Goal: Task Accomplishment & Management: Use online tool/utility

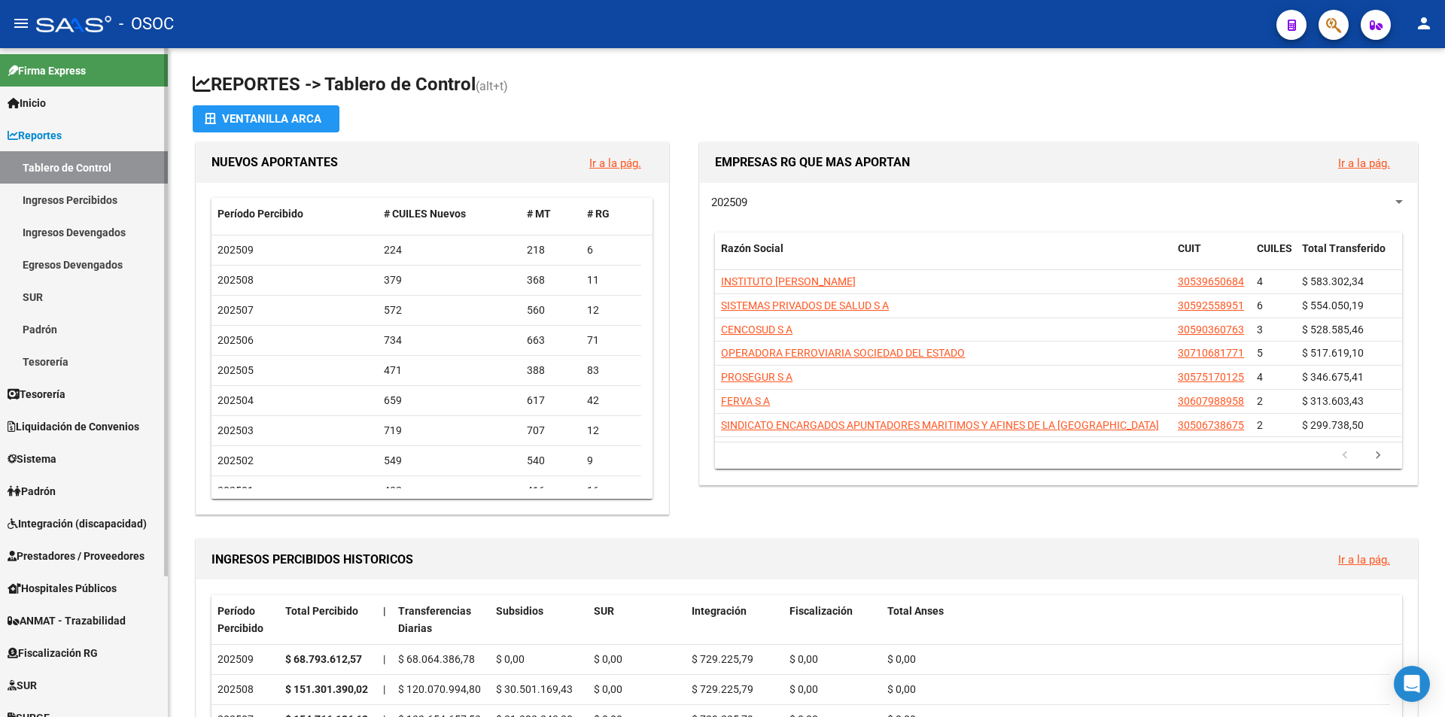
click at [62, 144] on link "Reportes" at bounding box center [84, 135] width 168 height 32
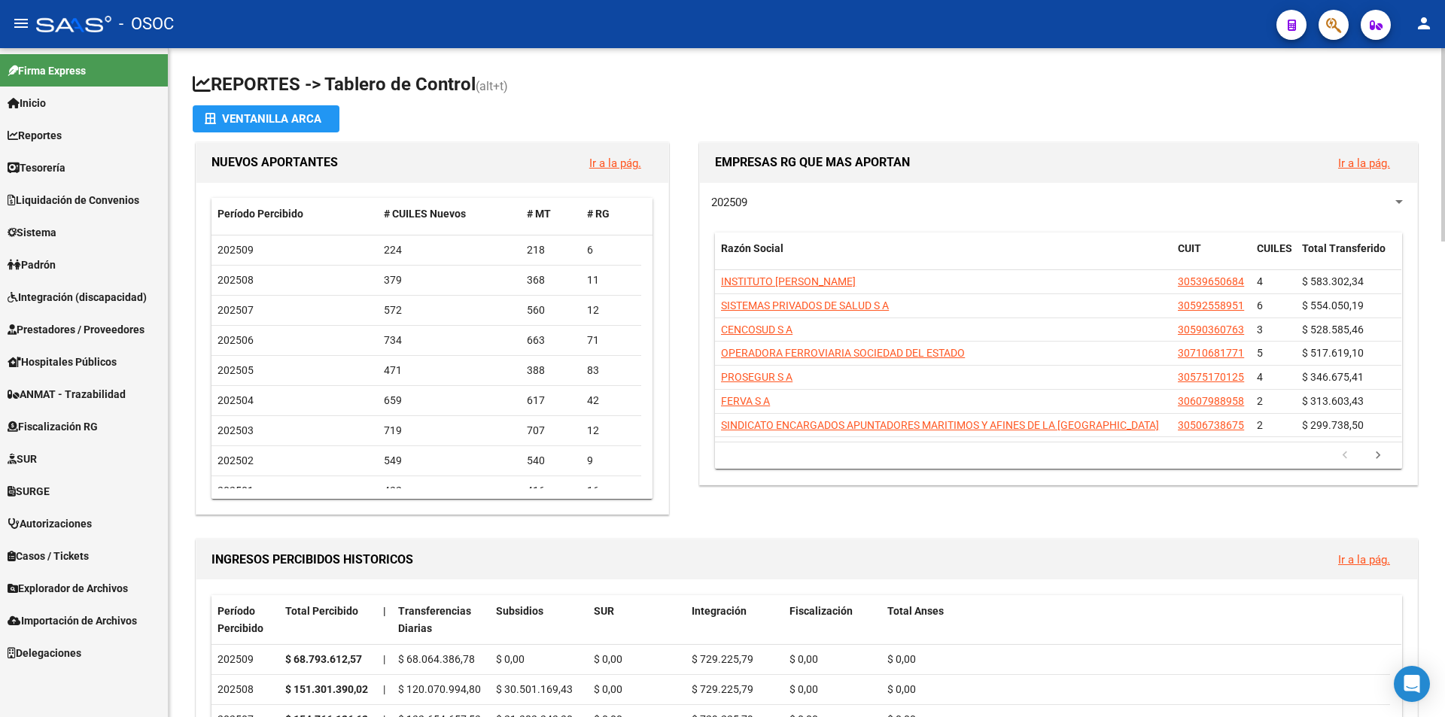
click at [201, 394] on div "Período Percibido # CUILES Nuevos # MT # RG 202509 224 218 6 202508 379 368 11 …" at bounding box center [432, 349] width 472 height 332
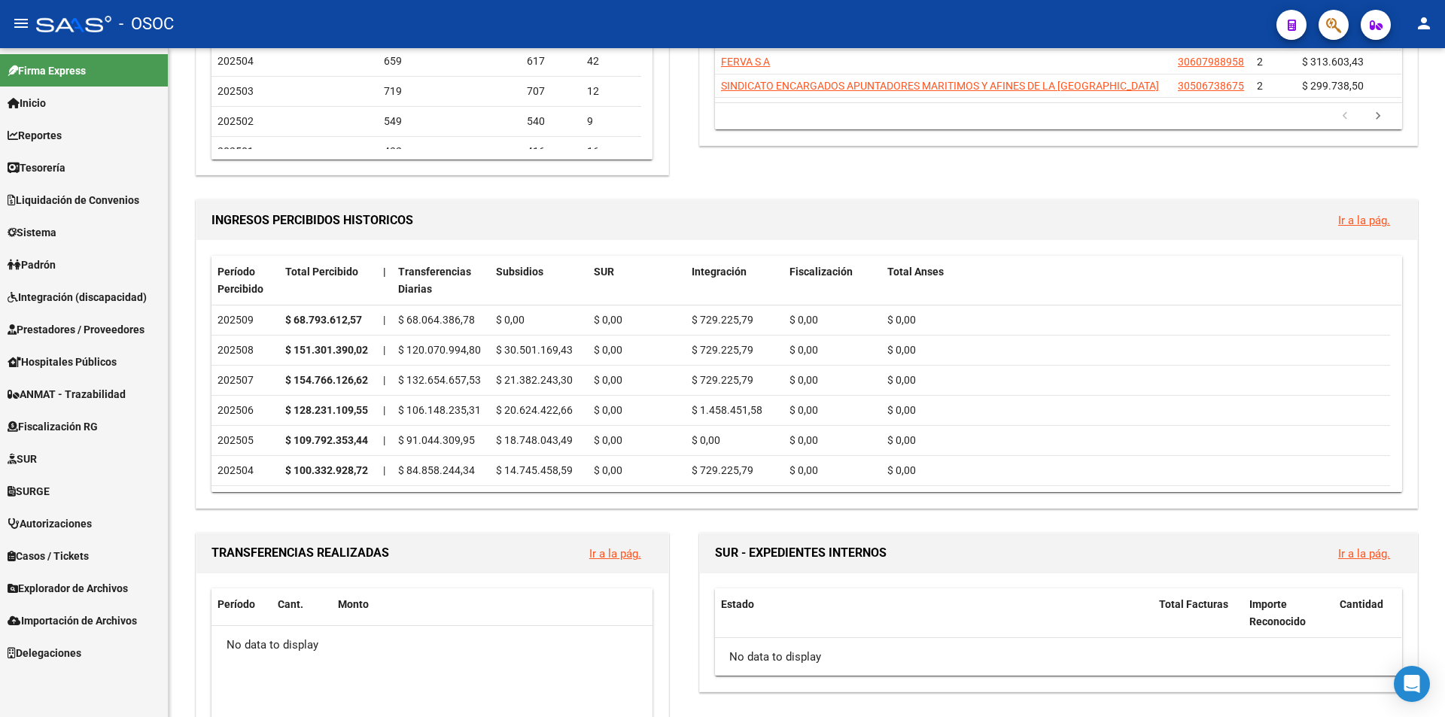
scroll to position [527, 0]
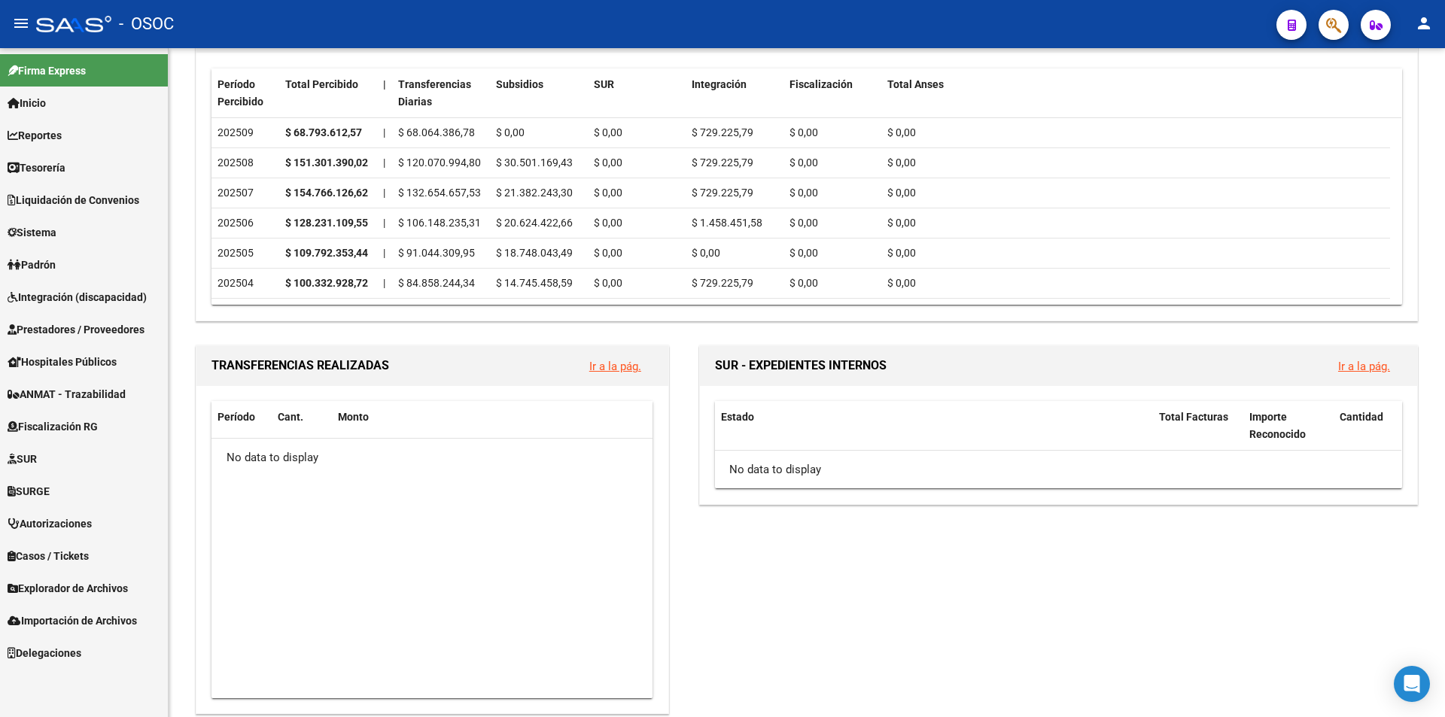
click at [120, 585] on span "Explorador de Archivos" at bounding box center [68, 588] width 120 height 17
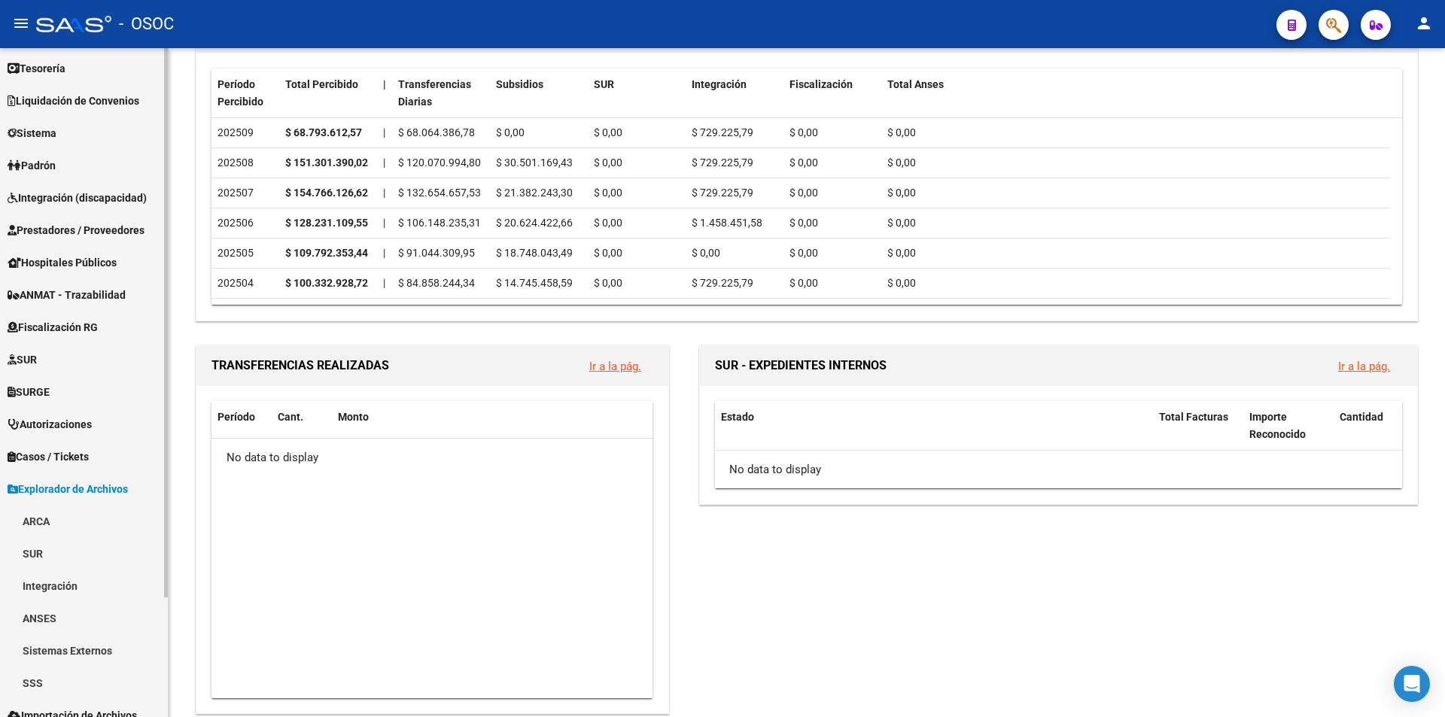
scroll to position [146, 0]
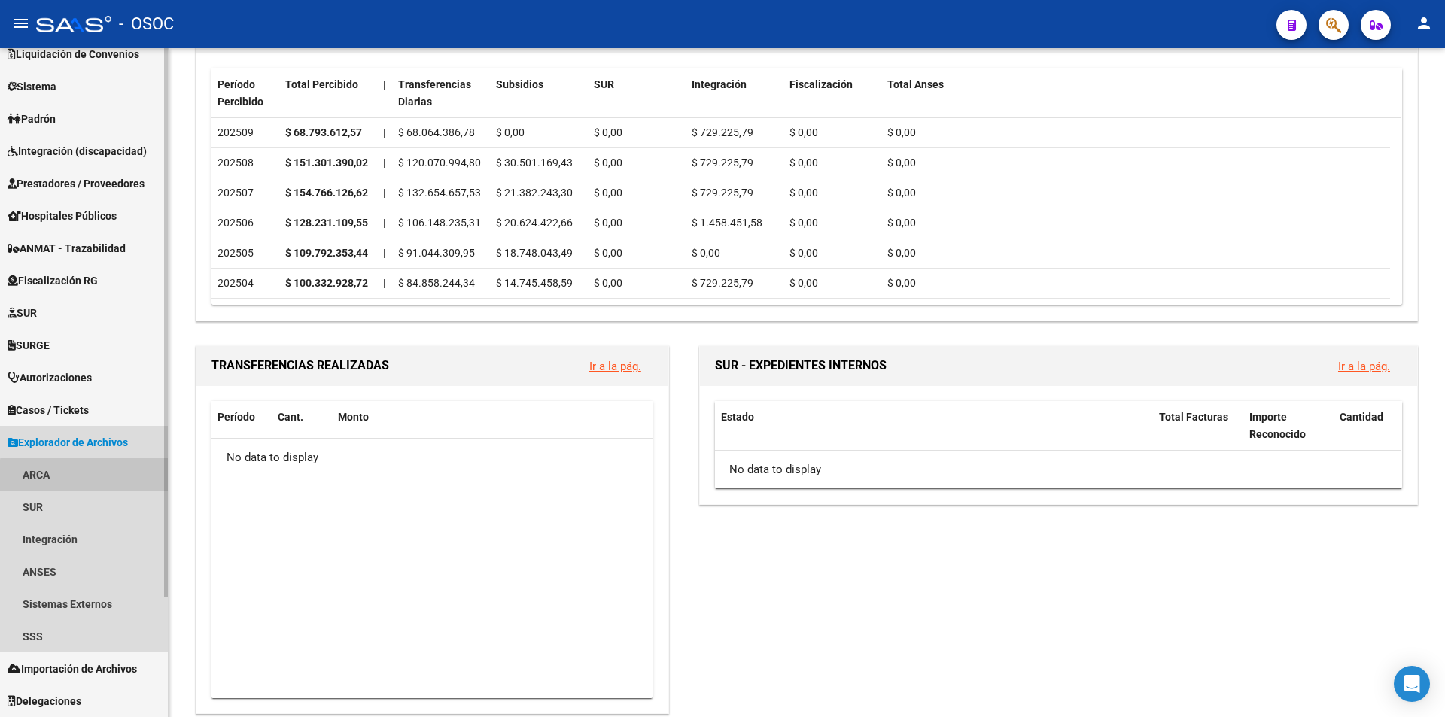
click at [135, 482] on link "ARCA" at bounding box center [84, 474] width 168 height 32
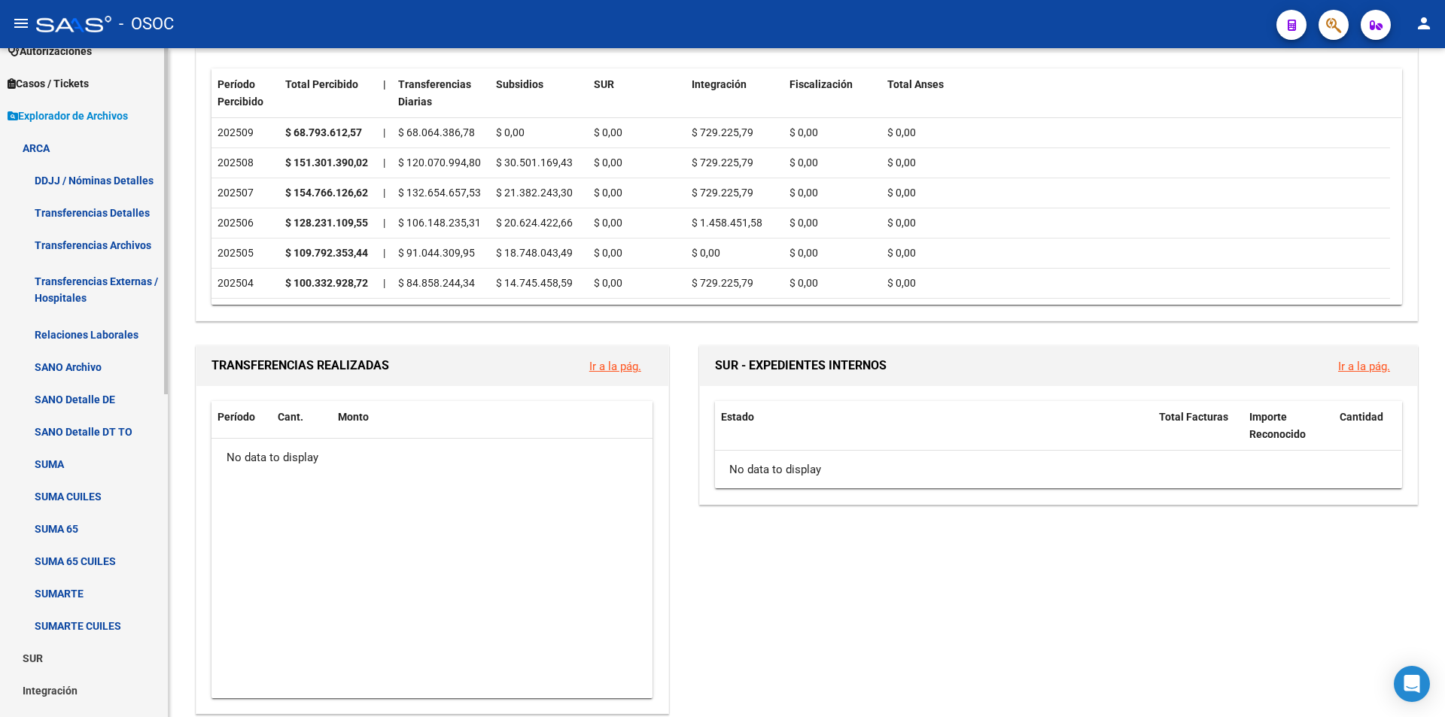
scroll to position [447, 0]
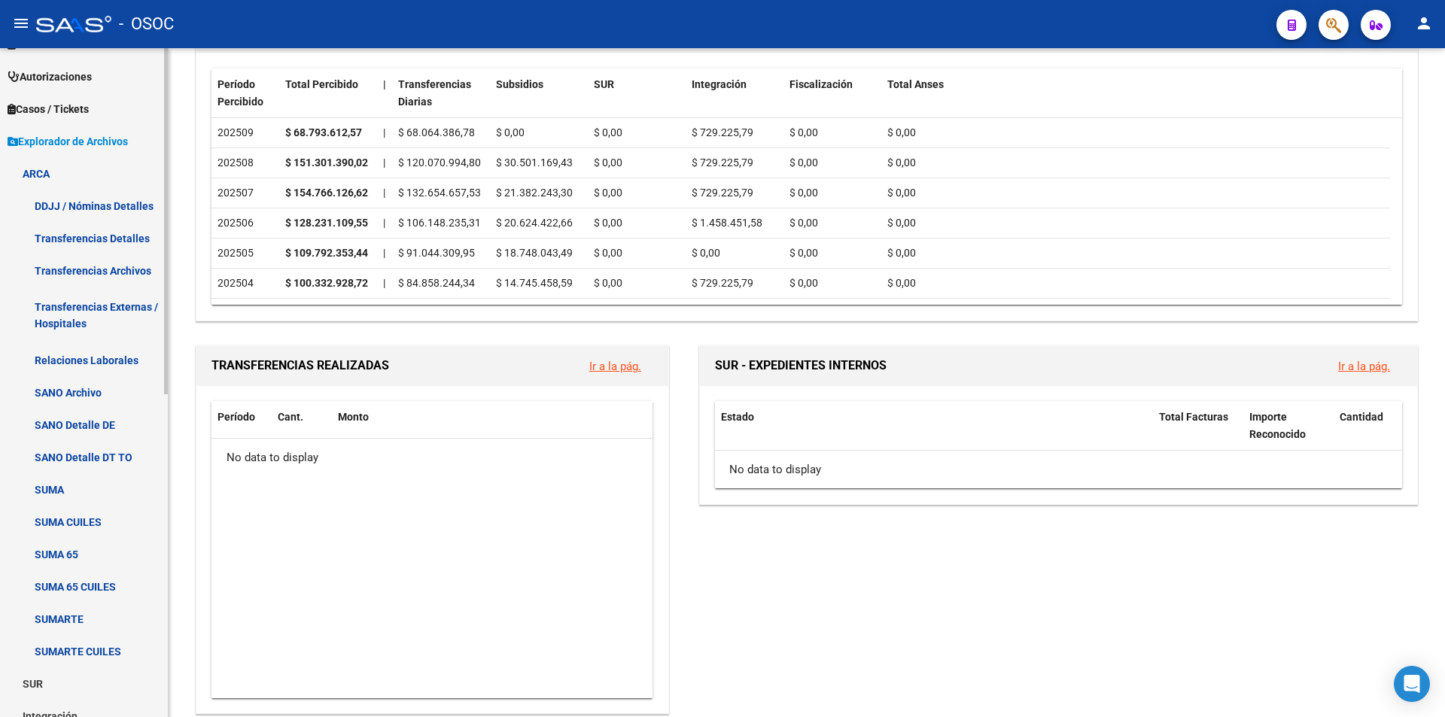
click at [127, 284] on link "Transferencias Archivos" at bounding box center [84, 270] width 168 height 32
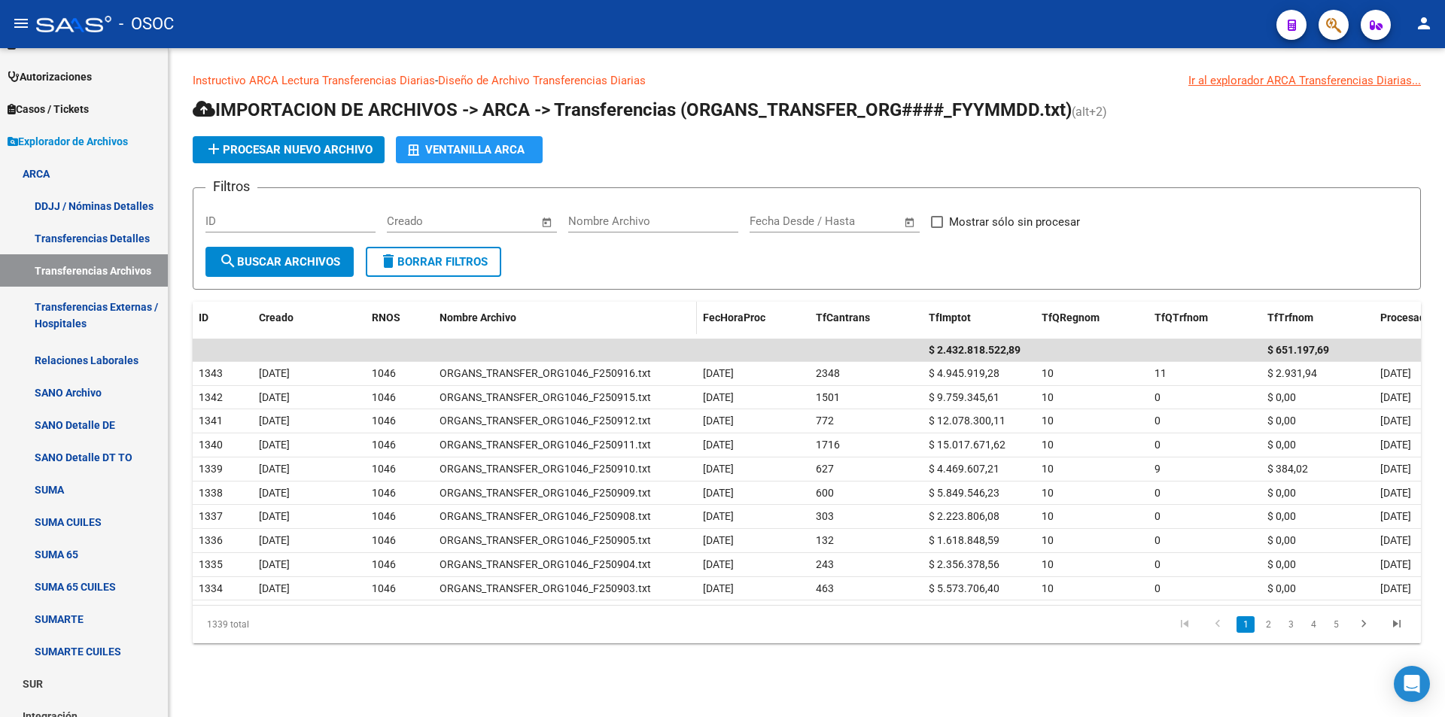
click at [582, 315] on div "Nombre Archivo" at bounding box center [564, 317] width 251 height 17
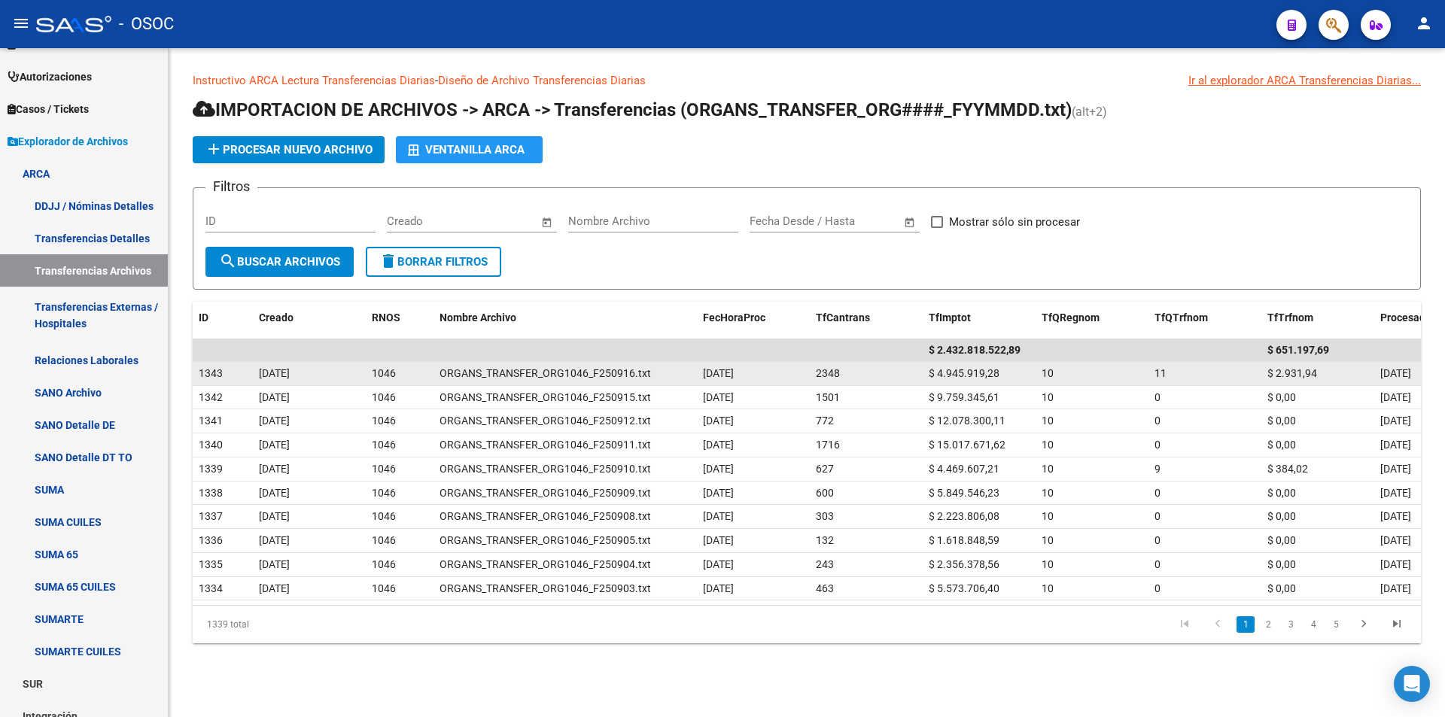
click at [986, 372] on span "$ 4.945.919,28" at bounding box center [963, 373] width 71 height 12
copy span "4.945.919,28"
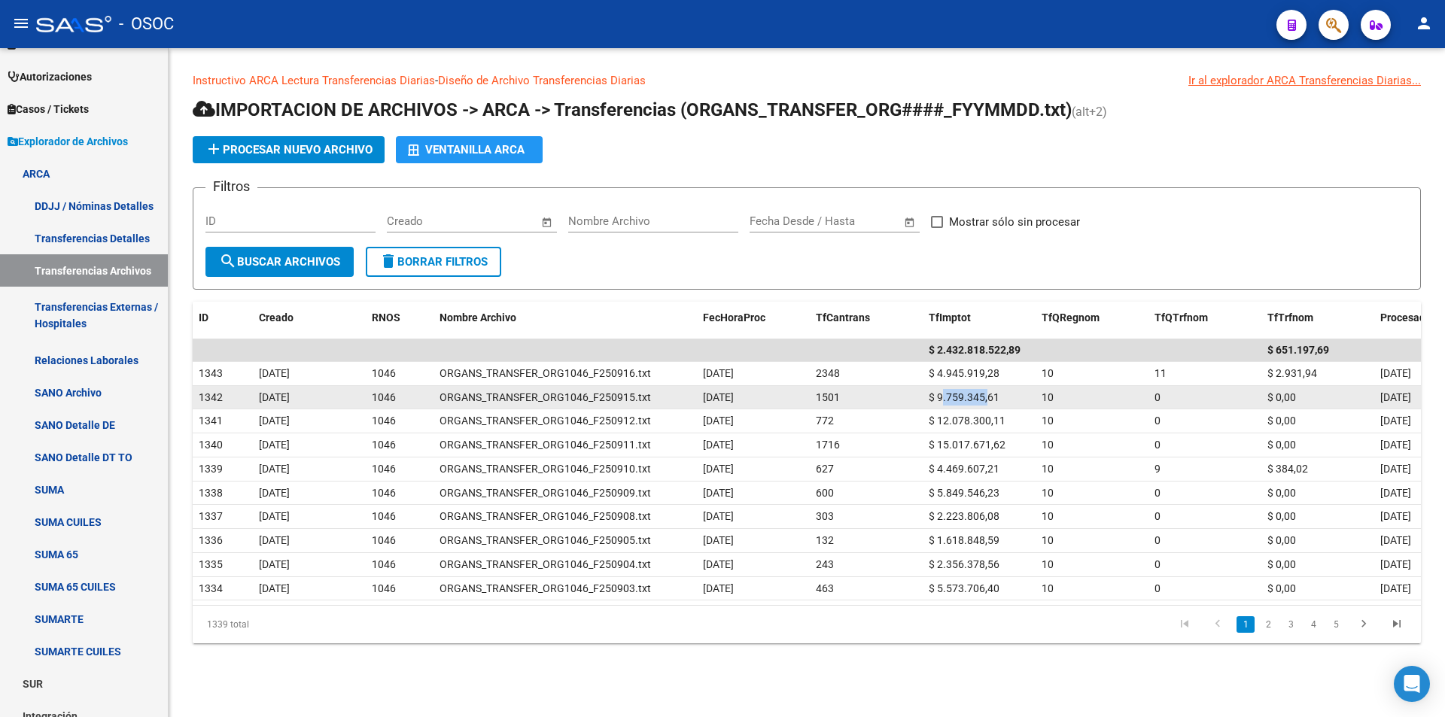
drag, startPoint x: 941, startPoint y: 397, endPoint x: 989, endPoint y: 388, distance: 49.0
click at [988, 389] on div "$ 9.759.345,61" at bounding box center [978, 397] width 101 height 17
click at [989, 389] on div "$ 9.759.345,61" at bounding box center [978, 397] width 101 height 17
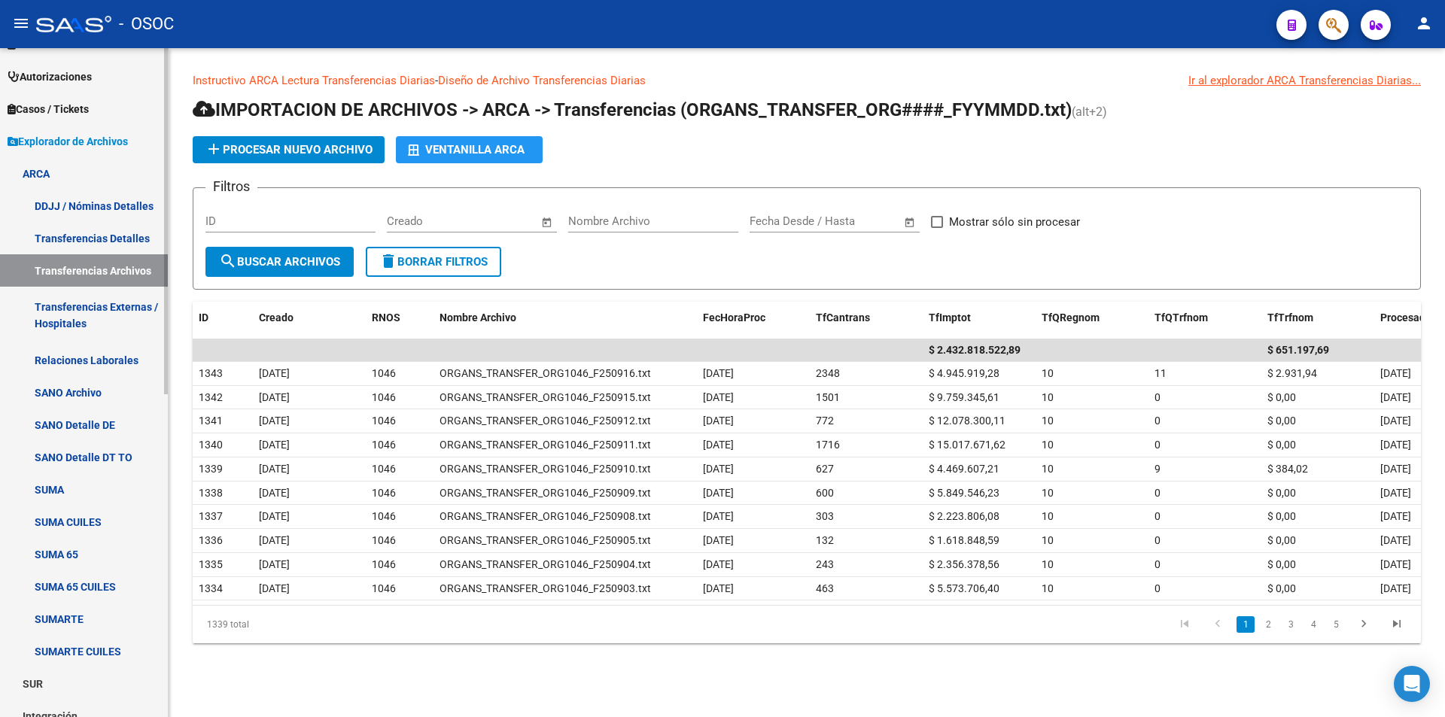
click at [107, 171] on link "ARCA" at bounding box center [84, 173] width 168 height 32
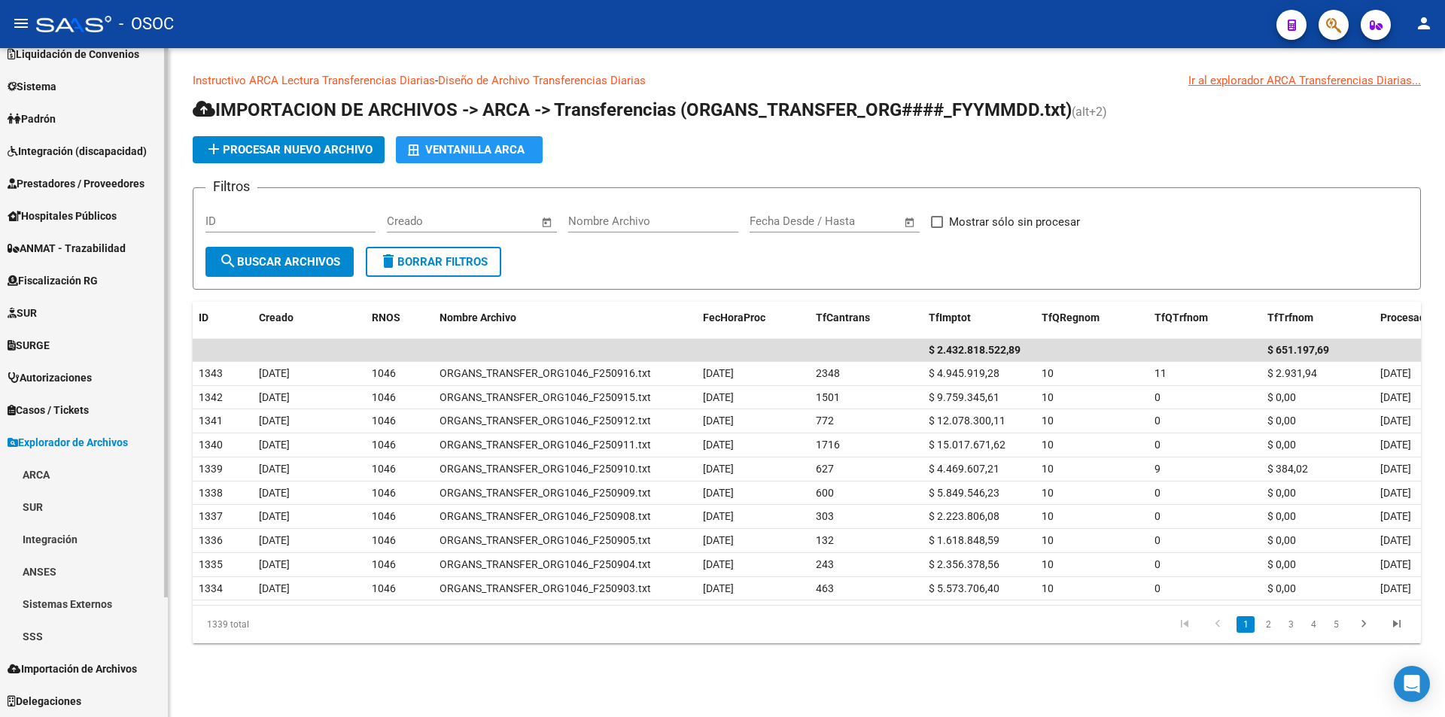
scroll to position [146, 0]
click at [95, 637] on link "SSS" at bounding box center [84, 636] width 168 height 32
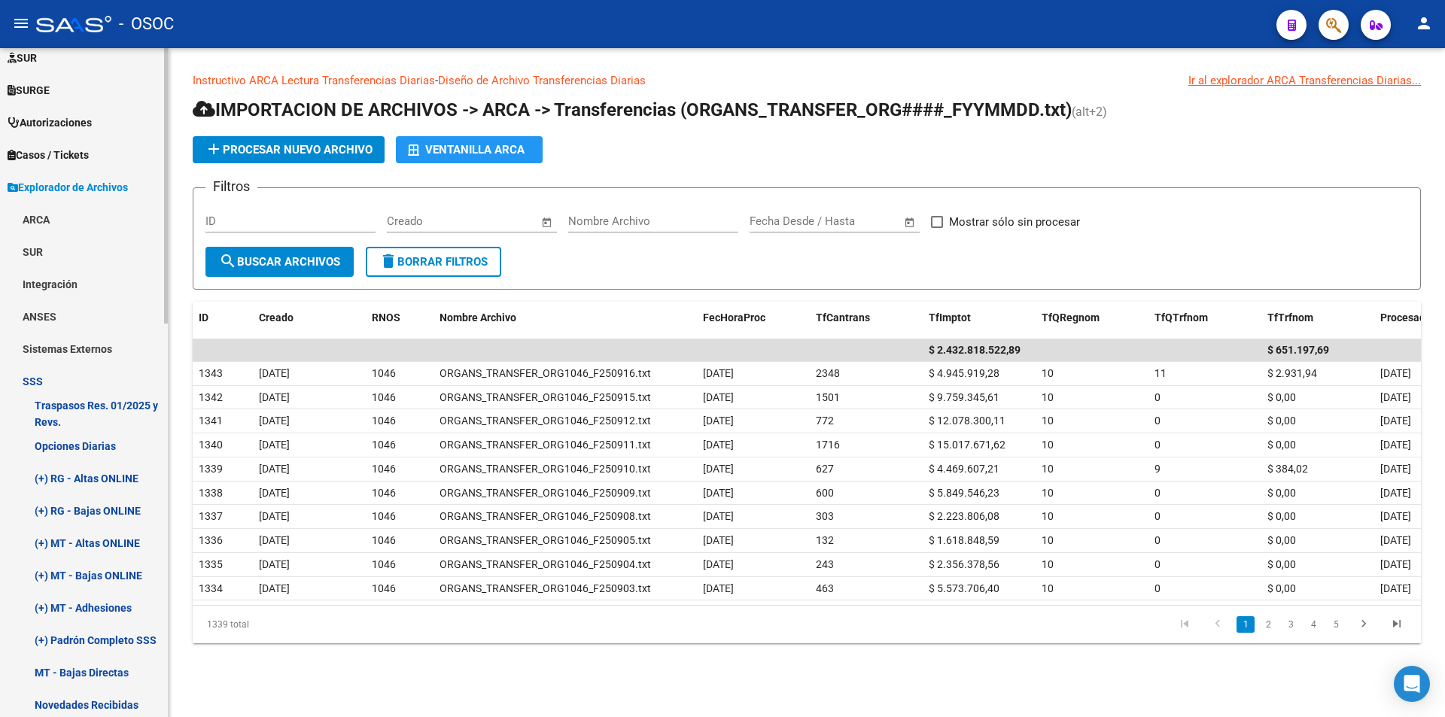
scroll to position [522, 0]
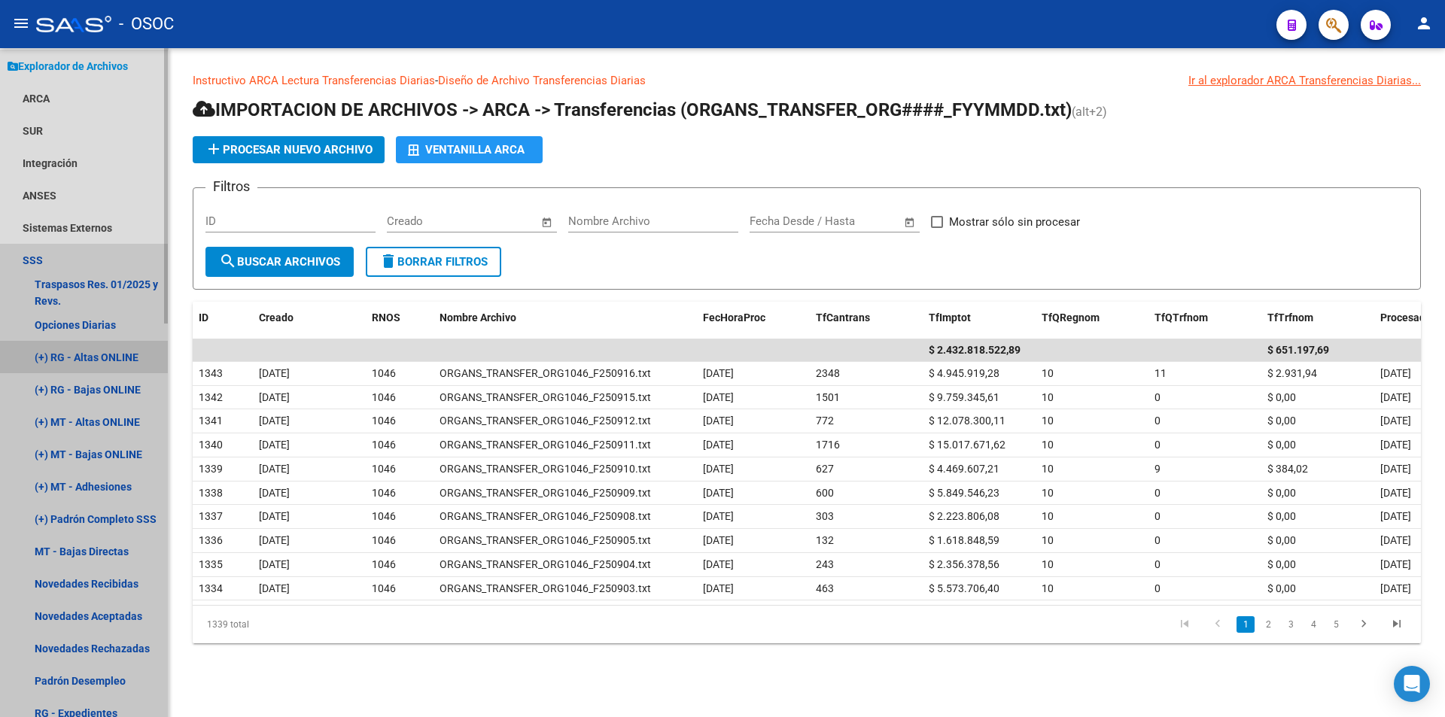
click at [56, 348] on link "(+) RG - Altas ONLINE" at bounding box center [84, 357] width 168 height 32
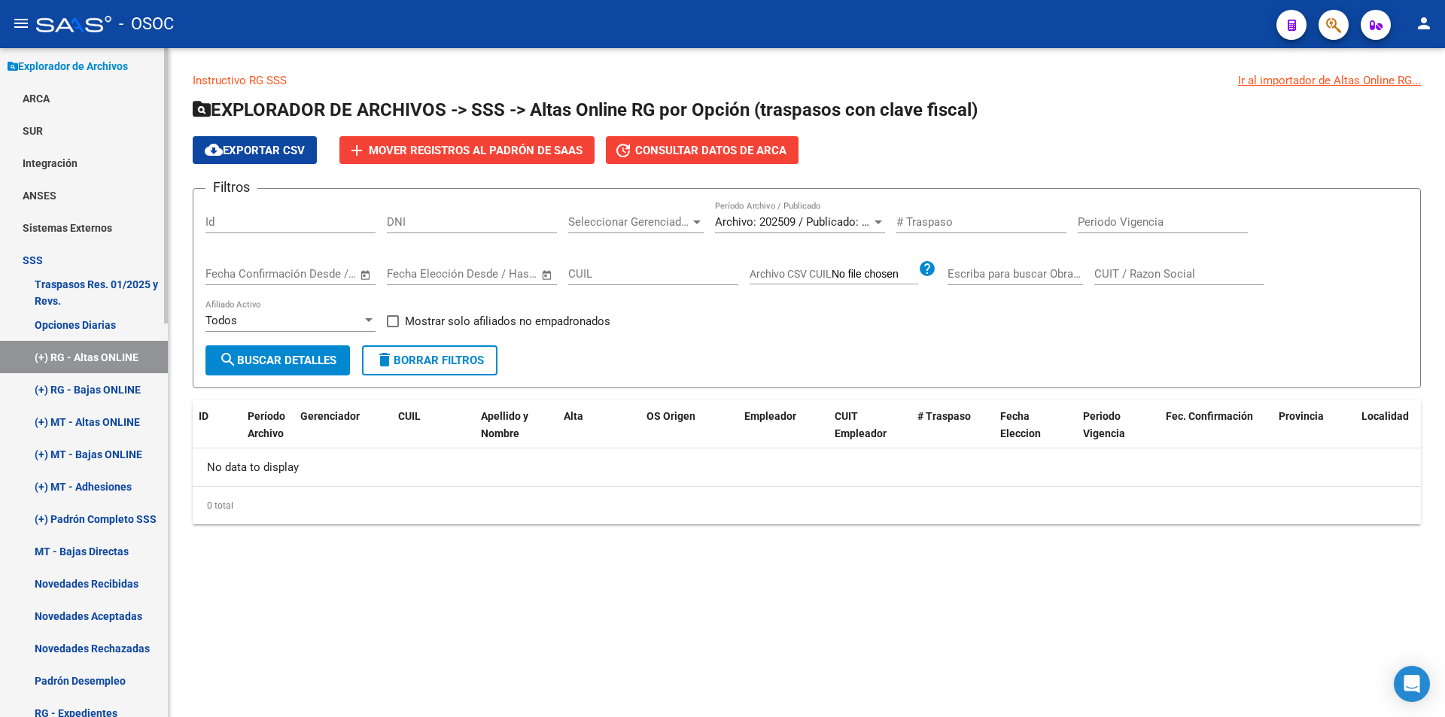
click at [43, 392] on link "(+) RG - Bajas ONLINE" at bounding box center [84, 389] width 168 height 32
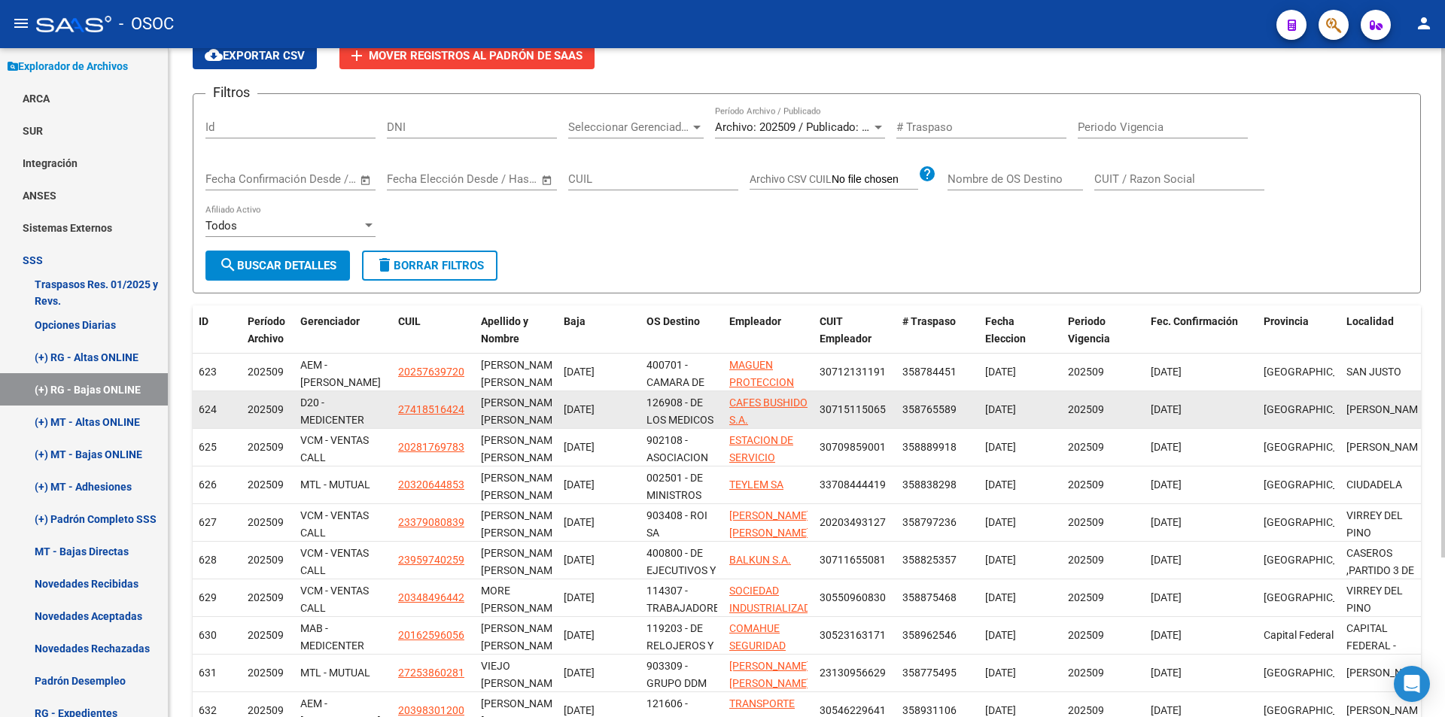
scroll to position [210, 0]
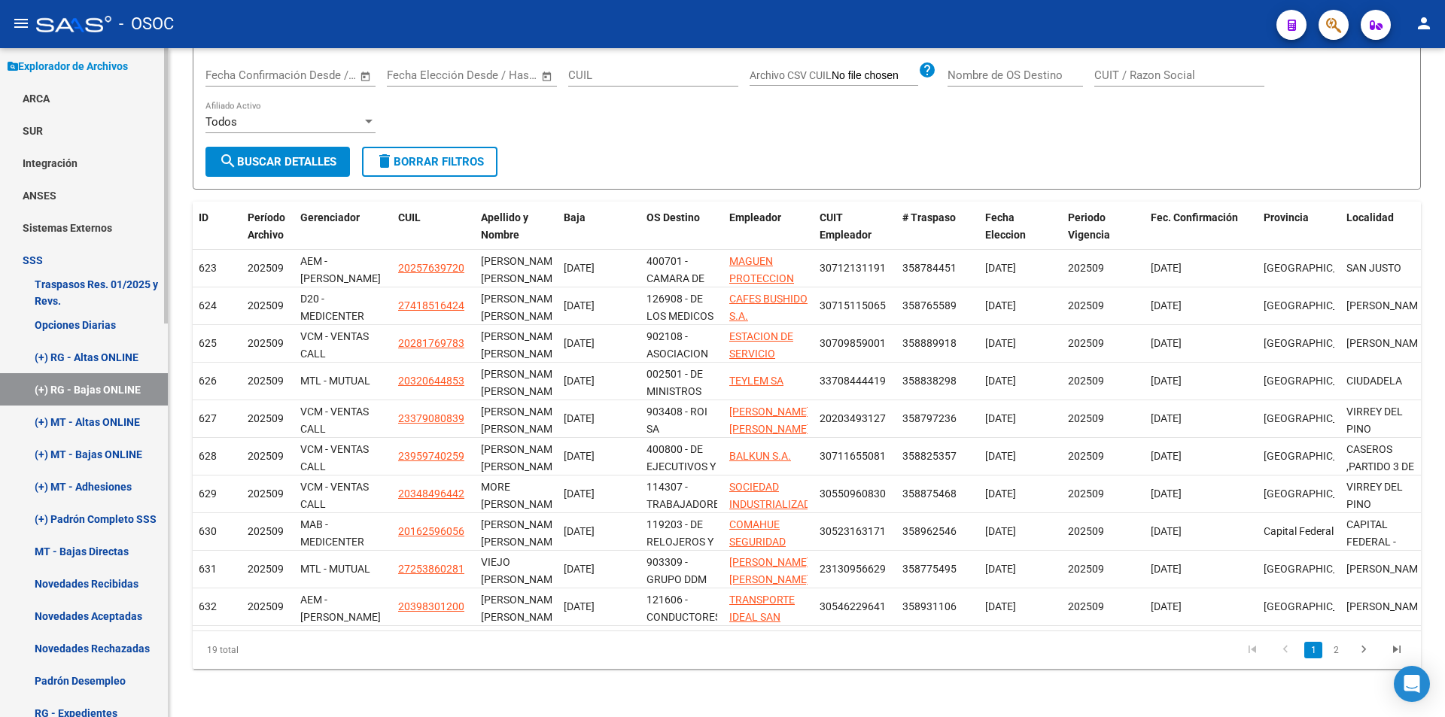
click at [106, 420] on link "(+) MT - Altas ONLINE" at bounding box center [84, 422] width 168 height 32
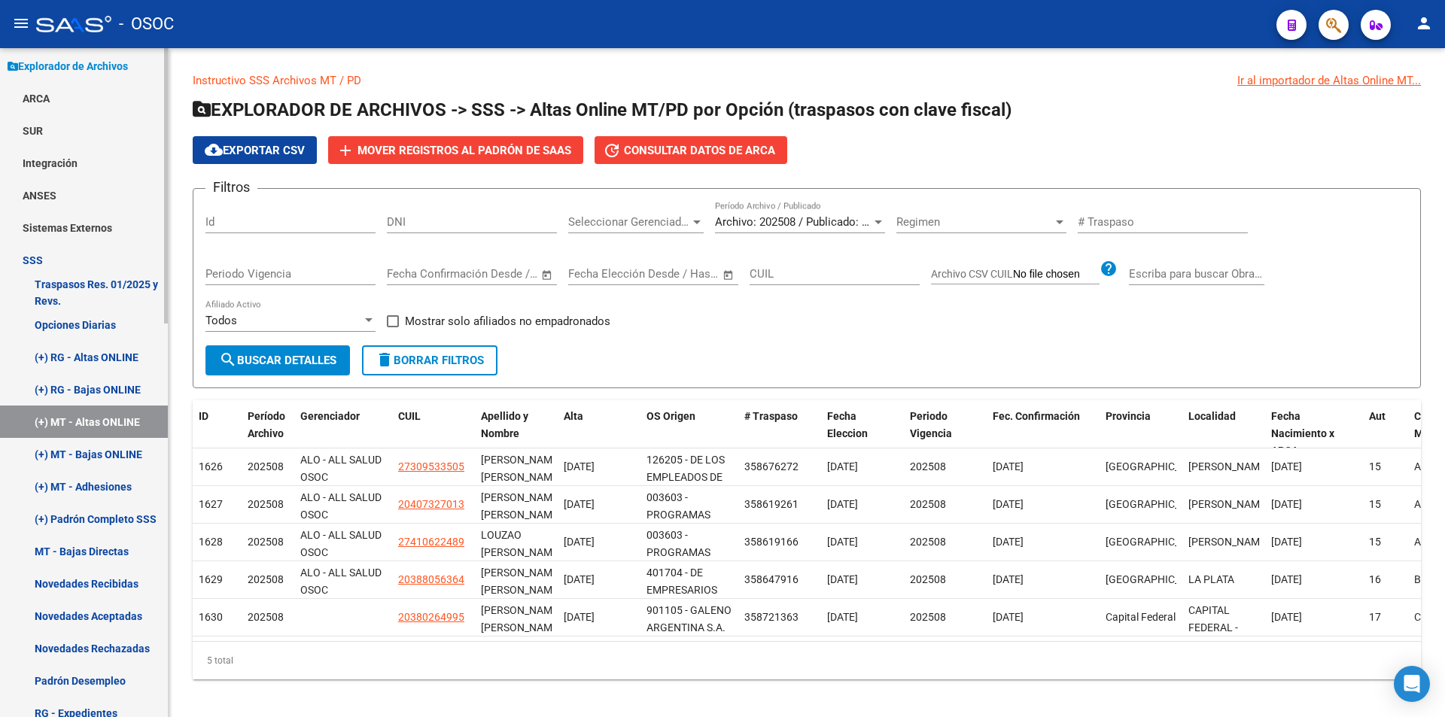
click at [98, 459] on link "(+) MT - Bajas ONLINE" at bounding box center [84, 454] width 168 height 32
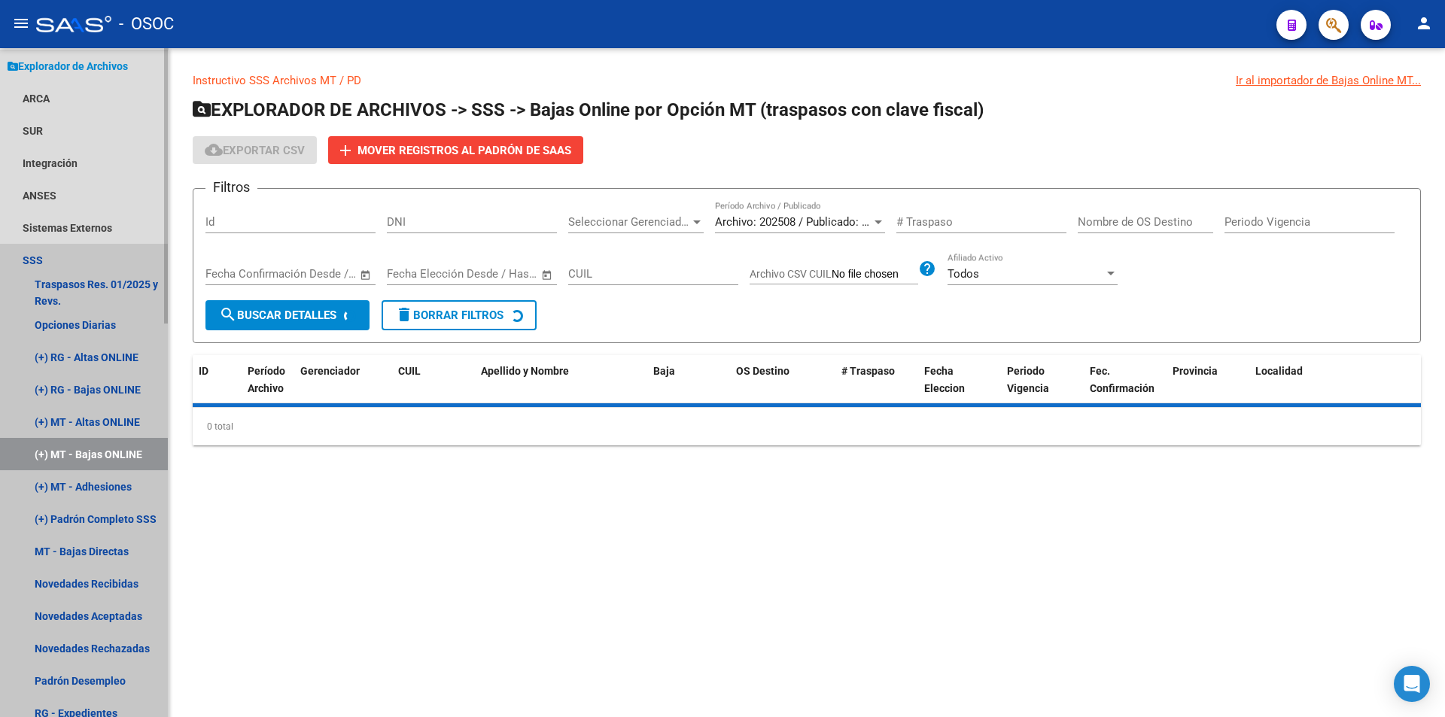
click at [98, 459] on link "(+) MT - Bajas ONLINE" at bounding box center [84, 454] width 168 height 32
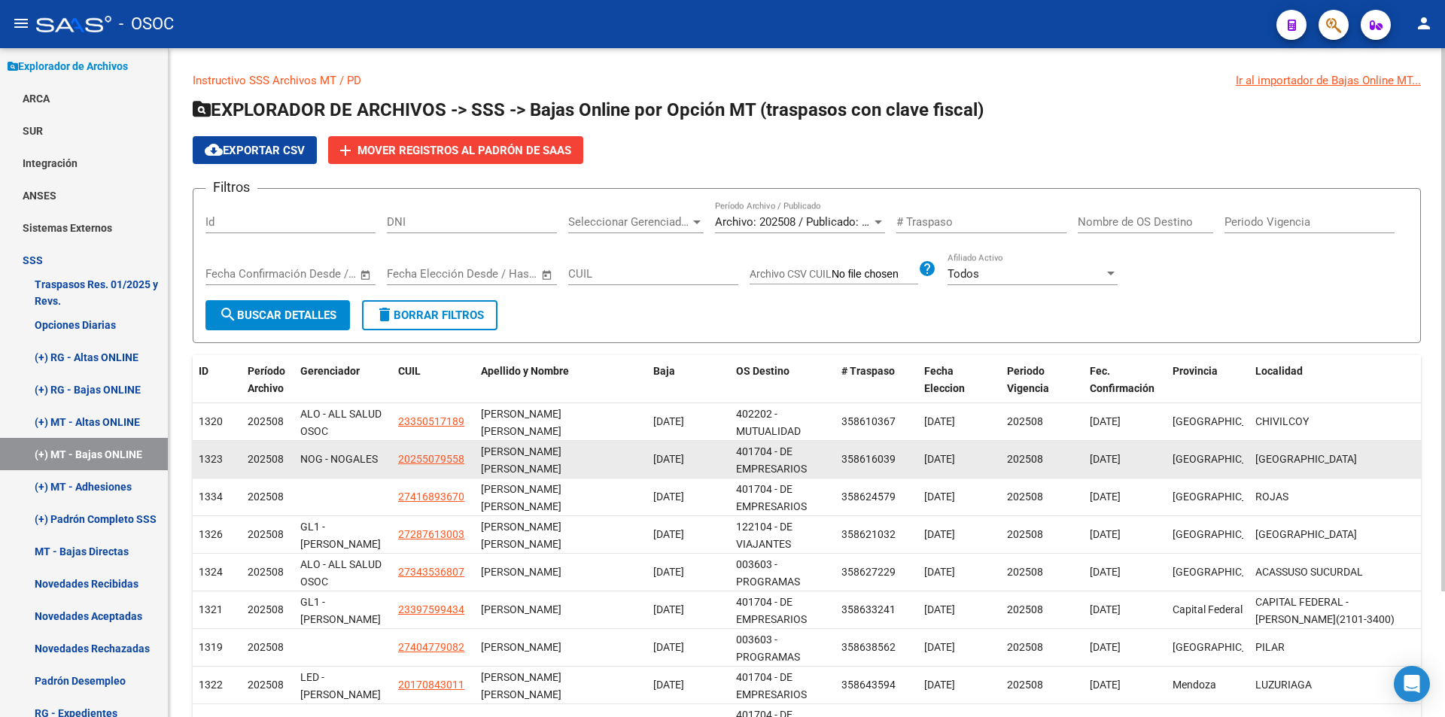
scroll to position [154, 0]
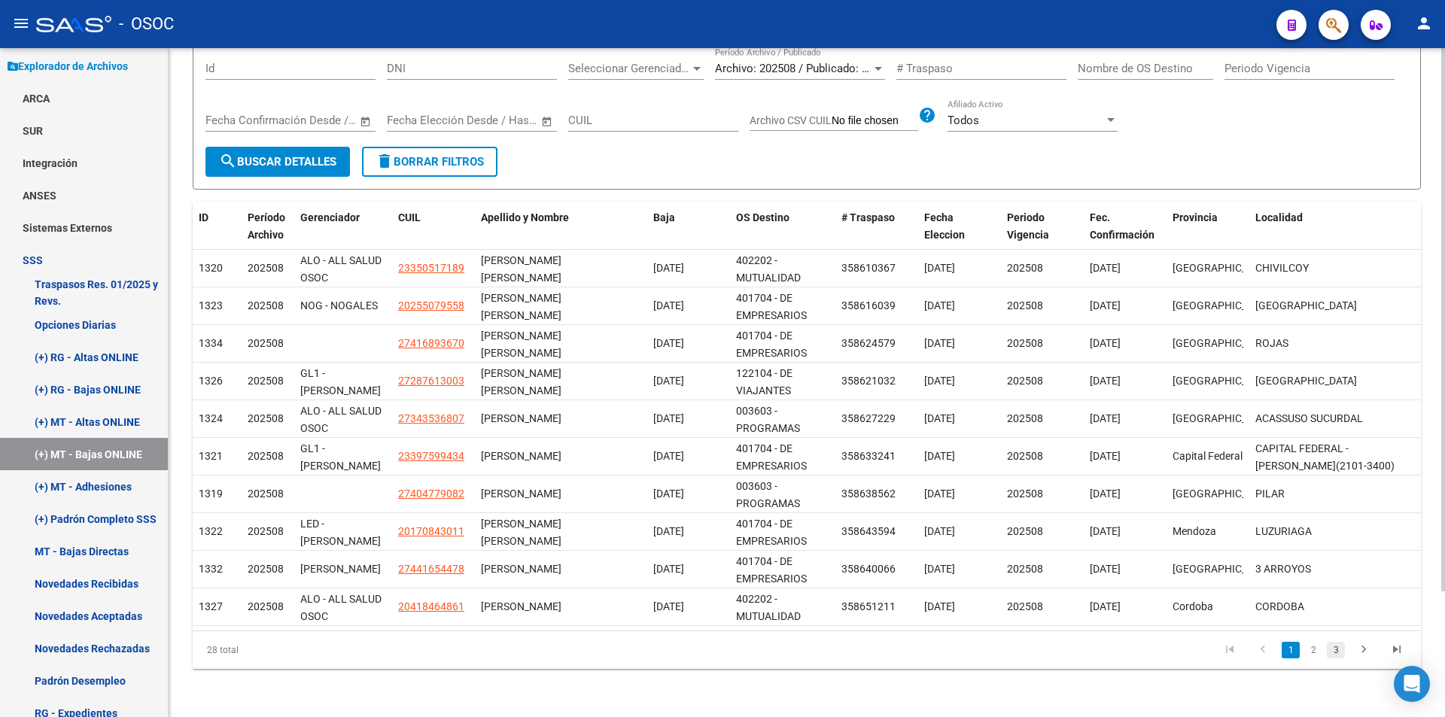
click at [1330, 651] on link "3" at bounding box center [1336, 650] width 18 height 17
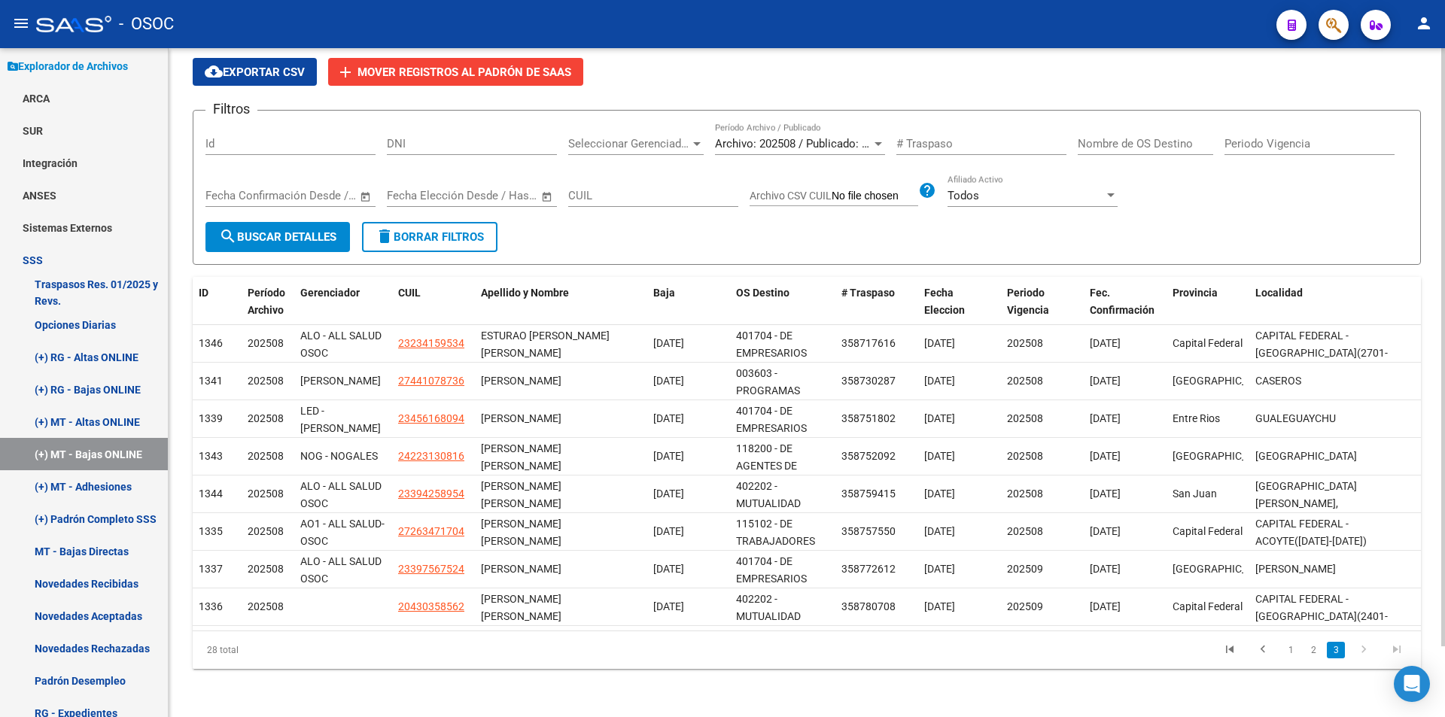
scroll to position [79, 0]
click at [1308, 648] on link "2" at bounding box center [1313, 650] width 18 height 17
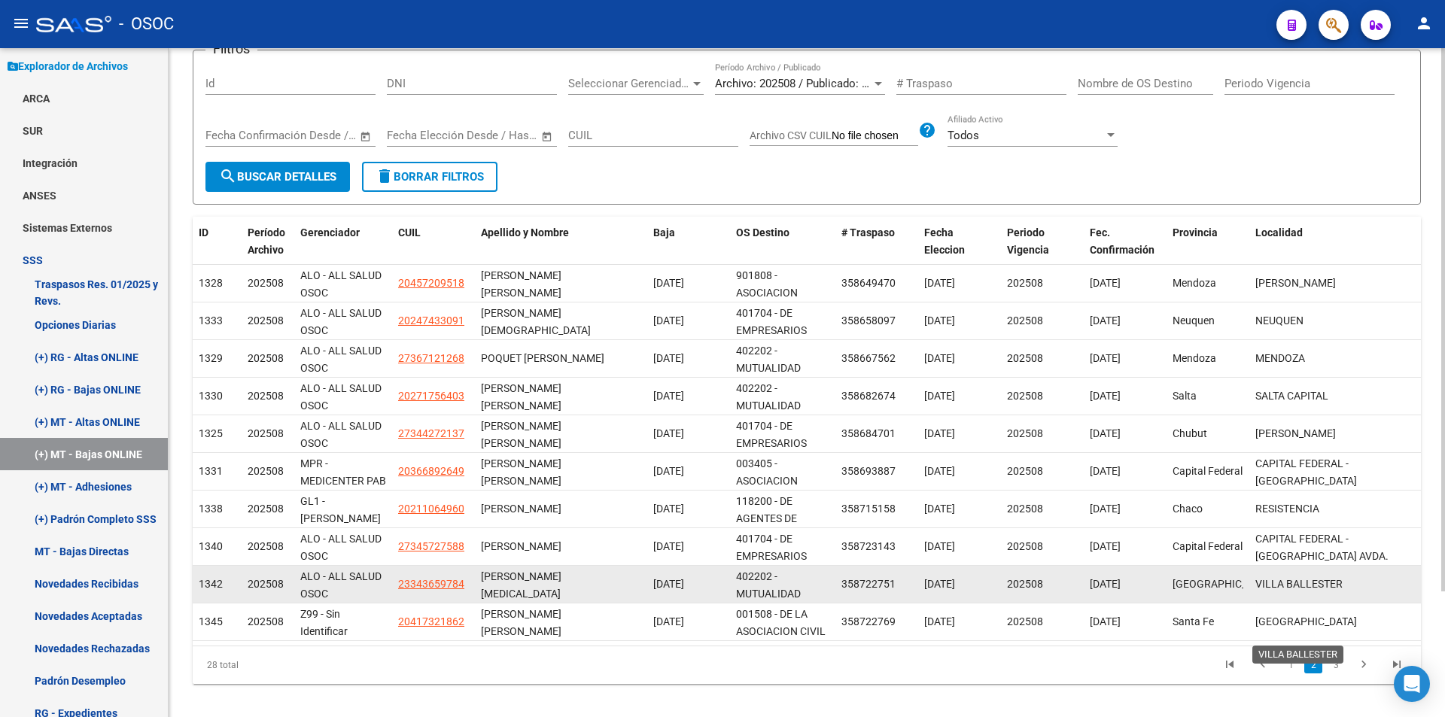
scroll to position [154, 0]
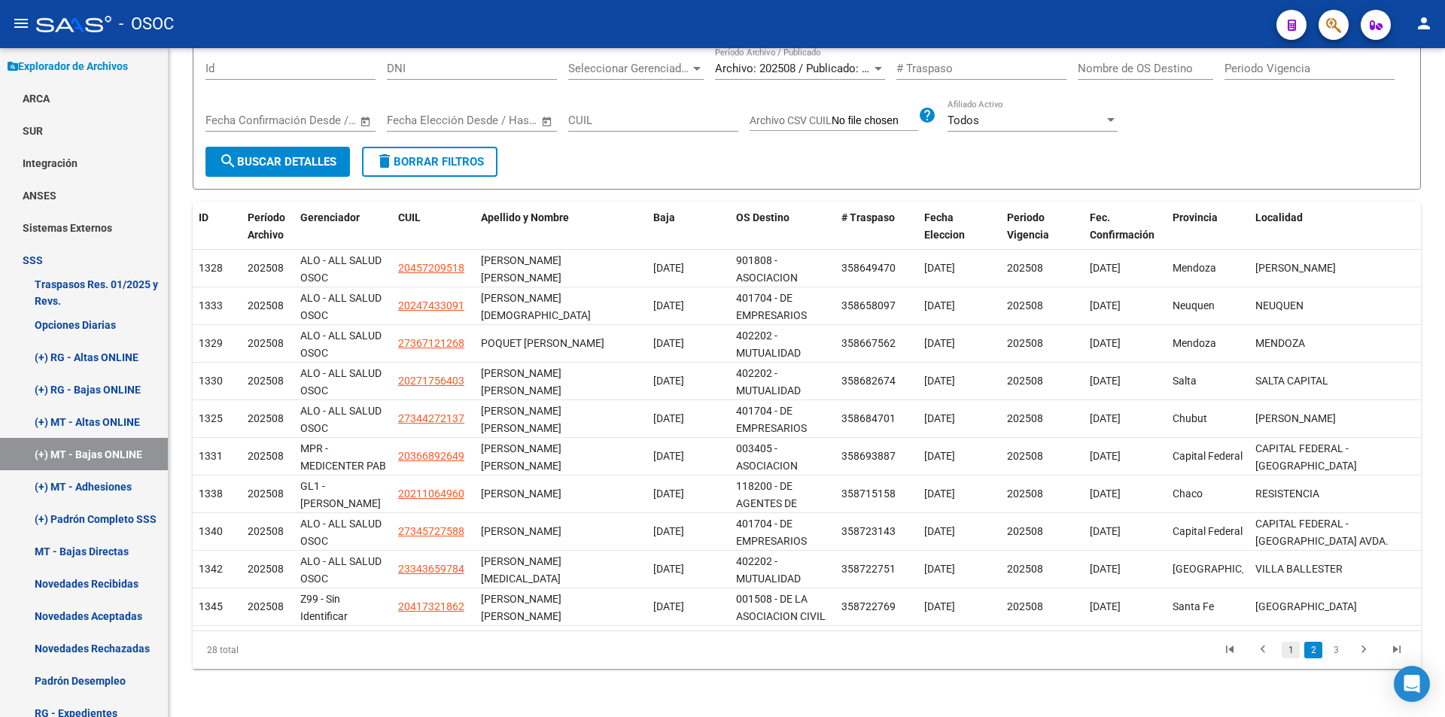
click at [1294, 652] on link "1" at bounding box center [1290, 650] width 18 height 17
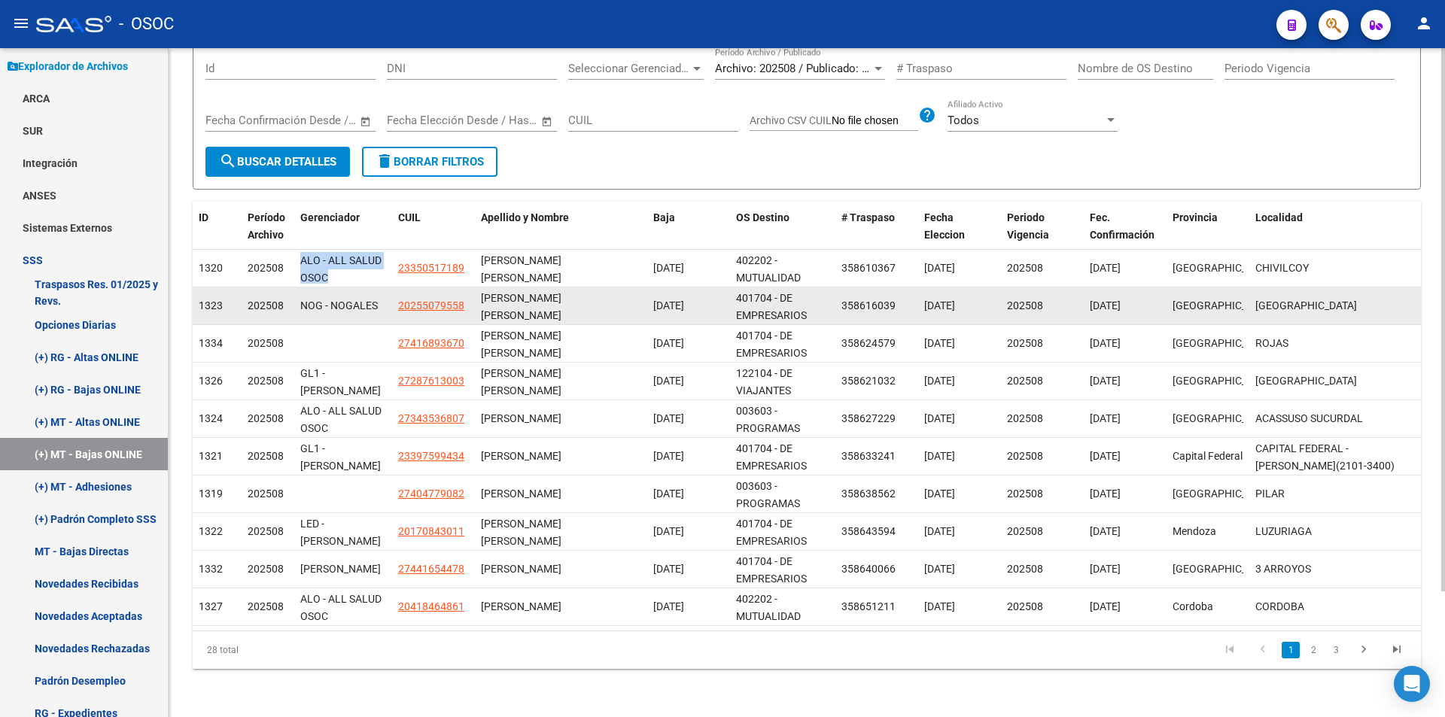
scroll to position [1, 0]
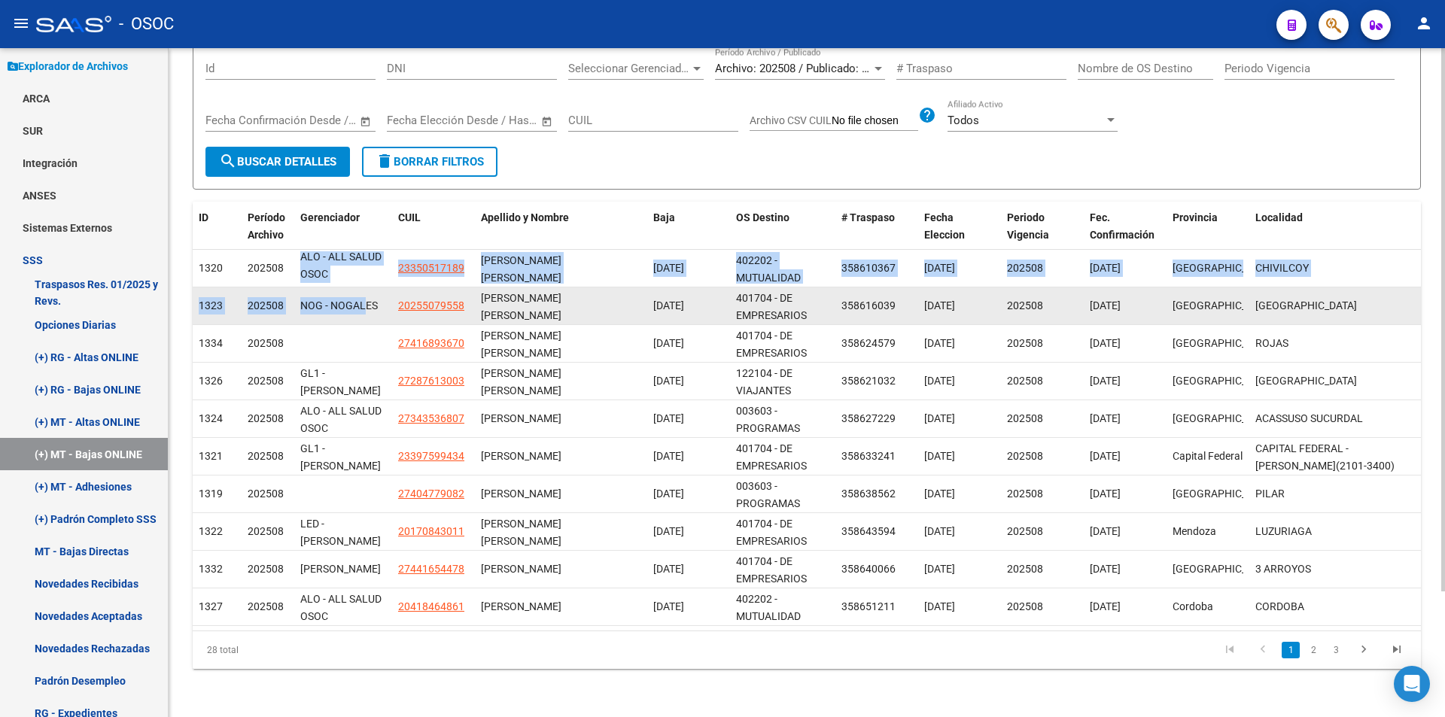
drag, startPoint x: 294, startPoint y: 263, endPoint x: 365, endPoint y: 295, distance: 77.5
click at [365, 295] on datatable-scroller "1320 202508 ALO - ALL SALUD OSOC 23350517189 [PERSON_NAME] [PERSON_NAME] [DATE]…" at bounding box center [807, 438] width 1228 height 376
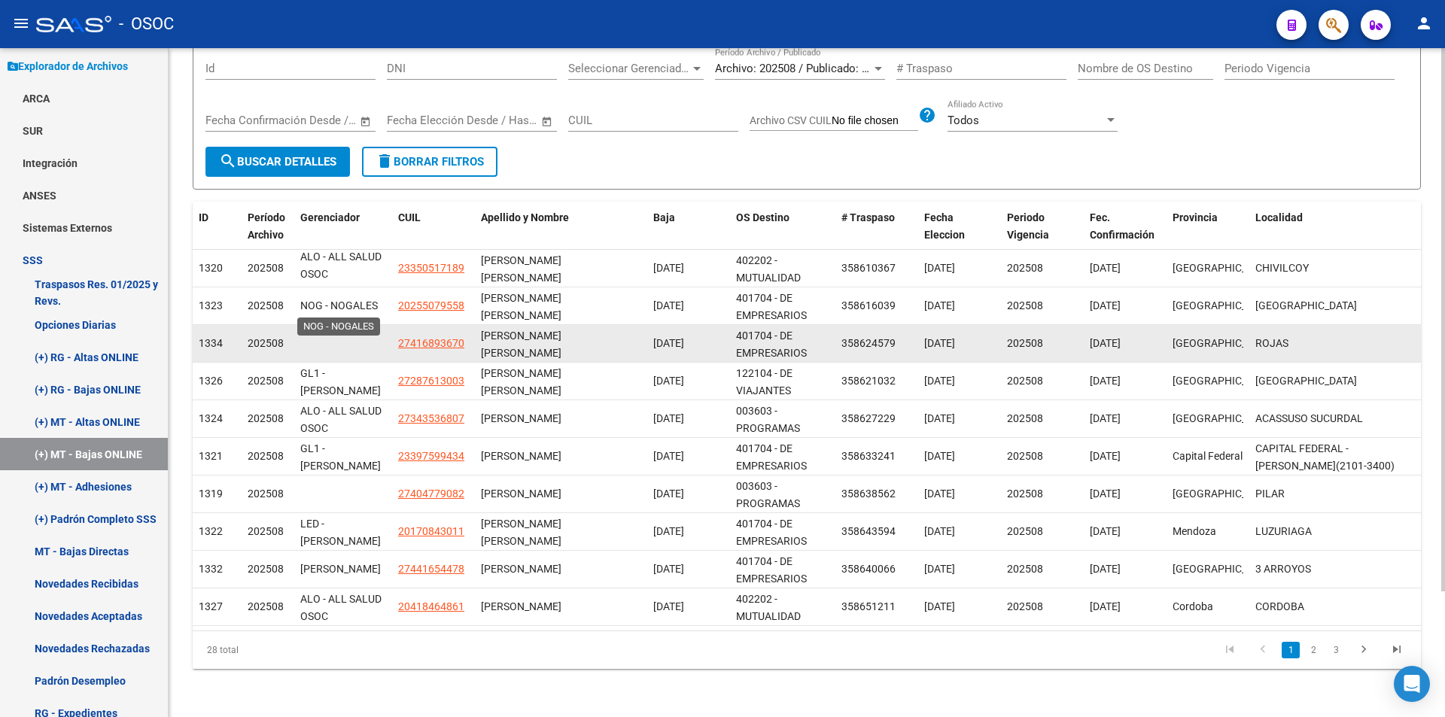
click at [348, 330] on datatable-body-cell at bounding box center [343, 343] width 98 height 37
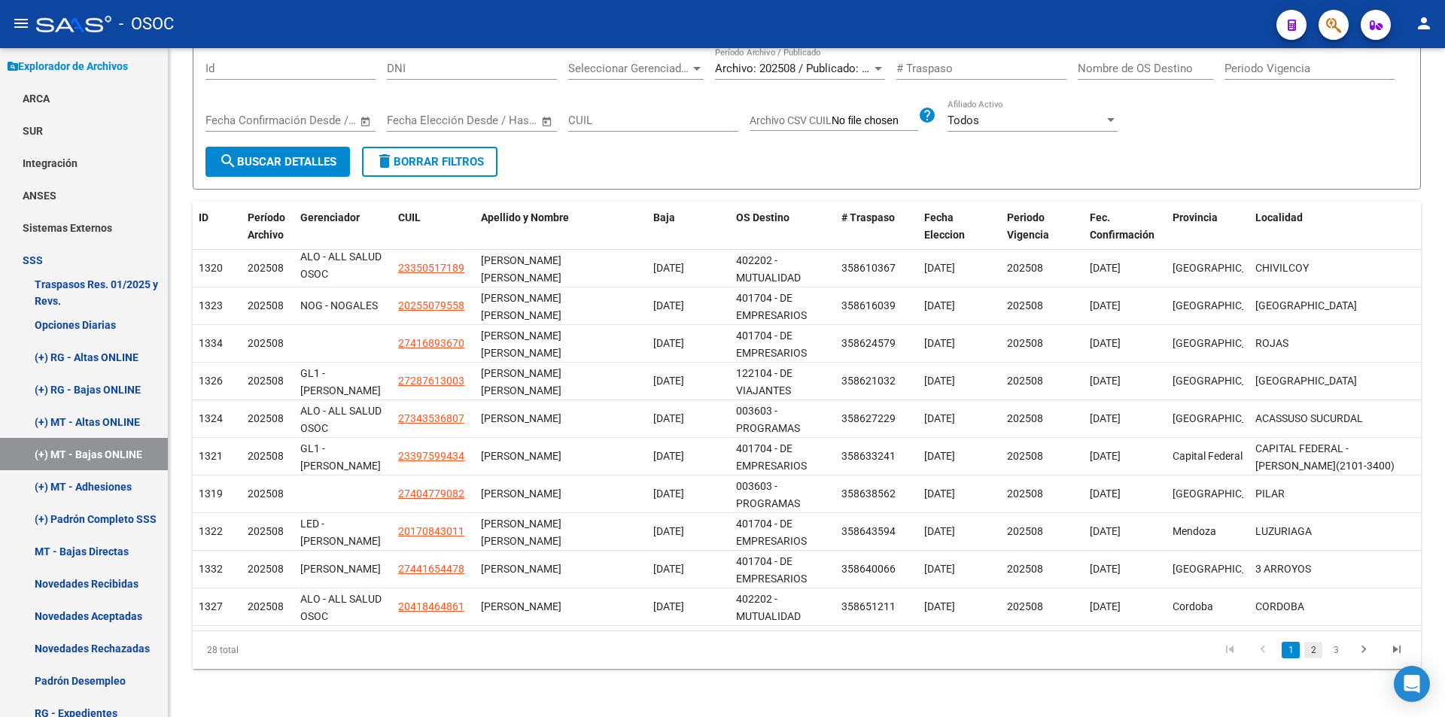
click at [1321, 649] on link "2" at bounding box center [1313, 650] width 18 height 17
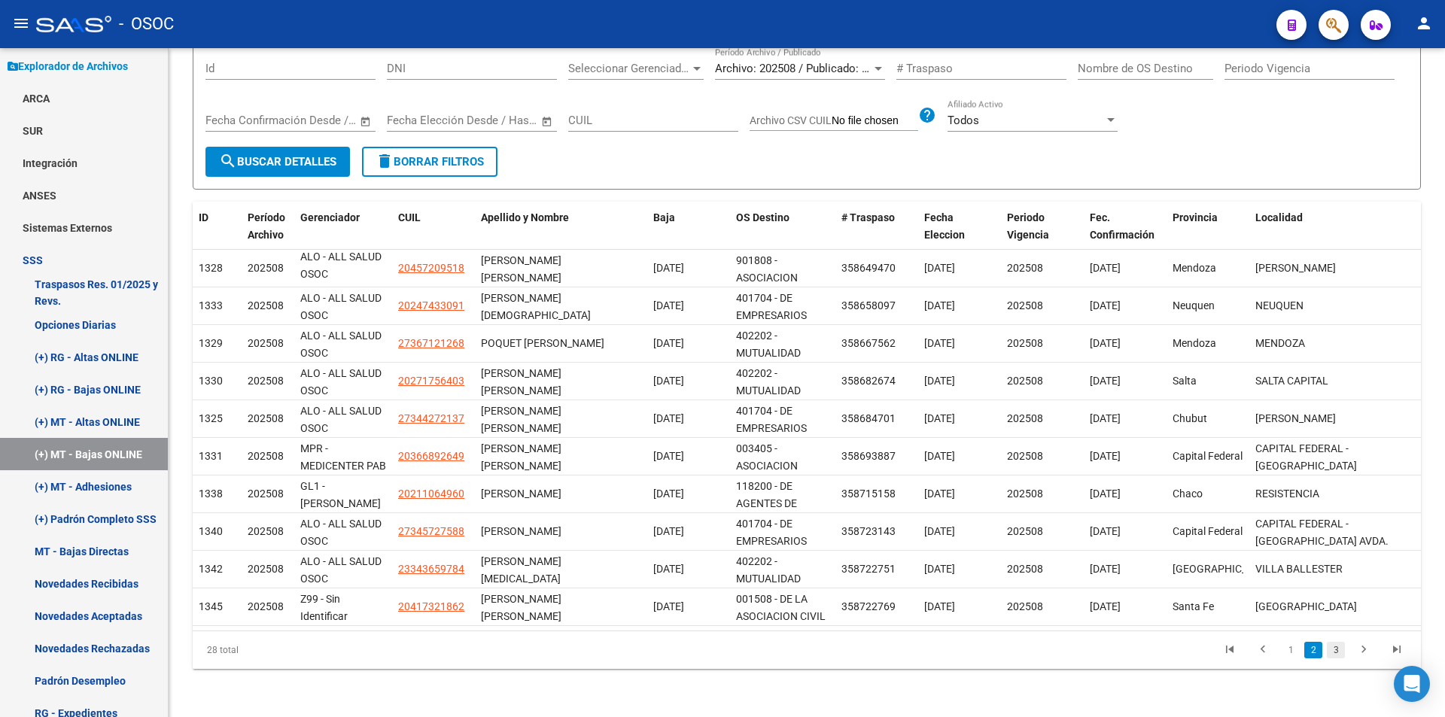
click at [1342, 646] on link "3" at bounding box center [1336, 650] width 18 height 17
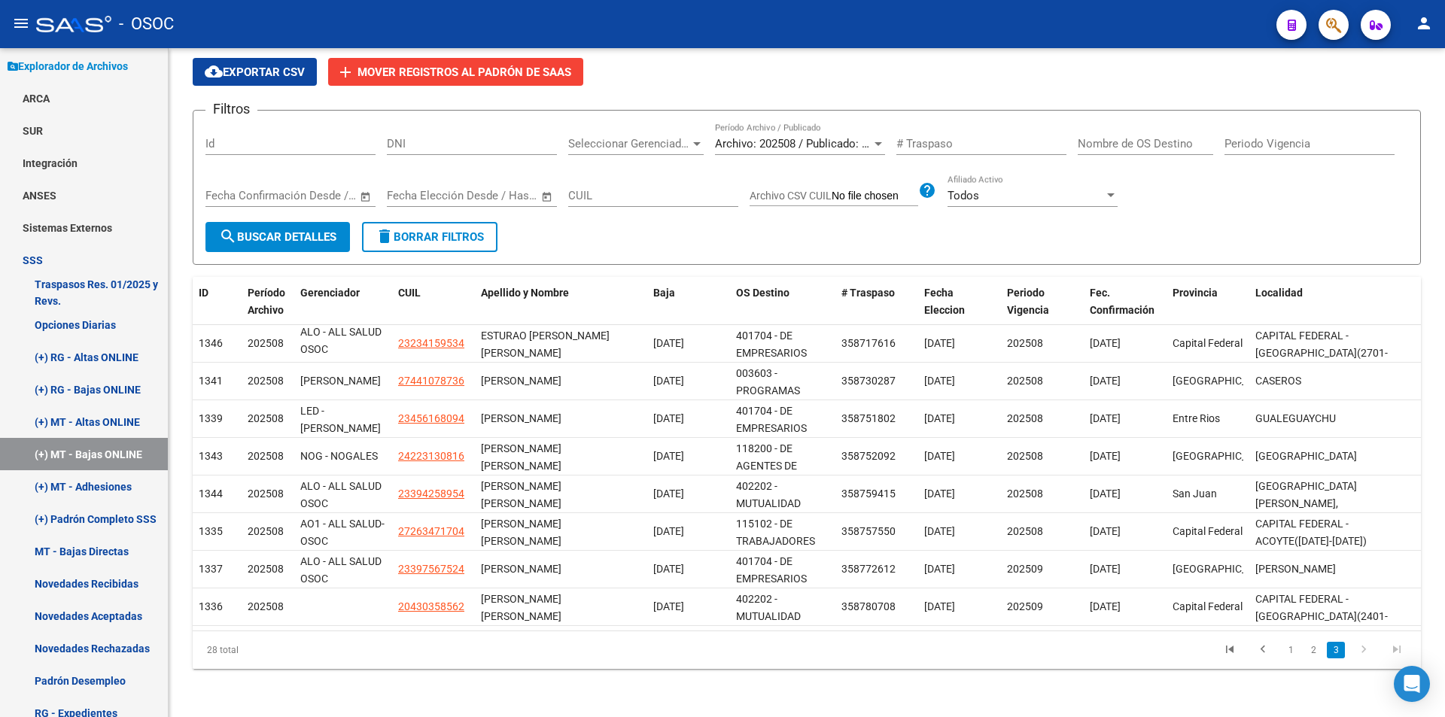
scroll to position [79, 0]
click at [91, 499] on link "(+) MT - Adhesiones" at bounding box center [84, 486] width 168 height 32
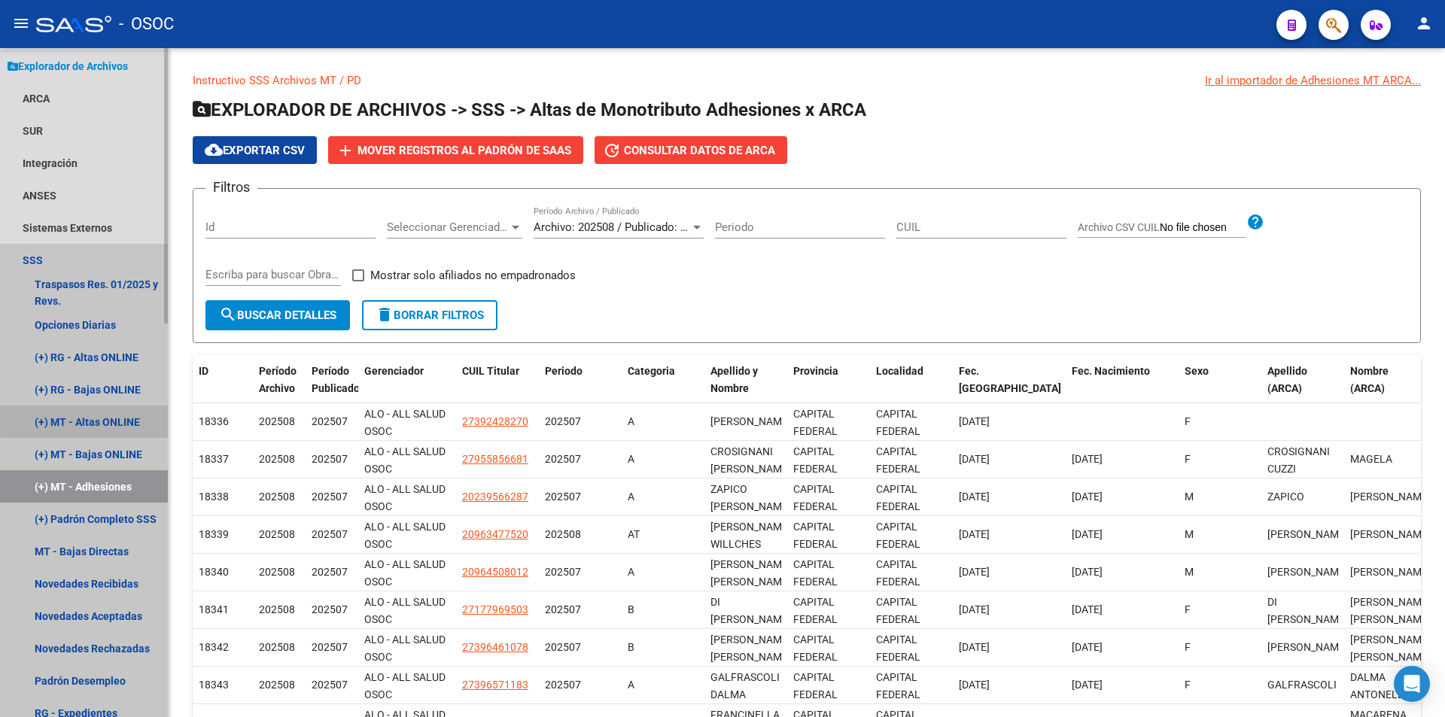
click at [114, 418] on link "(+) MT - Altas ONLINE" at bounding box center [84, 422] width 168 height 32
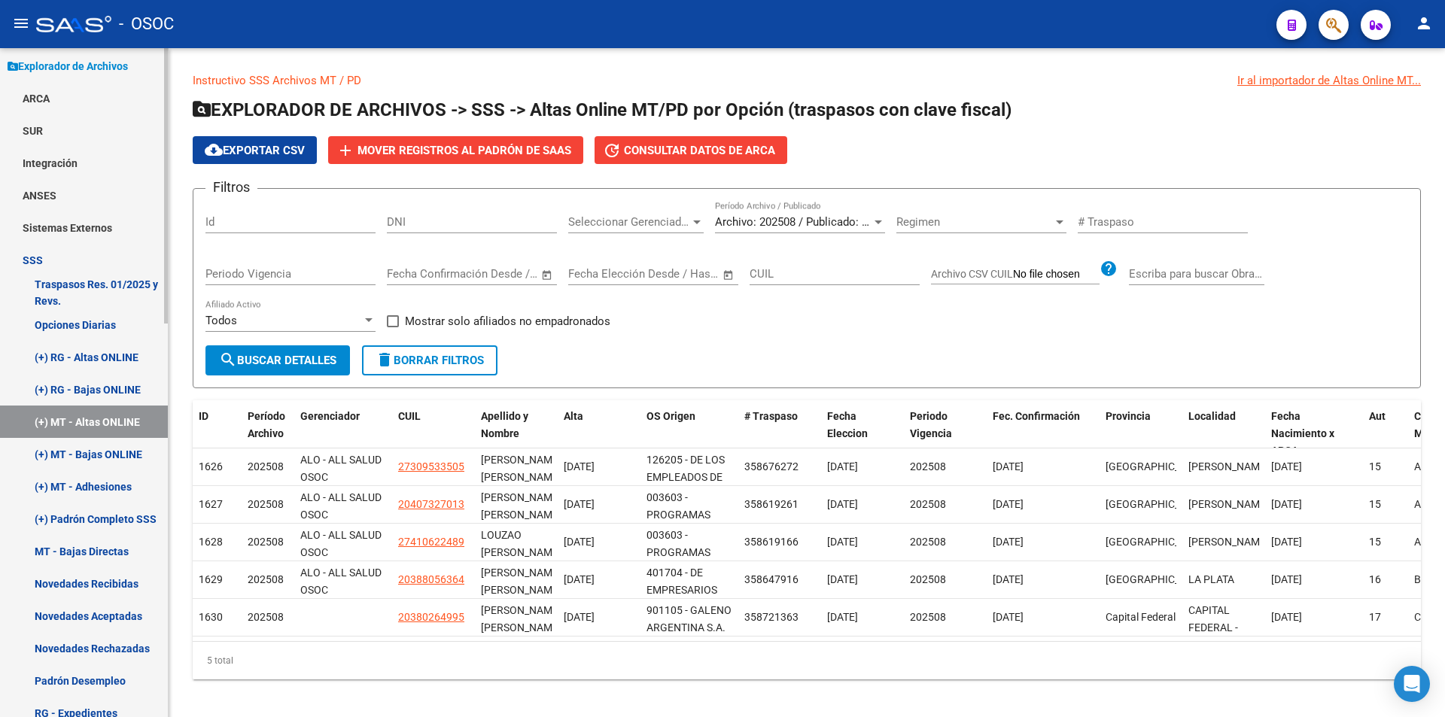
click at [119, 491] on link "(+) MT - Adhesiones" at bounding box center [84, 486] width 168 height 32
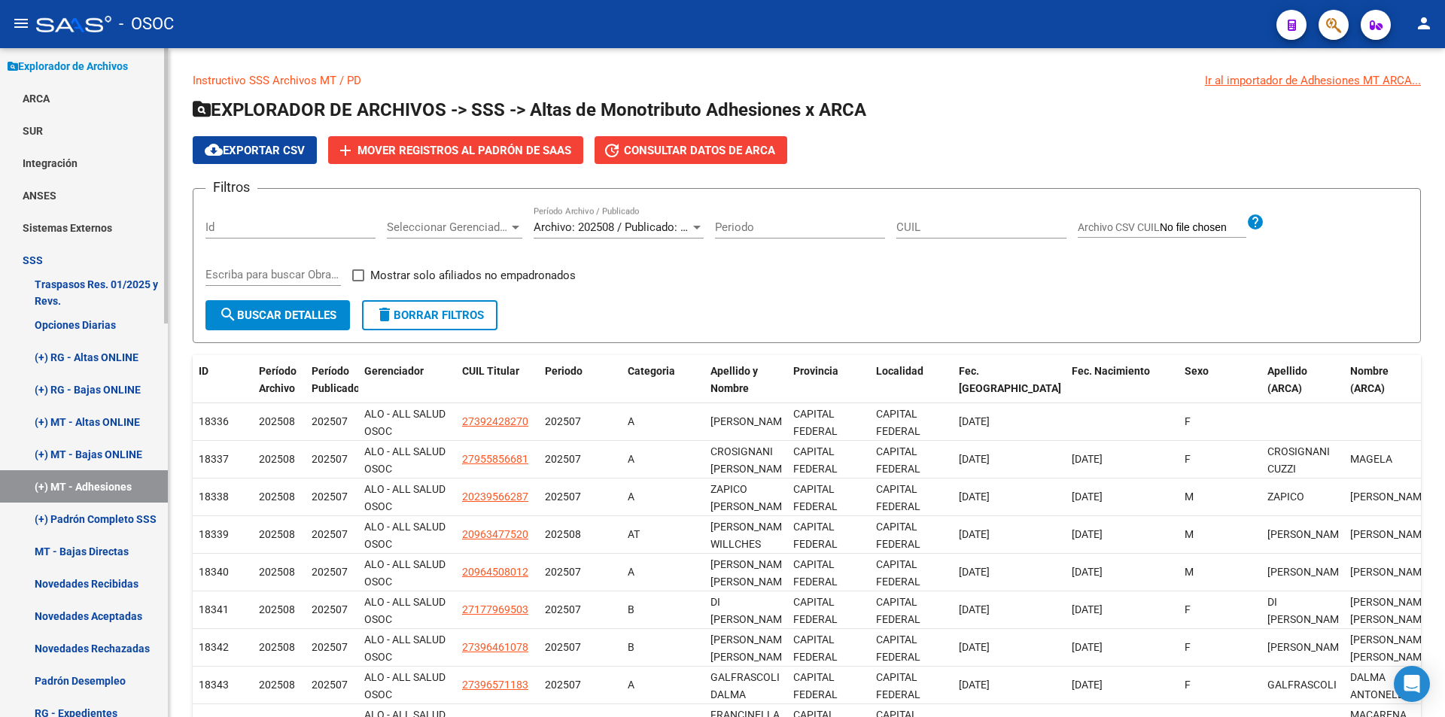
click at [143, 521] on link "(+) Padrón Completo SSS" at bounding box center [84, 519] width 168 height 32
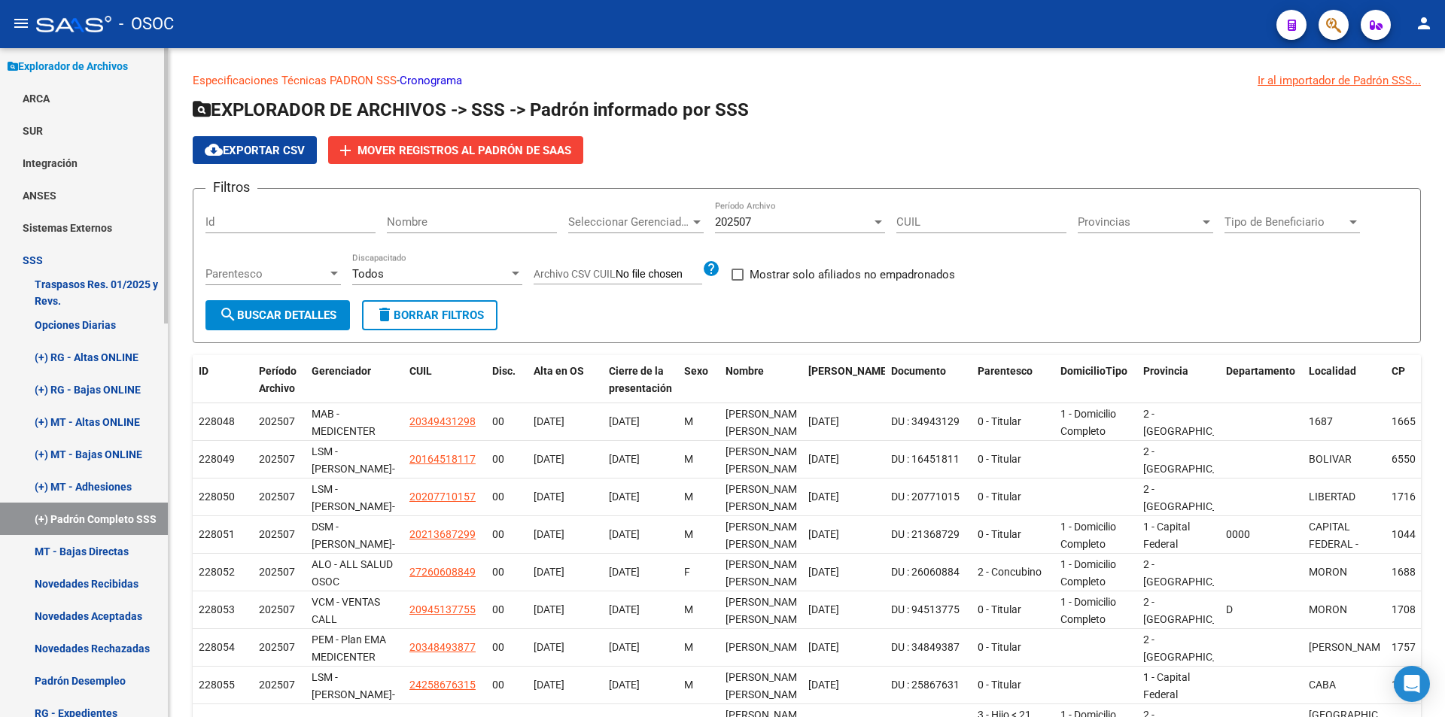
click at [107, 558] on link "MT - Bajas Directas" at bounding box center [84, 551] width 168 height 32
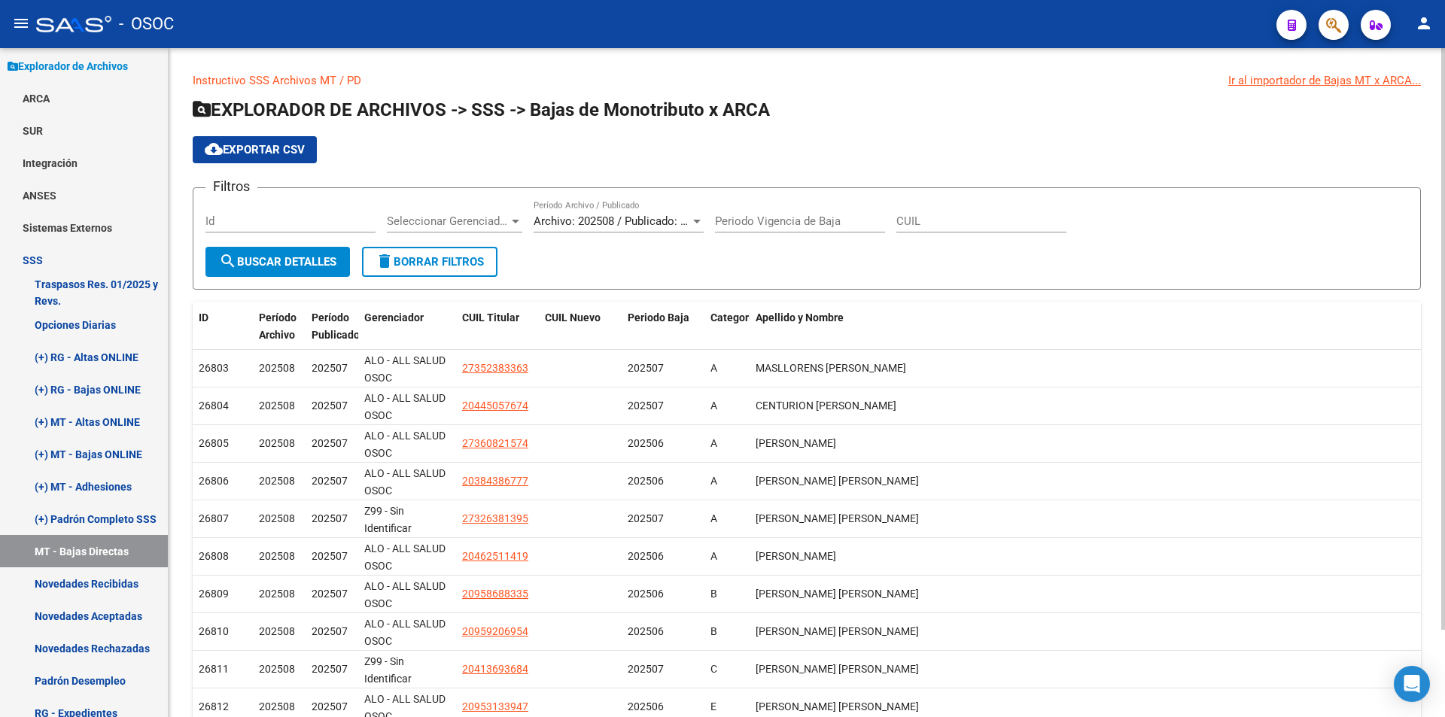
drag, startPoint x: 768, startPoint y: 108, endPoint x: 533, endPoint y: 105, distance: 235.5
click at [533, 105] on h1 "EXPLORADOR DE ARCHIVOS -> SSS -> Bajas de Monotributo x ARCA" at bounding box center [807, 111] width 1228 height 26
click at [532, 169] on app-list-header "EXPLORADOR DE ARCHIVOS -> SSS -> Bajas de Monotributo x ARCA cloud_download Exp…" at bounding box center [807, 194] width 1228 height 192
click at [723, 108] on span "EXPLORADOR DE ARCHIVOS -> SSS -> Bajas de Monotributo x ARCA" at bounding box center [481, 109] width 577 height 21
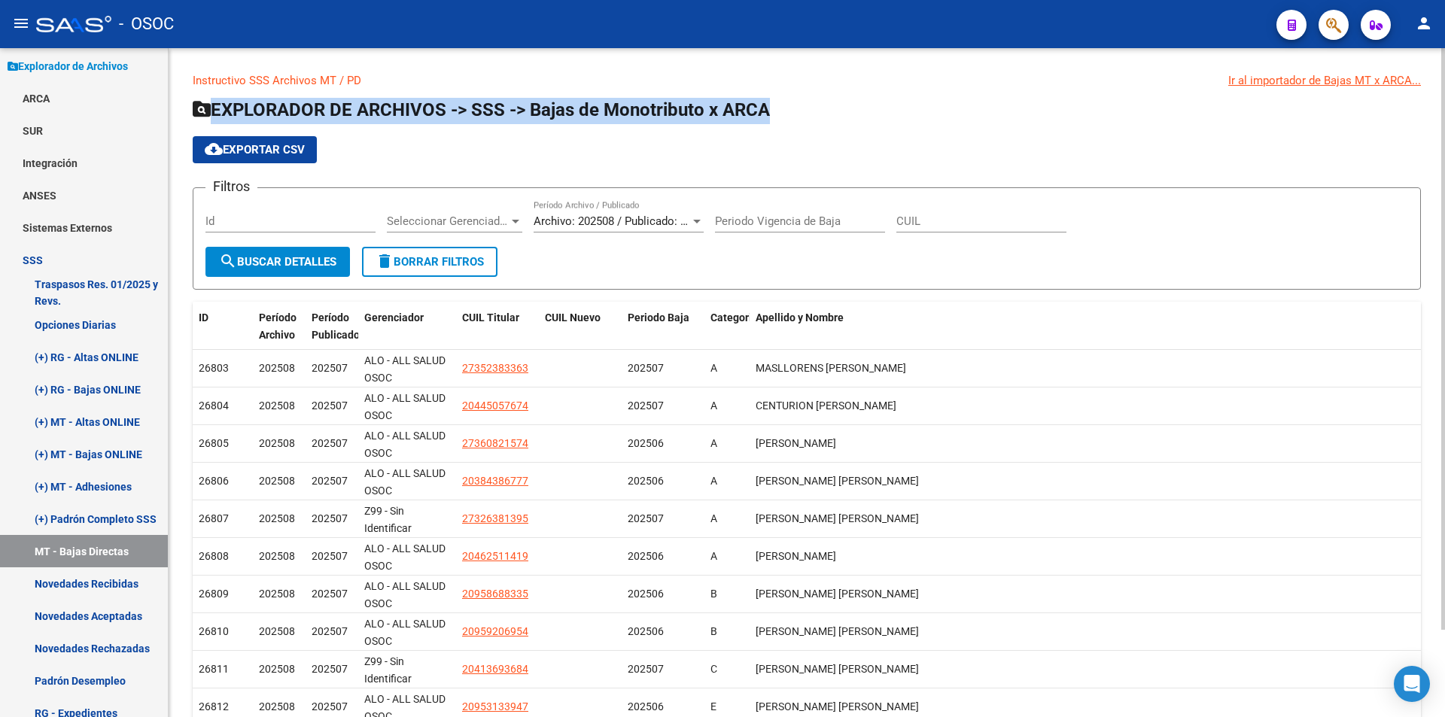
click at [723, 108] on span "EXPLORADOR DE ARCHIVOS -> SSS -> Bajas de Monotributo x ARCA" at bounding box center [481, 109] width 577 height 21
click at [777, 99] on h1 "EXPLORADOR DE ARCHIVOS -> SSS -> Bajas de Monotributo x ARCA" at bounding box center [807, 111] width 1228 height 26
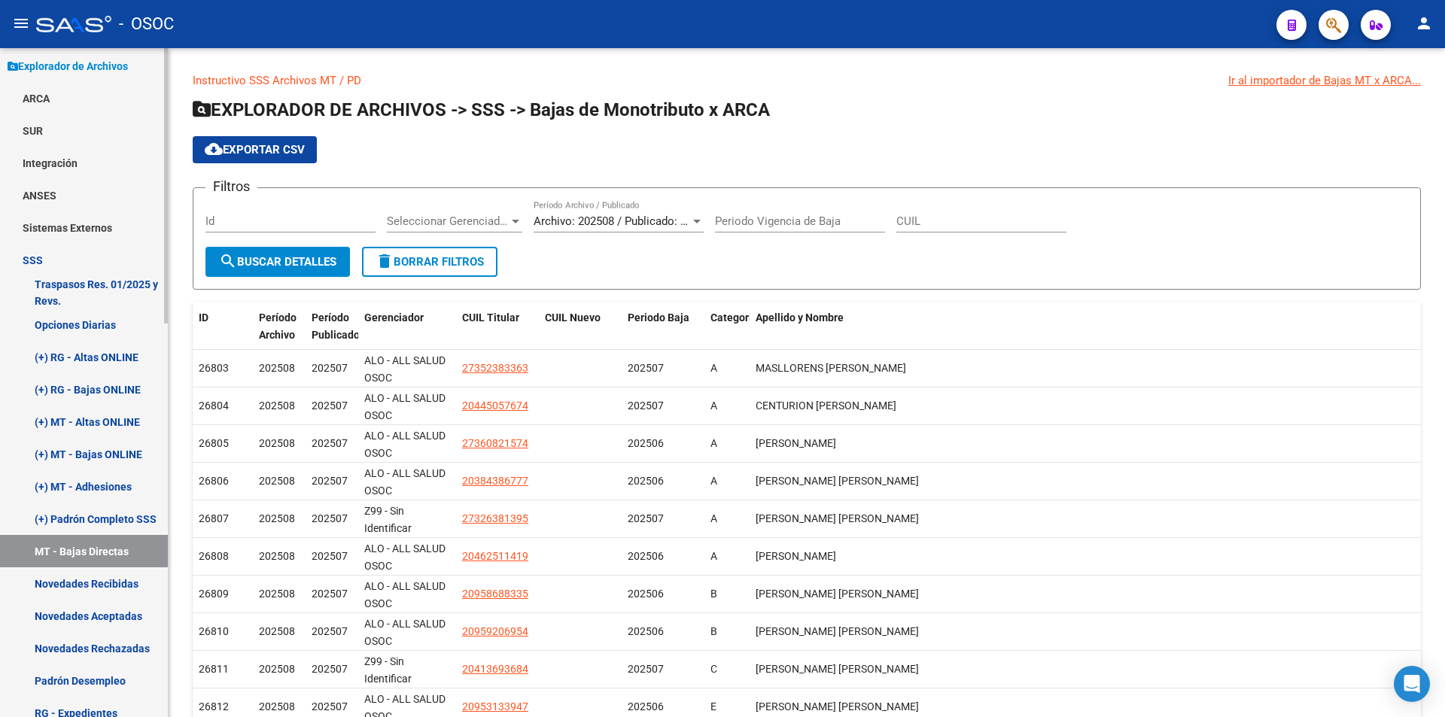
click at [18, 272] on link "SSS" at bounding box center [84, 260] width 168 height 32
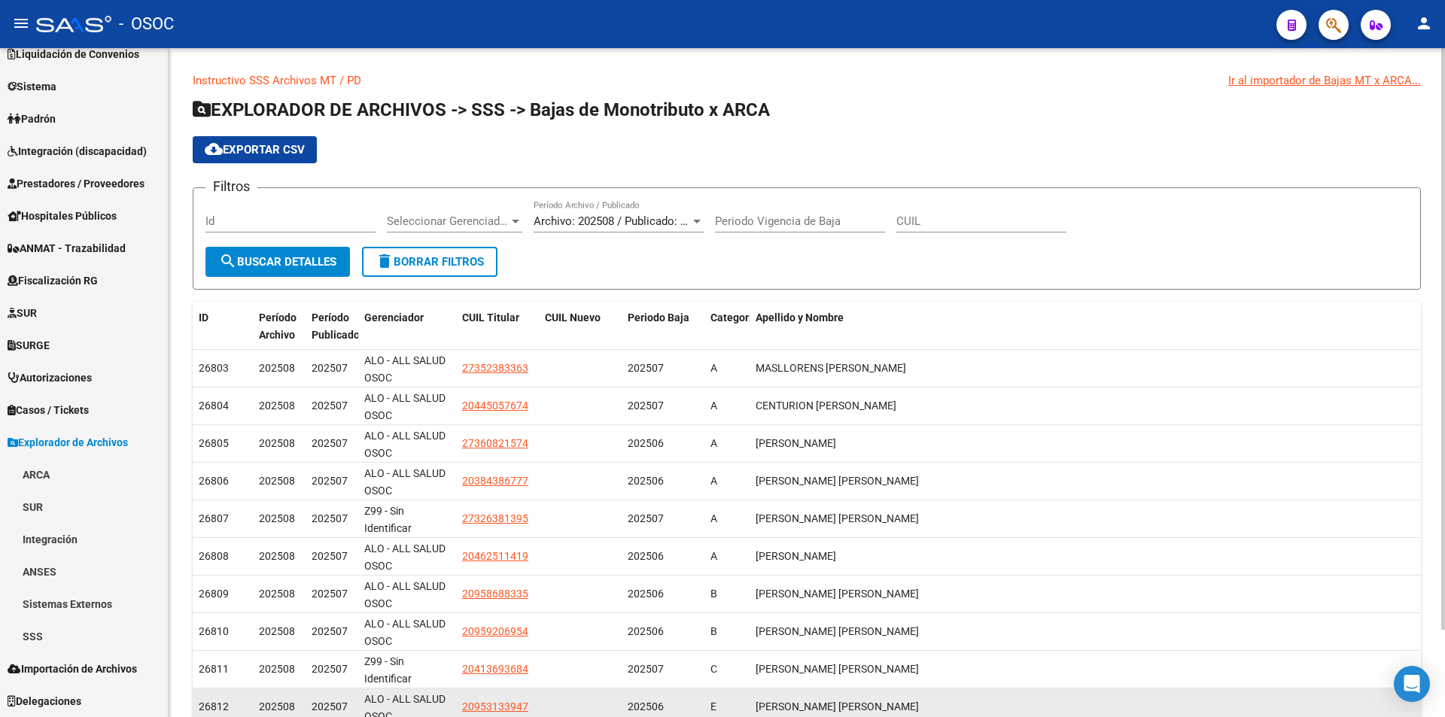
scroll to position [146, 0]
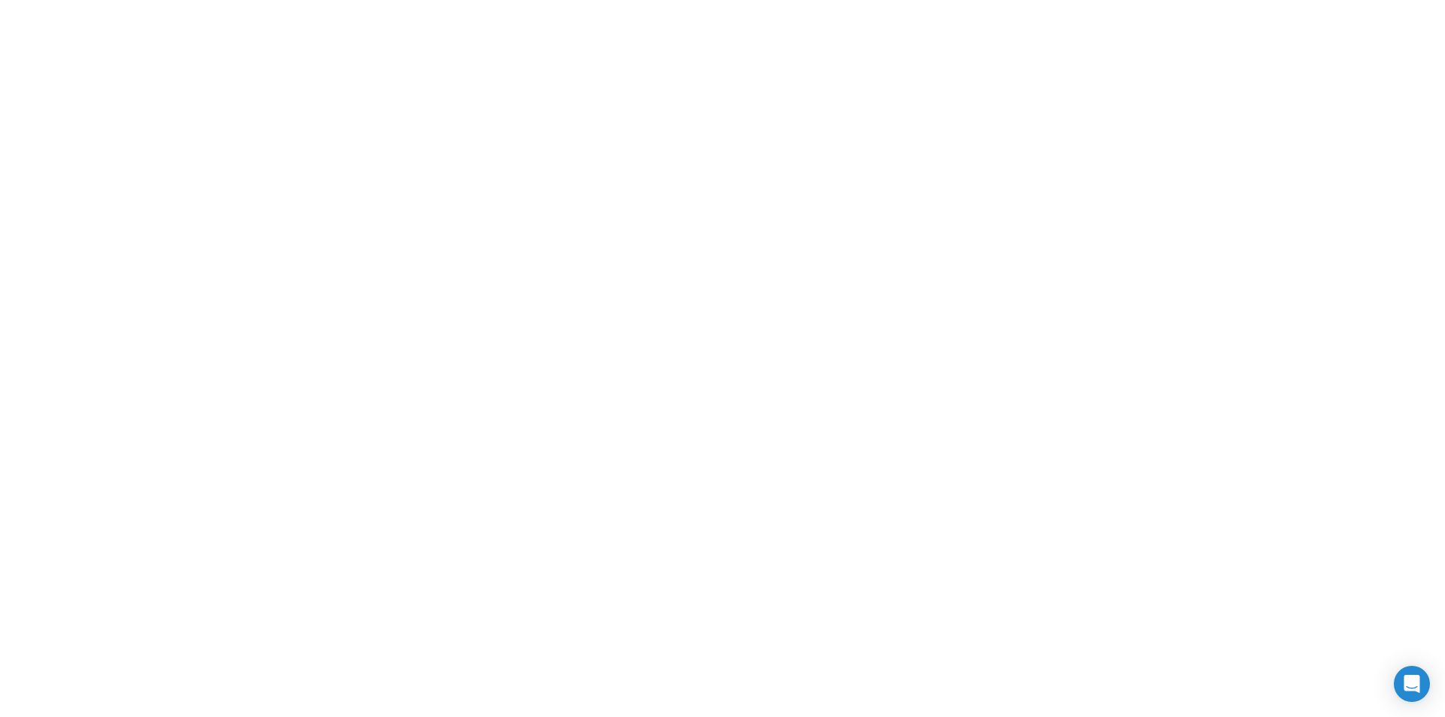
click at [174, 716] on body at bounding box center [722, 358] width 1445 height 717
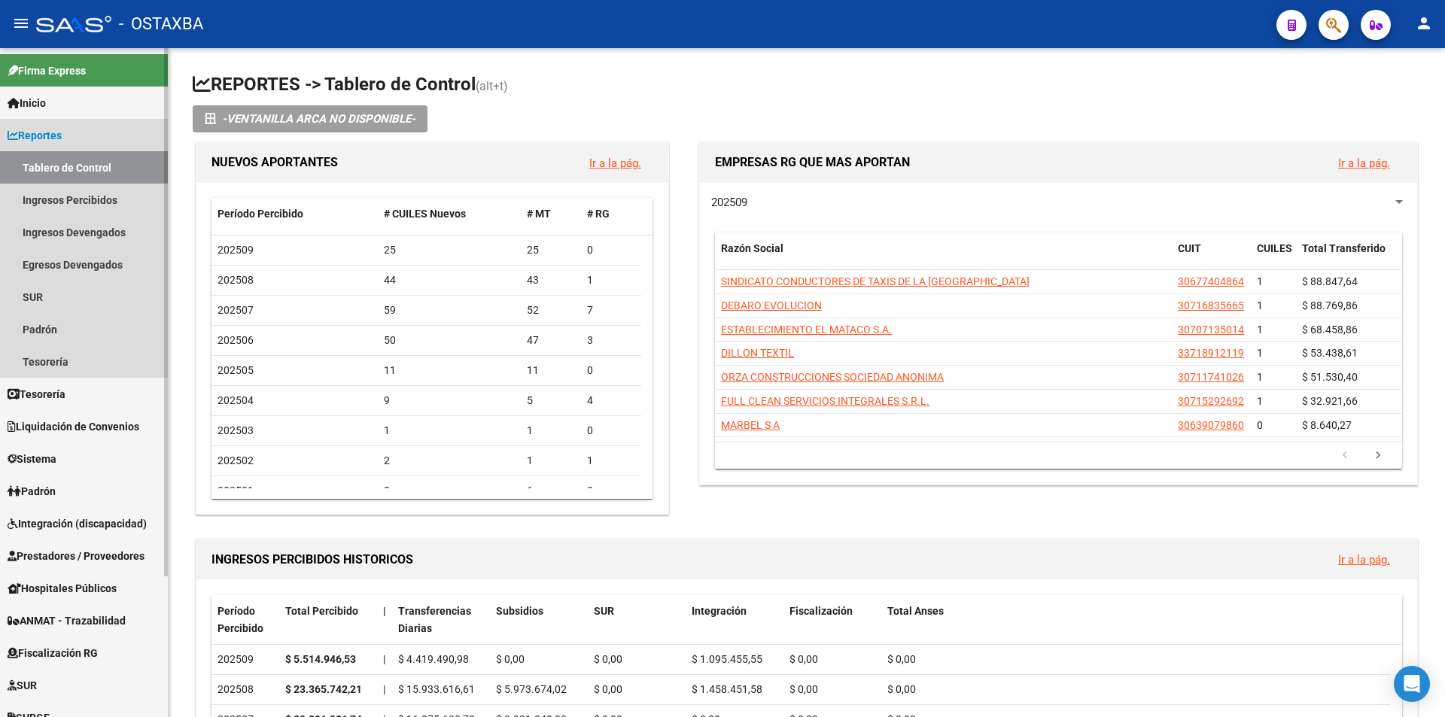
click at [90, 126] on link "Reportes" at bounding box center [84, 135] width 168 height 32
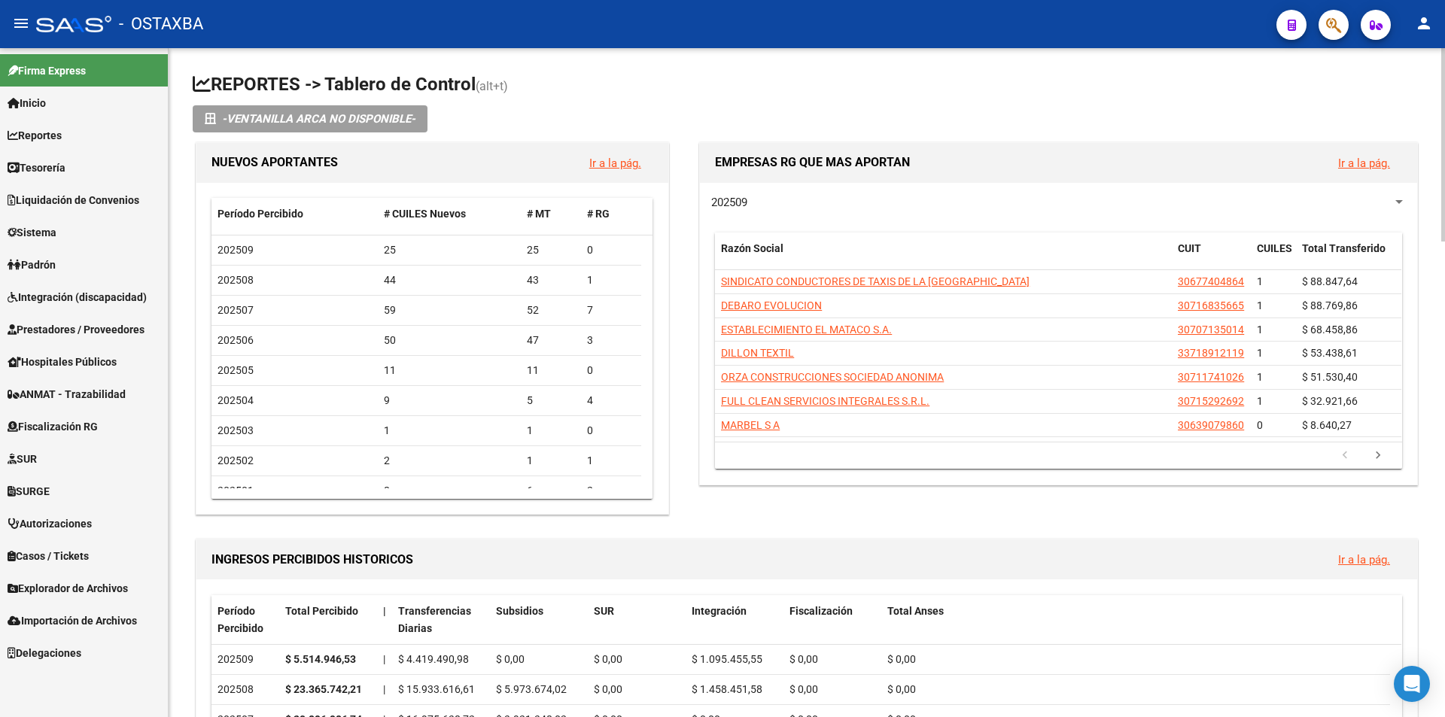
click at [110, 615] on span "Importación de Archivos" at bounding box center [72, 620] width 129 height 17
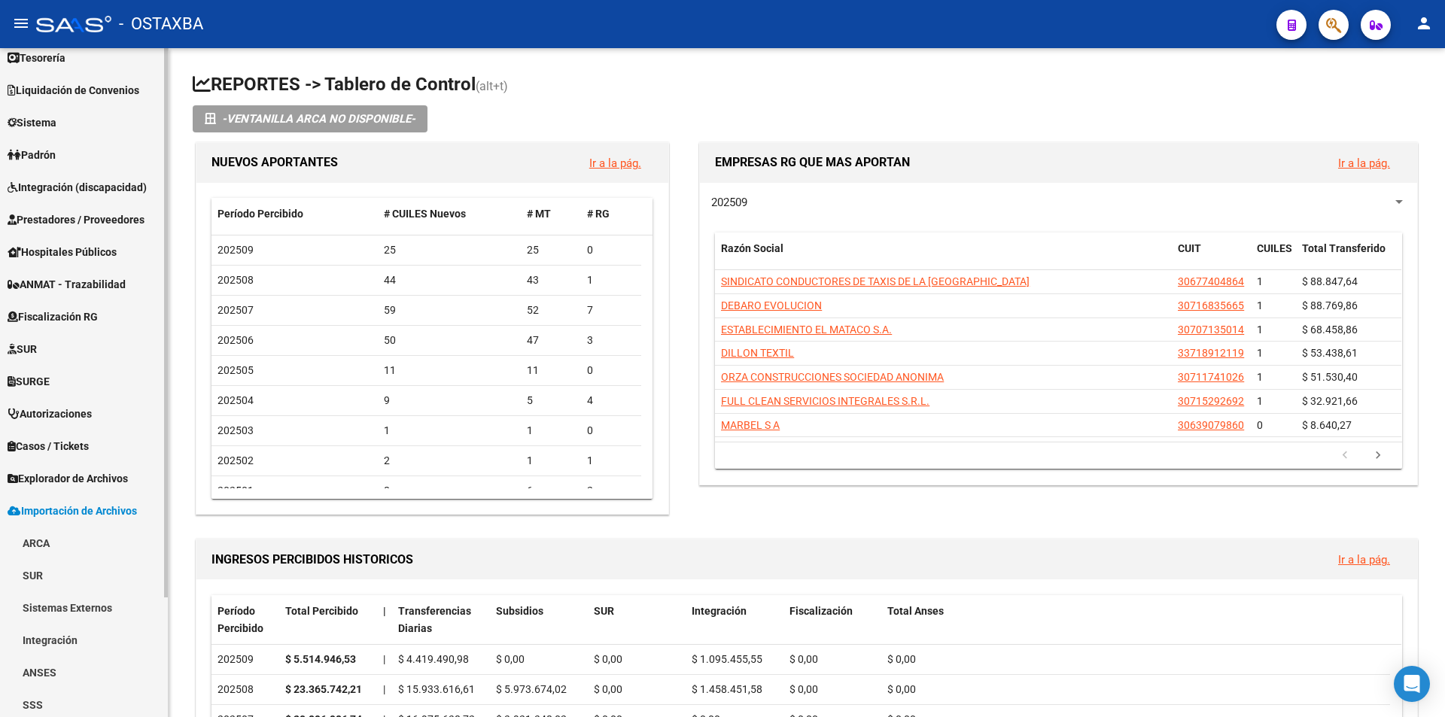
scroll to position [146, 0]
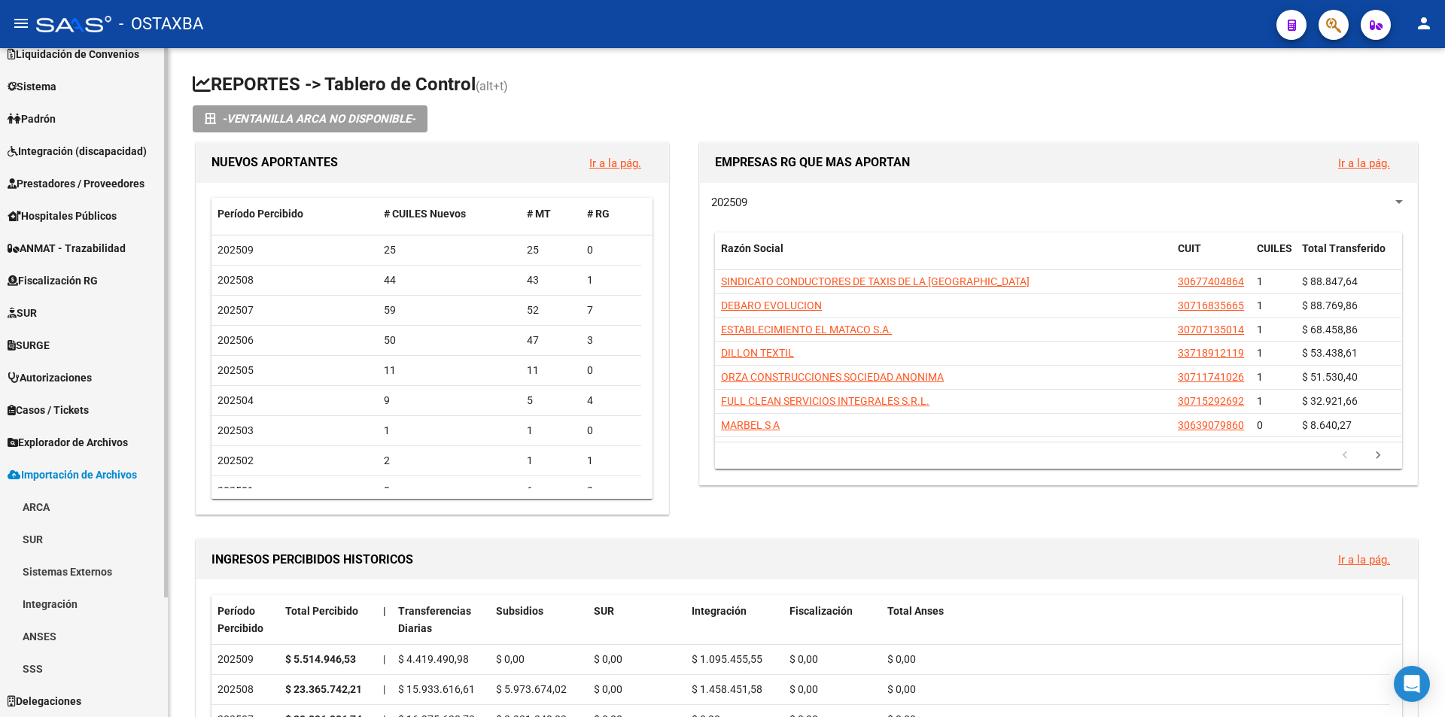
click at [105, 508] on link "ARCA" at bounding box center [84, 507] width 168 height 32
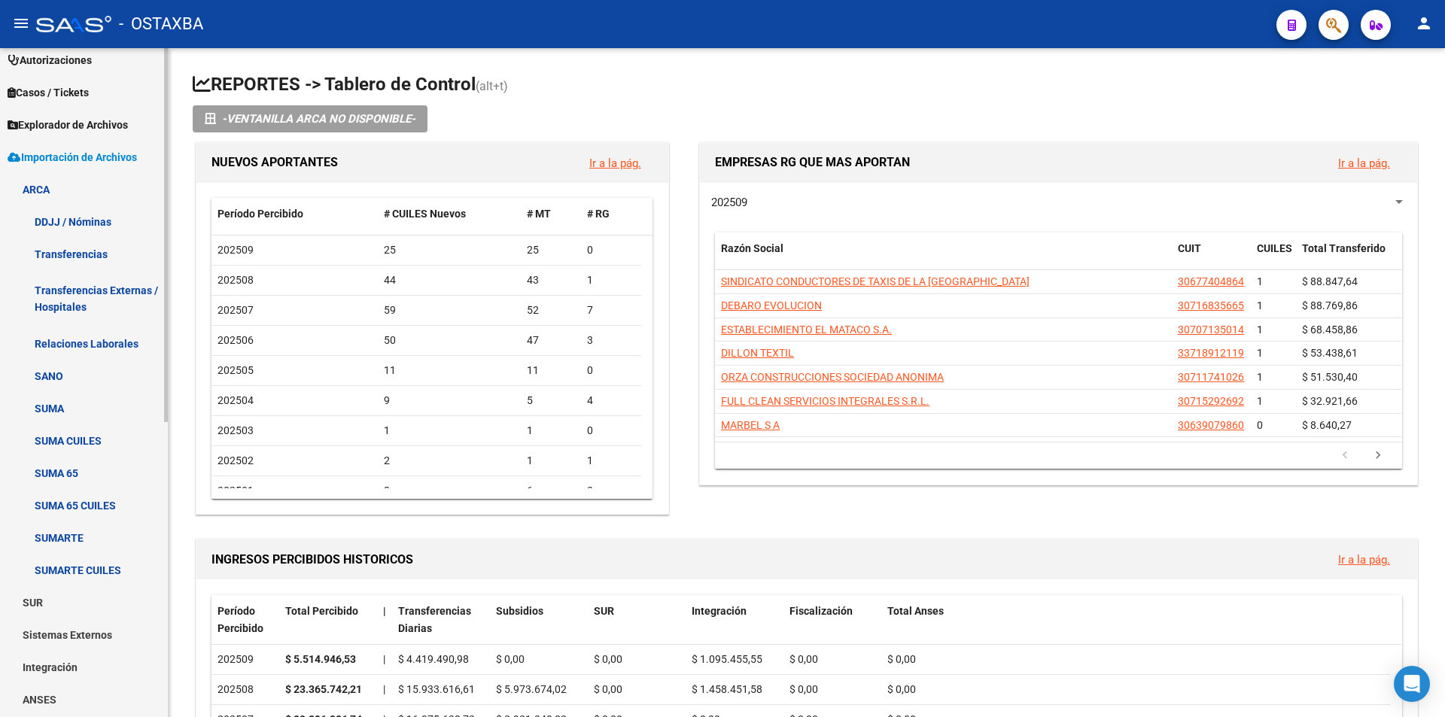
scroll to position [376, 0]
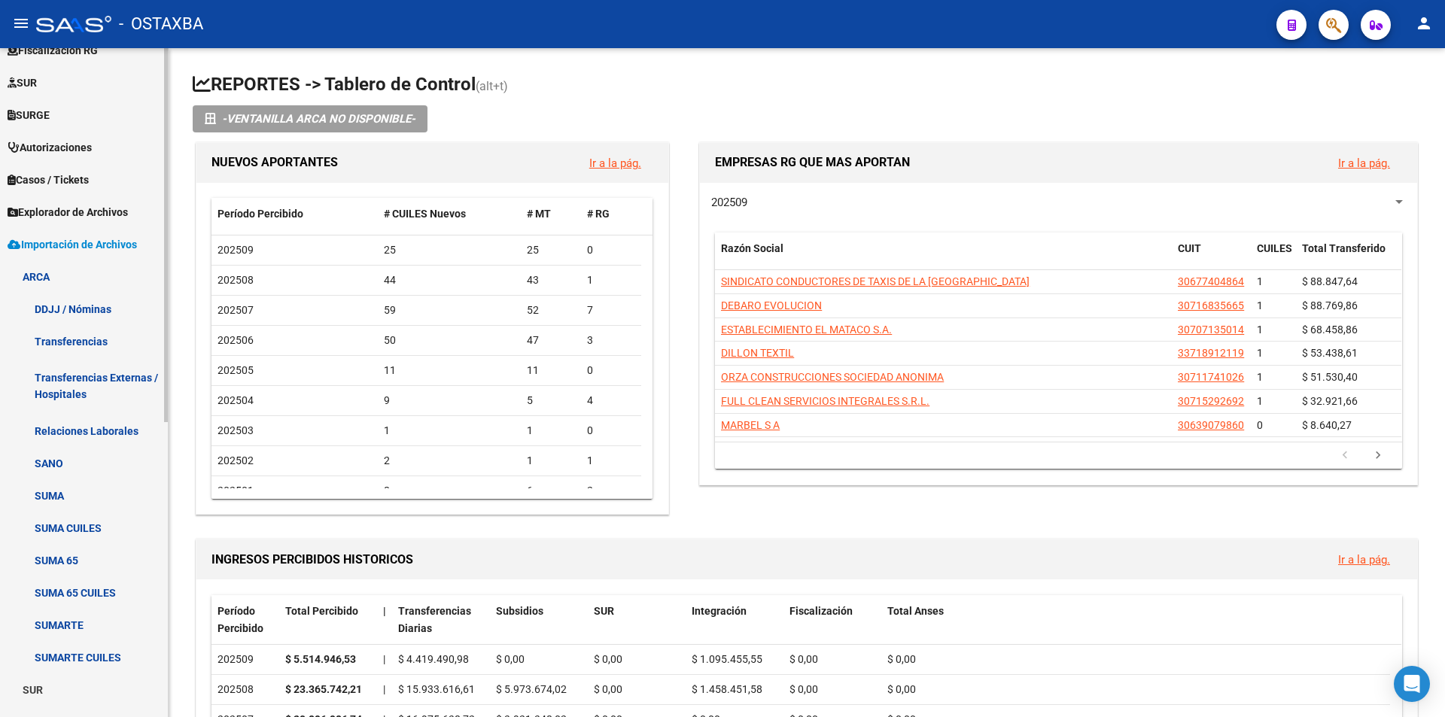
click at [116, 309] on link "DDJJ / Nóminas" at bounding box center [84, 309] width 168 height 32
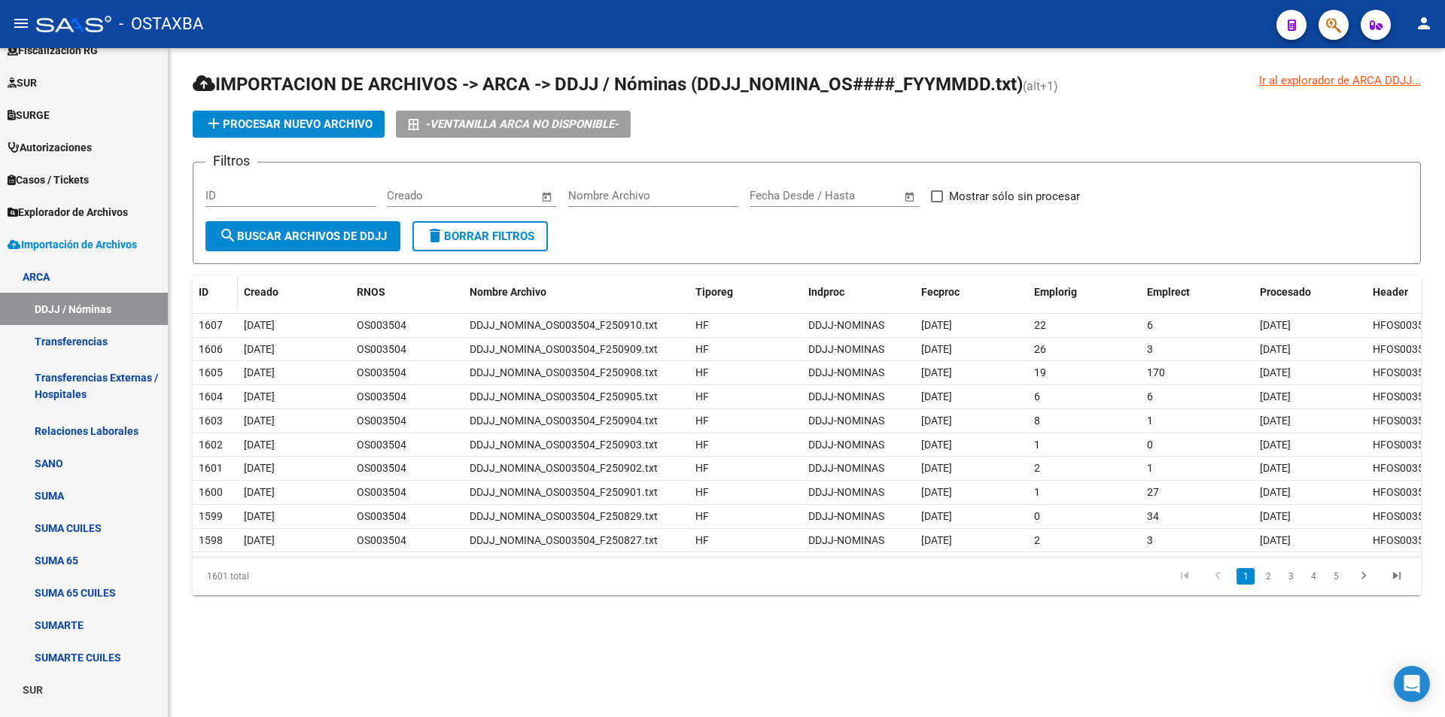
click at [193, 278] on datatable-header-cell "ID" at bounding box center [215, 292] width 45 height 32
click at [111, 354] on link "Transferencias" at bounding box center [84, 341] width 168 height 32
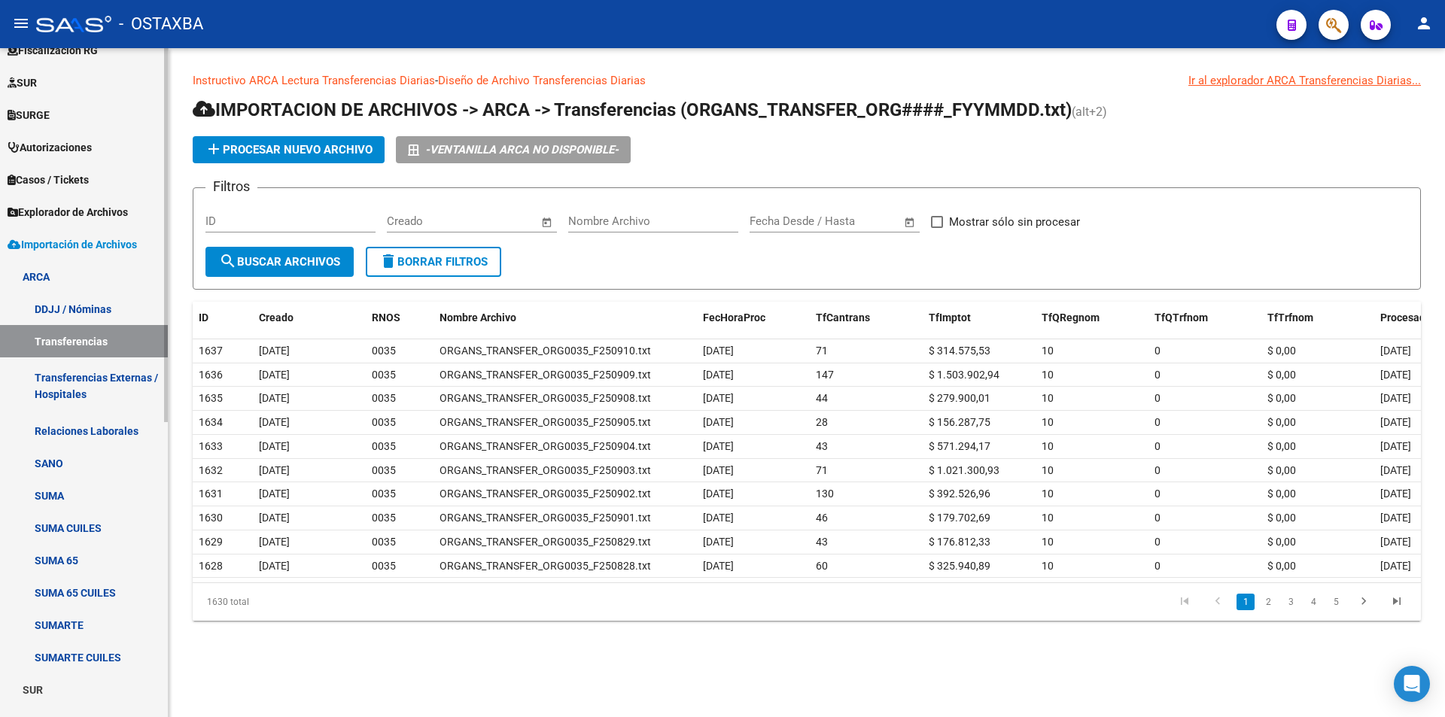
click at [120, 415] on link "Relaciones Laborales" at bounding box center [84, 431] width 168 height 32
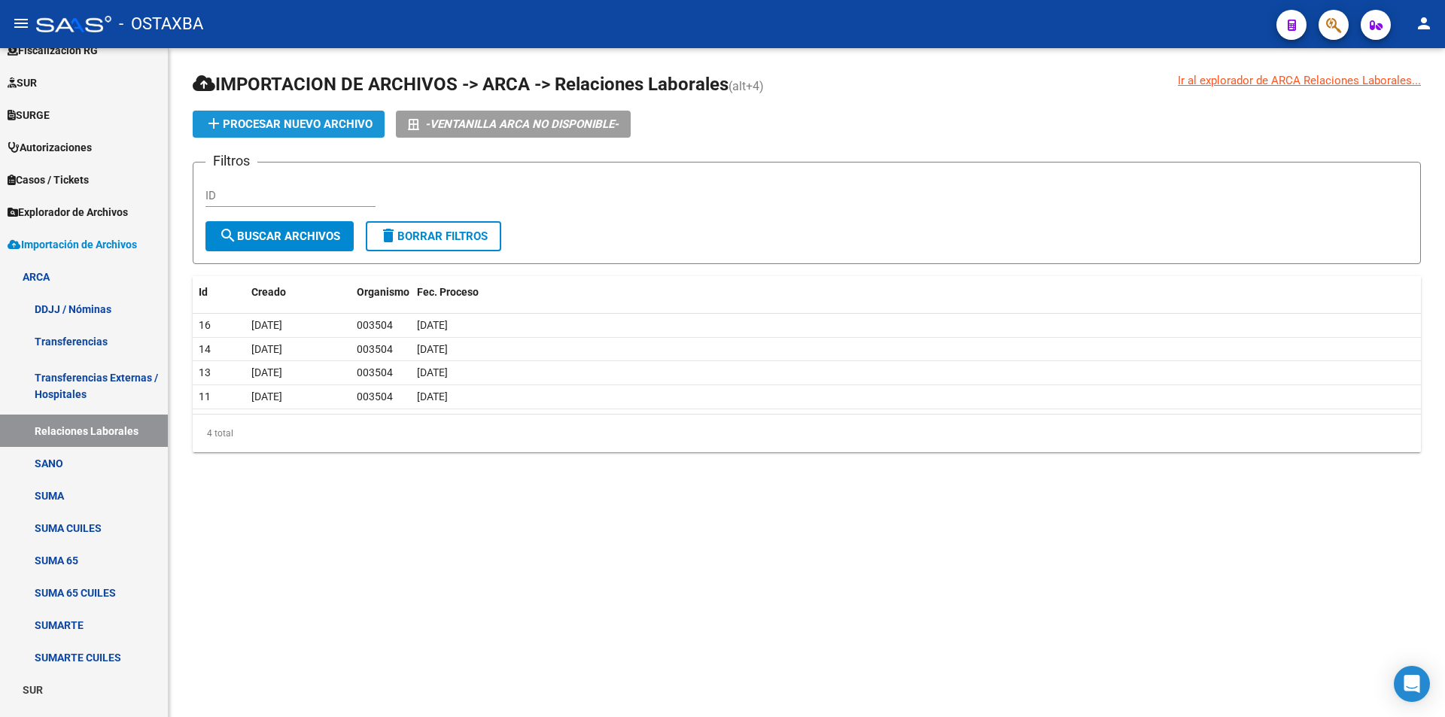
click at [274, 125] on span "add Procesar nuevo archivo" at bounding box center [289, 124] width 168 height 14
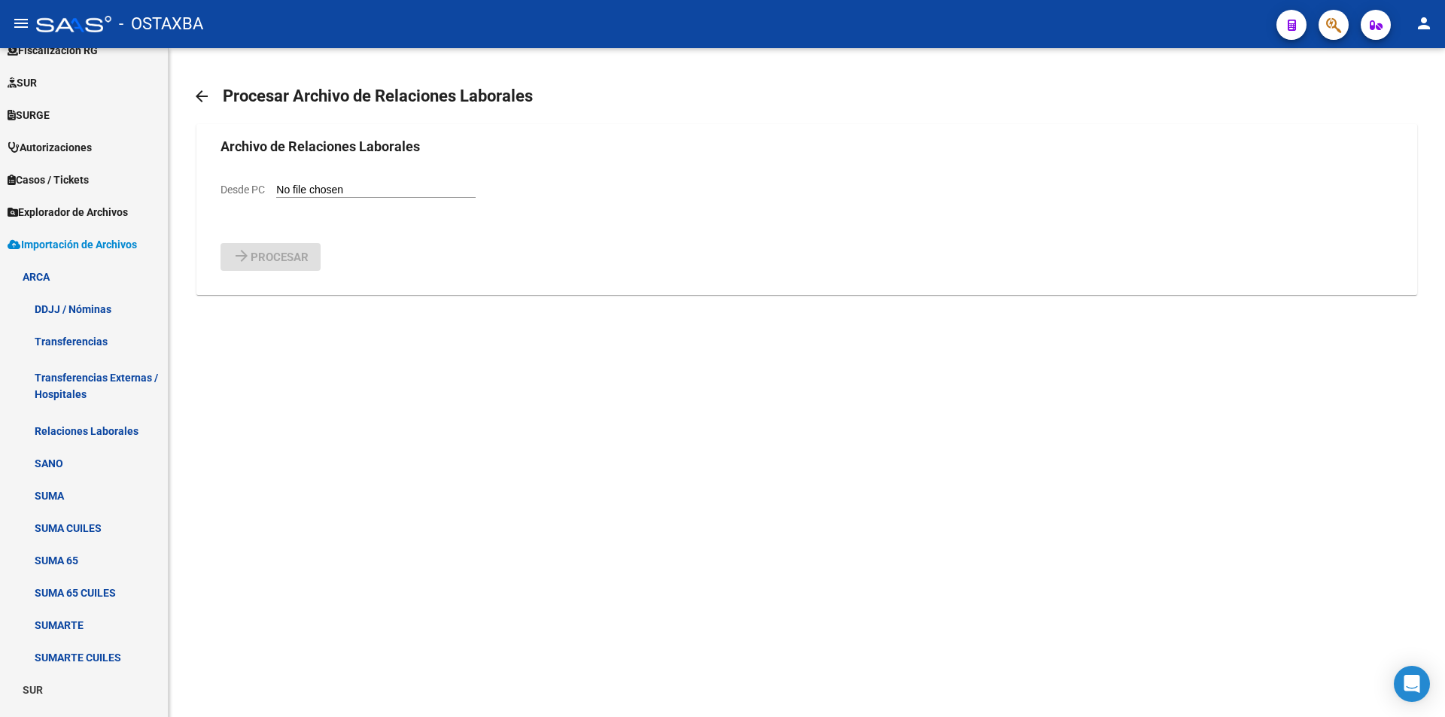
click at [296, 184] on input "Desde PC" at bounding box center [375, 191] width 199 height 14
type input "C:\fakepath\Relaciones_Laborales_2025-09-11.txt"
click at [260, 271] on form "Archivo de Relaciones Laborales Desde PC delete Eliminar arrow_forward Procesar" at bounding box center [806, 223] width 1172 height 174
click at [257, 284] on button "arrow_forward Procesar" at bounding box center [270, 296] width 100 height 28
click at [305, 195] on input "Desde PC" at bounding box center [375, 191] width 199 height 14
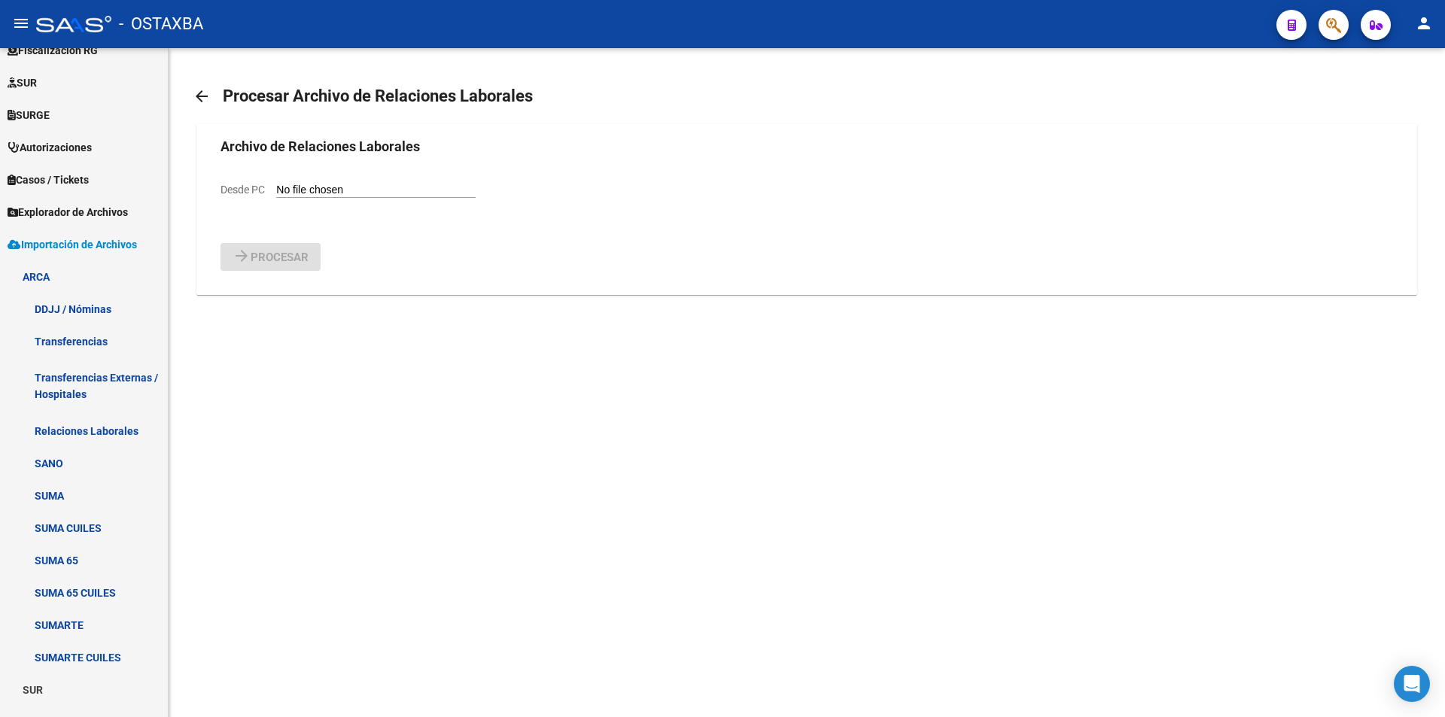
type input "C:\fakepath\Relaciones_Laborales_2025-09-15.txt"
click at [281, 287] on button "arrow_forward Procesar" at bounding box center [270, 296] width 100 height 28
click at [118, 223] on link "Explorador de Archivos" at bounding box center [84, 212] width 168 height 32
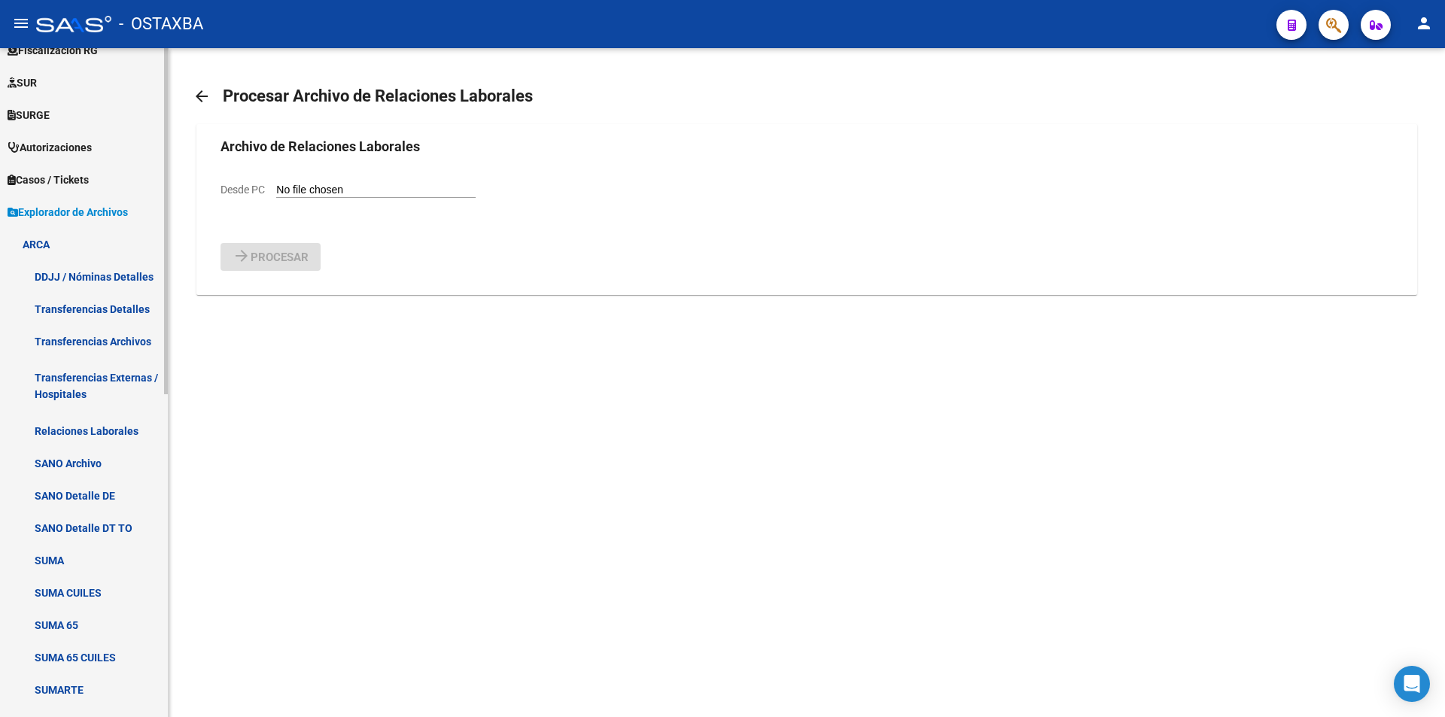
click at [139, 429] on link "Relaciones Laborales" at bounding box center [84, 431] width 168 height 32
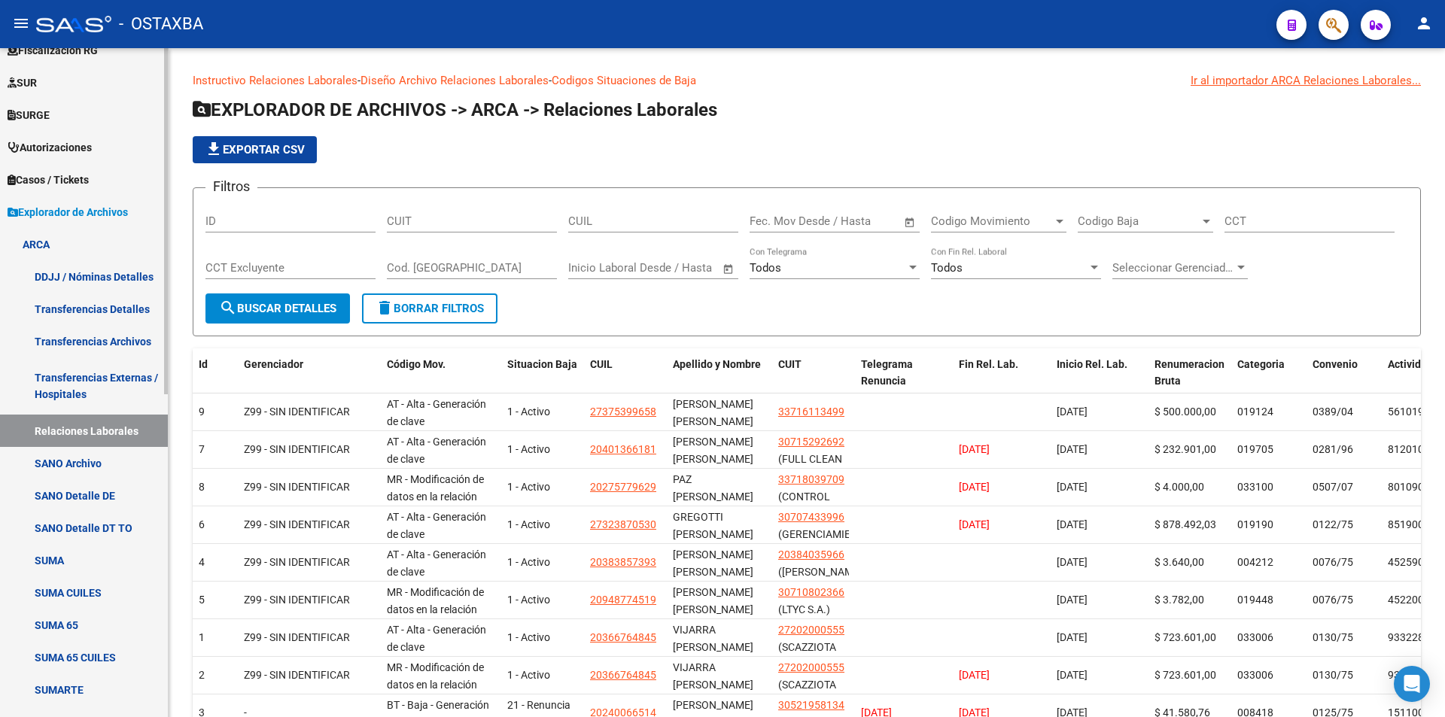
click at [108, 212] on span "Explorador de Archivos" at bounding box center [68, 212] width 120 height 17
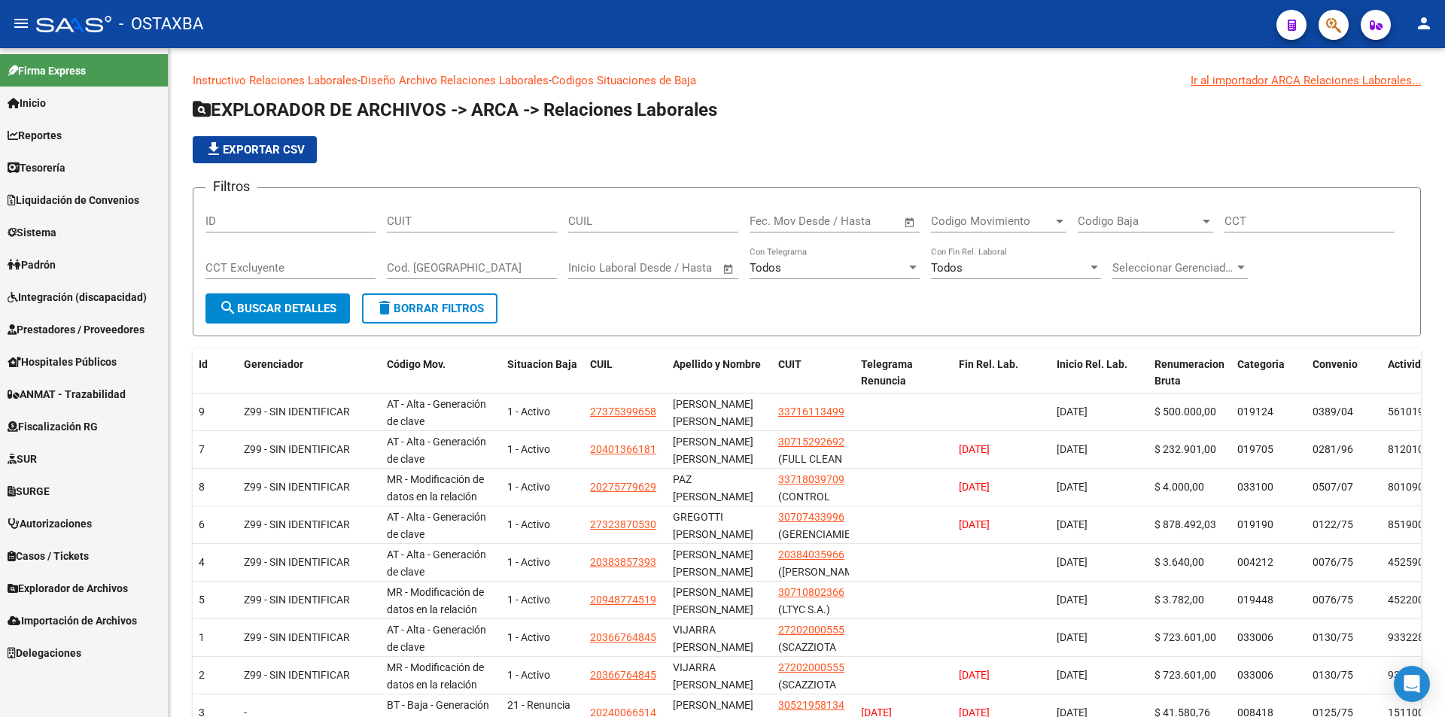
click at [110, 623] on span "Importación de Archivos" at bounding box center [72, 620] width 129 height 17
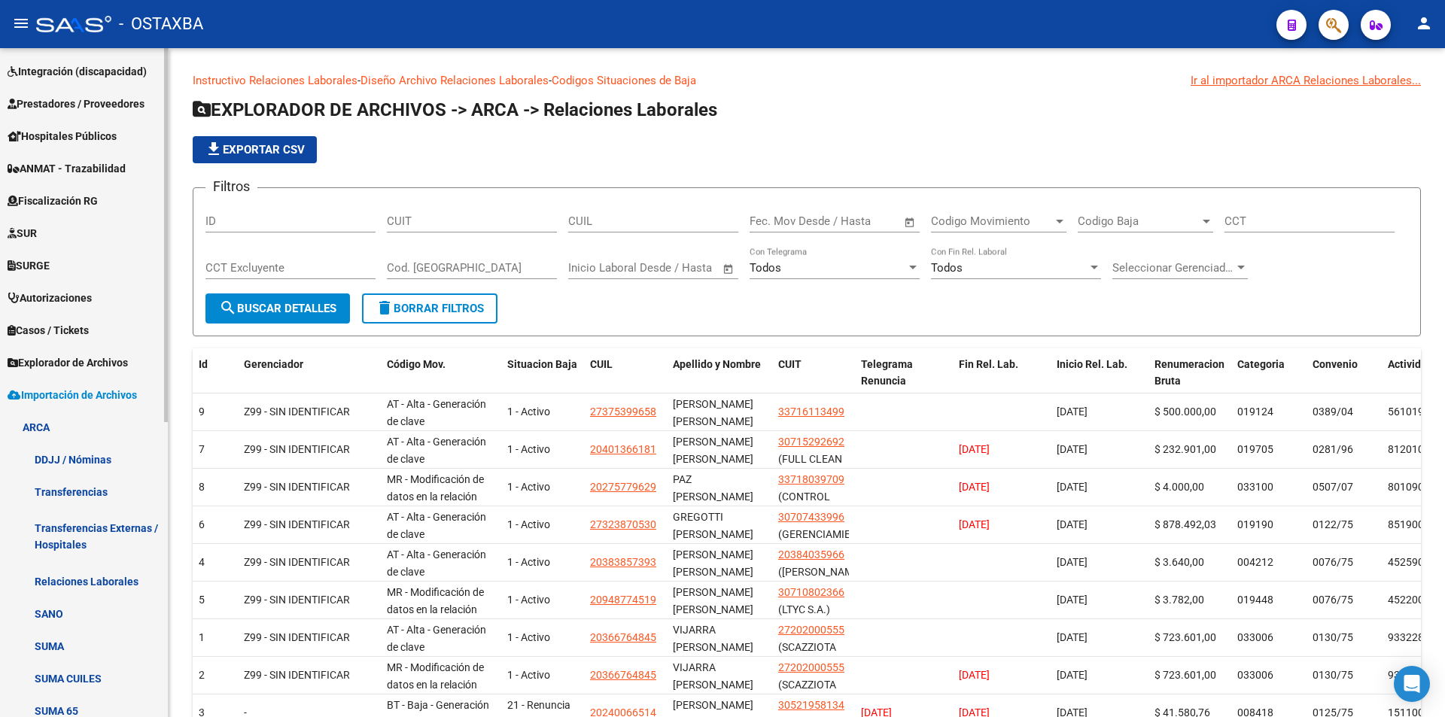
click at [117, 448] on link "DDJJ / Nóminas" at bounding box center [84, 459] width 168 height 32
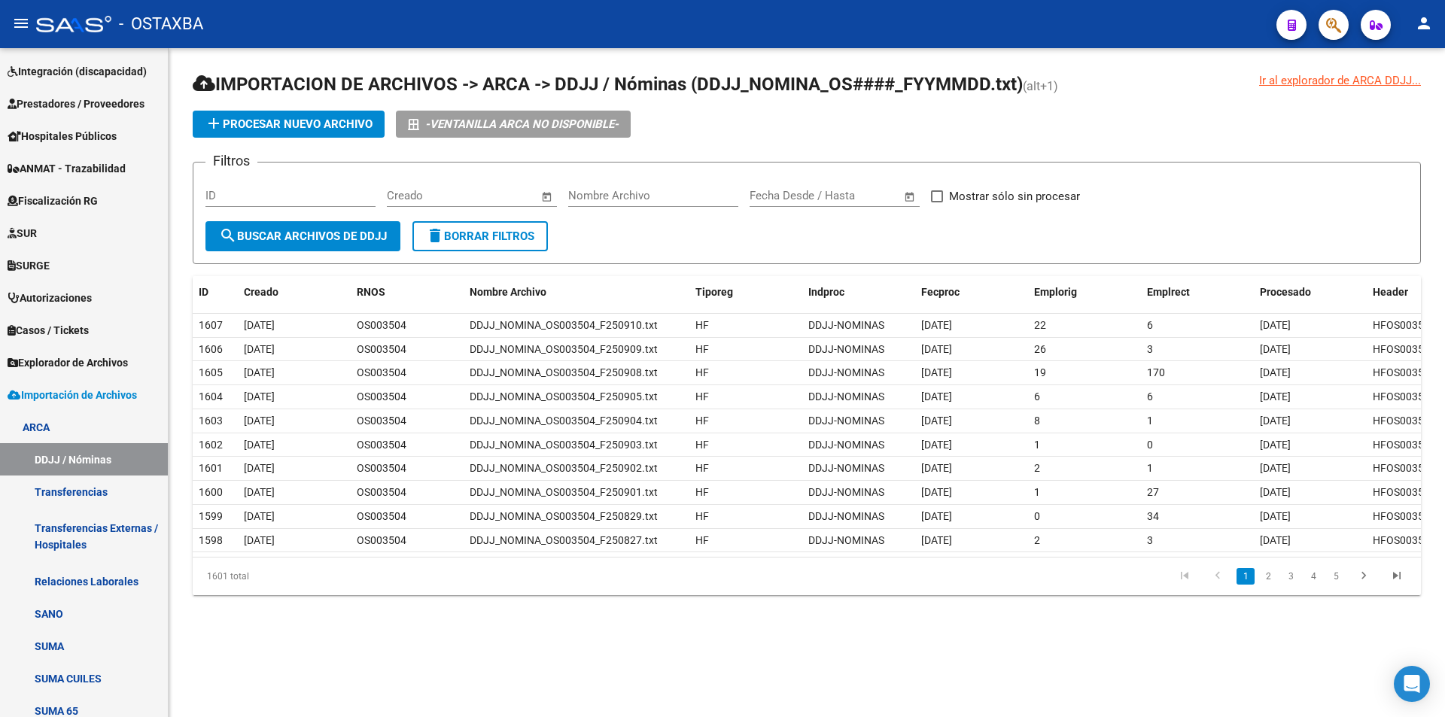
click at [280, 120] on span "add Procesar nuevo archivo" at bounding box center [289, 124] width 168 height 14
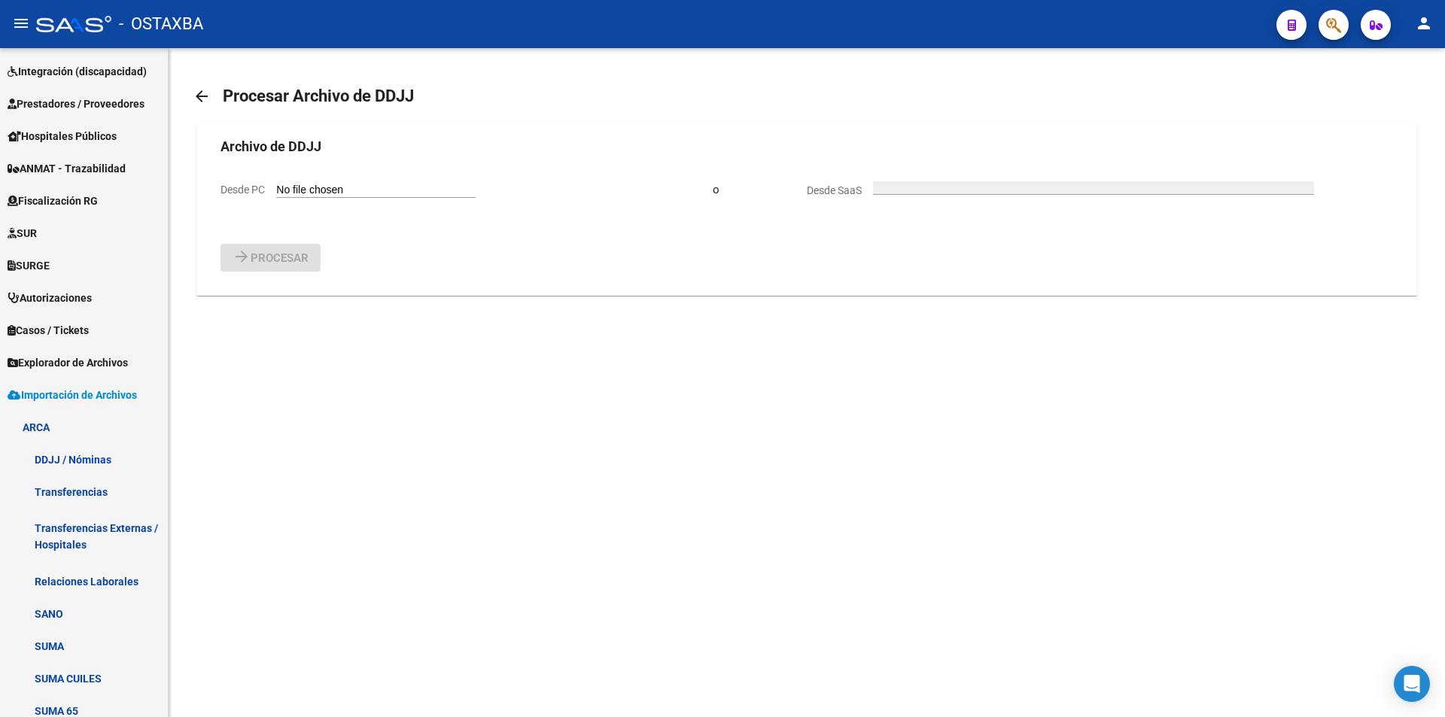
click at [308, 187] on input "Desde PC" at bounding box center [375, 191] width 199 height 14
type input "C:\fakepath\DDJJ_NOMINA_OS003504_F250911.txt"
click at [295, 302] on span "Procesar" at bounding box center [280, 297] width 58 height 14
click at [292, 187] on input "Desde PC" at bounding box center [375, 191] width 199 height 14
type input "C:\fakepath\DDJJ_NOMINA_OS003504_F250912.txt"
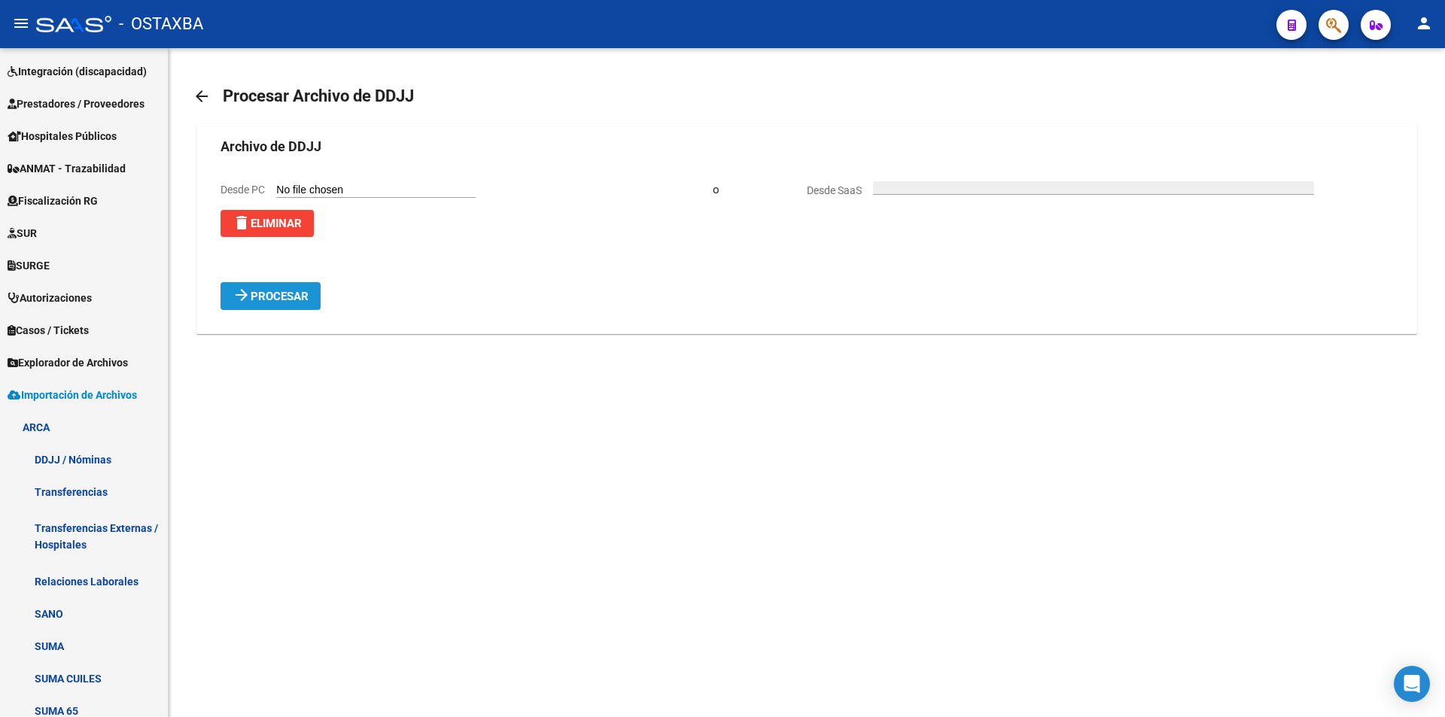
click at [288, 298] on span "Procesar" at bounding box center [280, 297] width 58 height 14
click at [328, 196] on input "Desde PC" at bounding box center [375, 191] width 199 height 14
type input "C:\fakepath\DDJJ_NOMINA_OS003504_F250915.txt"
click at [222, 285] on button "arrow_forward Procesar" at bounding box center [270, 296] width 100 height 28
click at [296, 190] on input "Desde PC" at bounding box center [375, 191] width 199 height 14
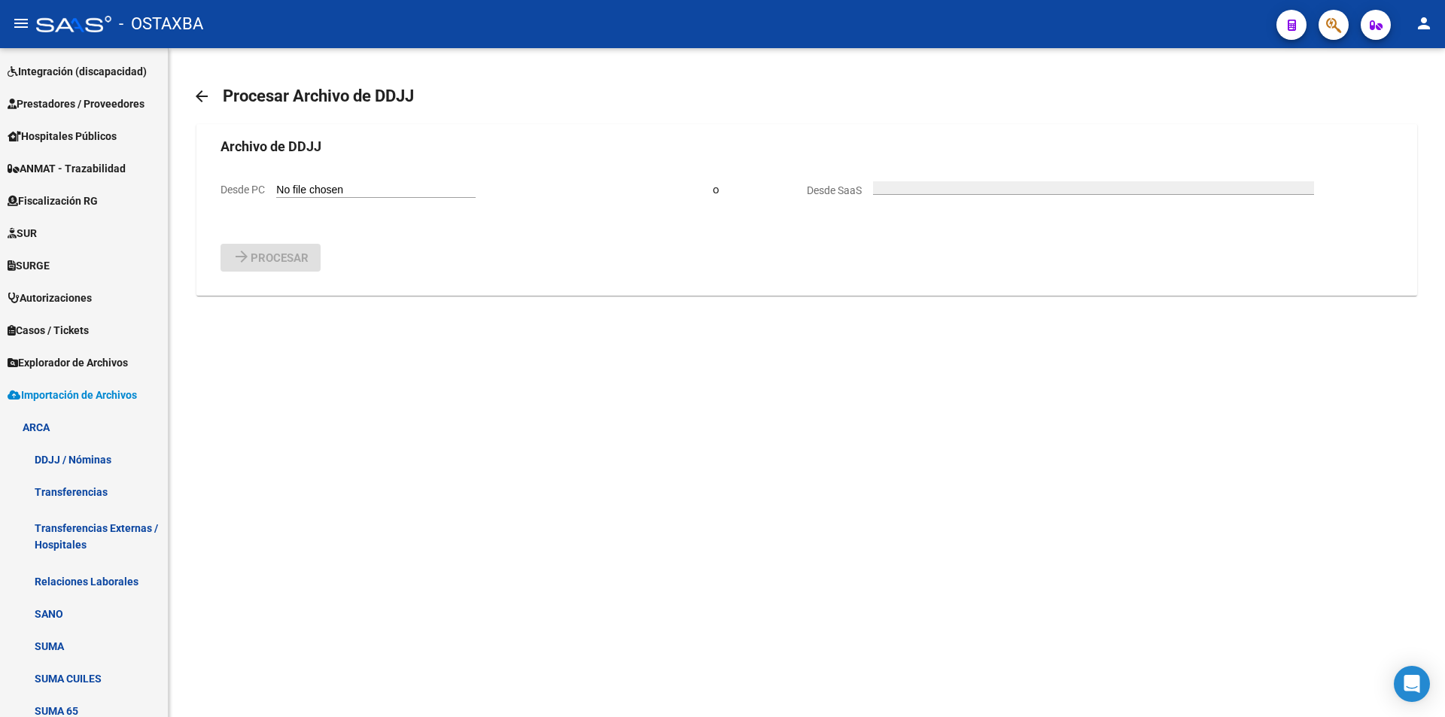
type input "C:\fakepath\DDJJ_NOMINA_OS003504_F250916.txt"
click at [269, 315] on mat-card "Archivo de DDJJ Desde PC delete Eliminar o Desde SaaS arrow_forward Procesar" at bounding box center [806, 229] width 1220 height 210
click at [269, 303] on span "Procesar" at bounding box center [280, 297] width 58 height 14
click at [51, 485] on link "Transferencias" at bounding box center [84, 492] width 168 height 32
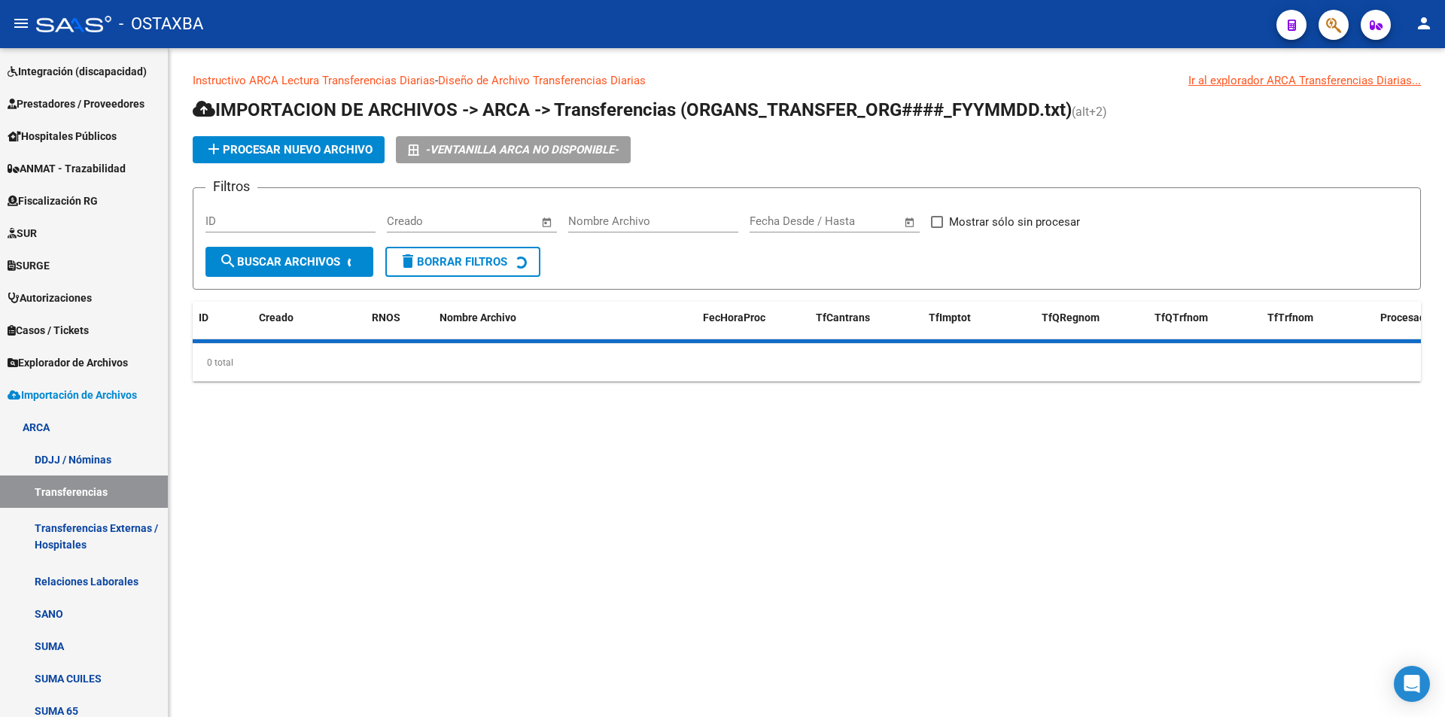
click at [325, 144] on span "add Procesar nuevo archivo" at bounding box center [289, 150] width 168 height 14
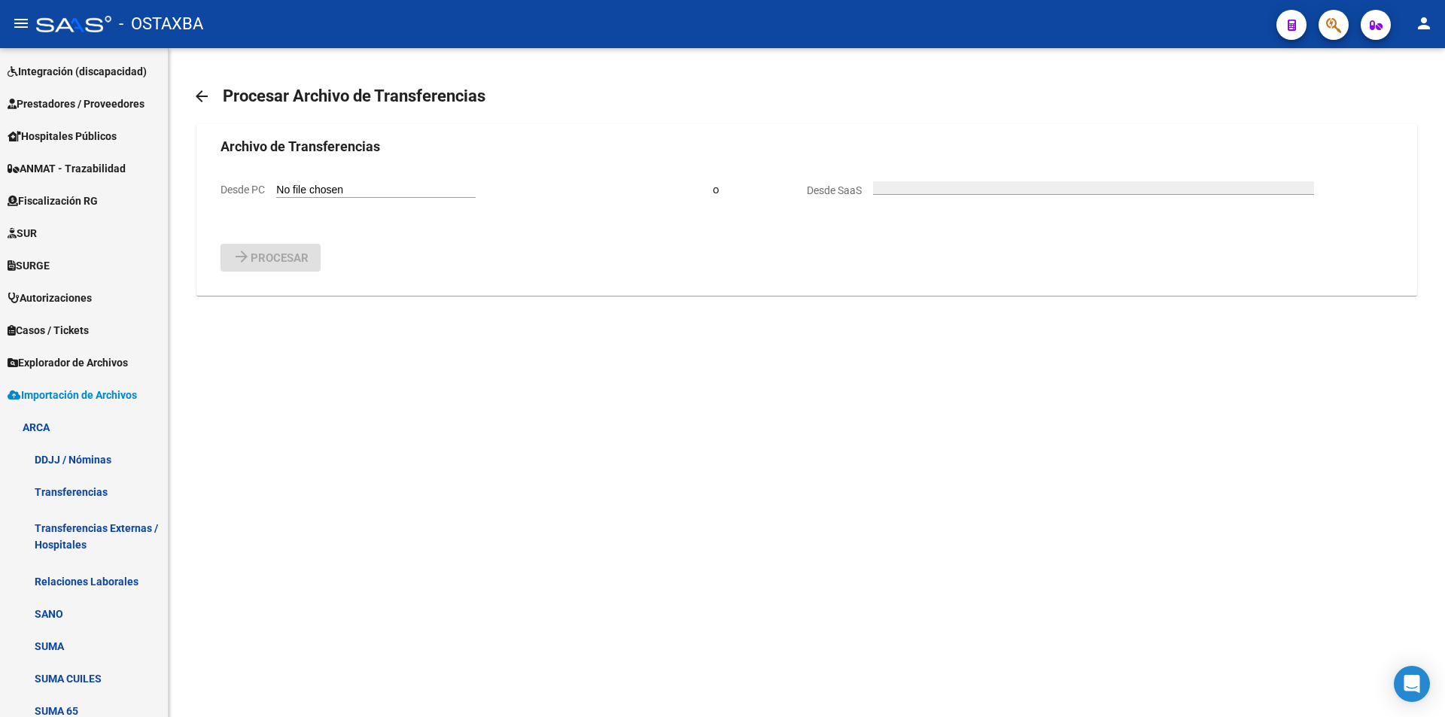
click at [306, 195] on input "Desde PC" at bounding box center [375, 191] width 199 height 14
type input "C:\fakepath\ORGANS_TRANSFER_ORG0035_F250911.txt"
click at [287, 299] on span "Procesar" at bounding box center [280, 297] width 58 height 14
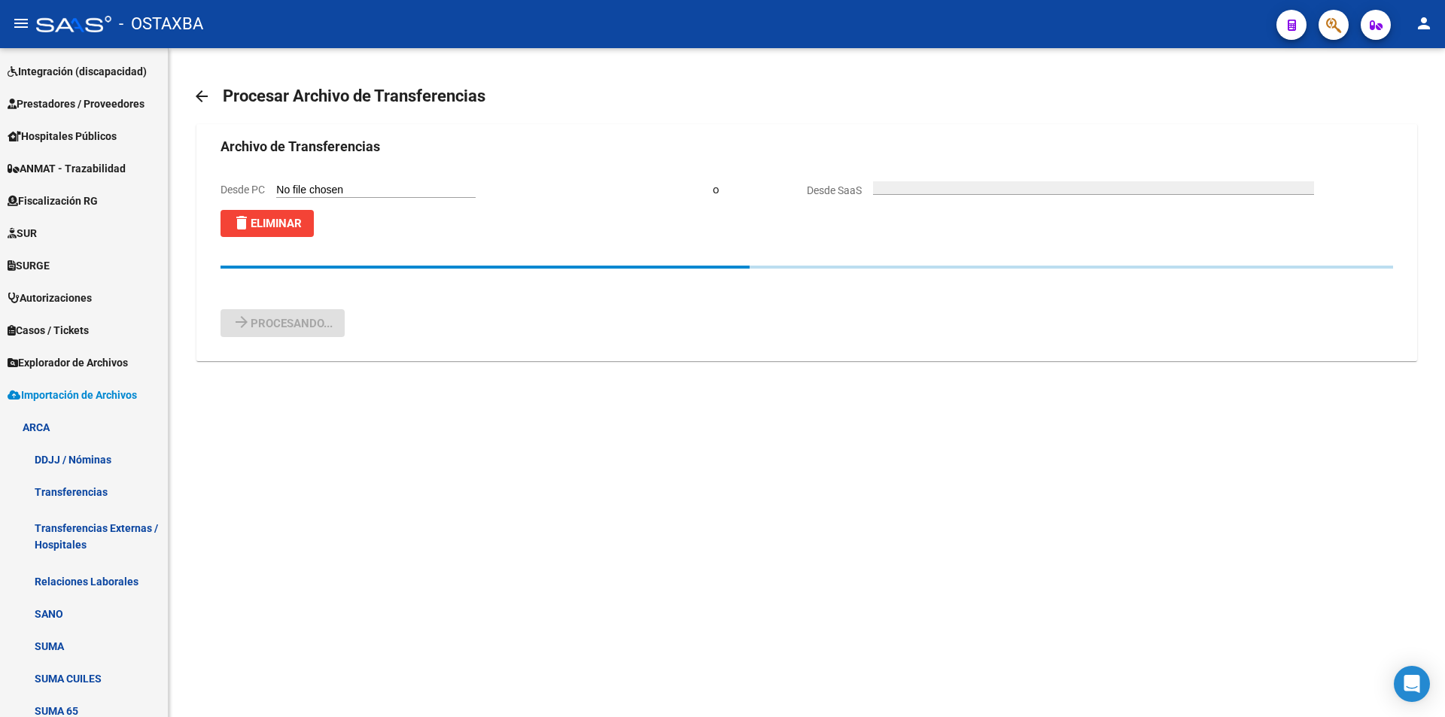
click at [350, 196] on input "Desde PC" at bounding box center [375, 191] width 199 height 14
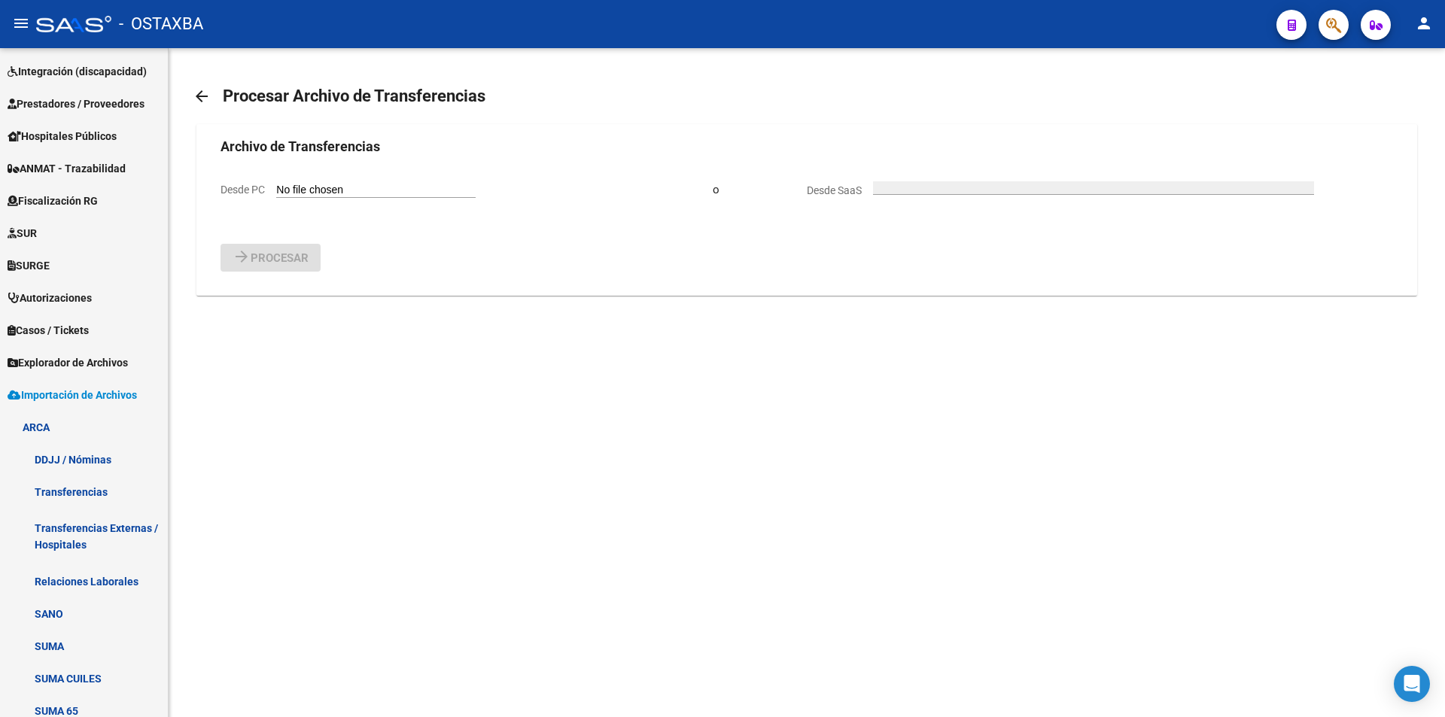
type input "C:\fakepath\ORGANS_TRANSFER_ORG0035_F250912.txt"
click at [305, 303] on span "Procesar" at bounding box center [280, 297] width 58 height 14
click at [351, 190] on input "Desde PC" at bounding box center [375, 191] width 199 height 14
type input "C:\fakepath\ORGANS_TRANSFER_ORG0035_F250915.txt"
click at [316, 302] on button "arrow_forward Procesar" at bounding box center [270, 296] width 100 height 28
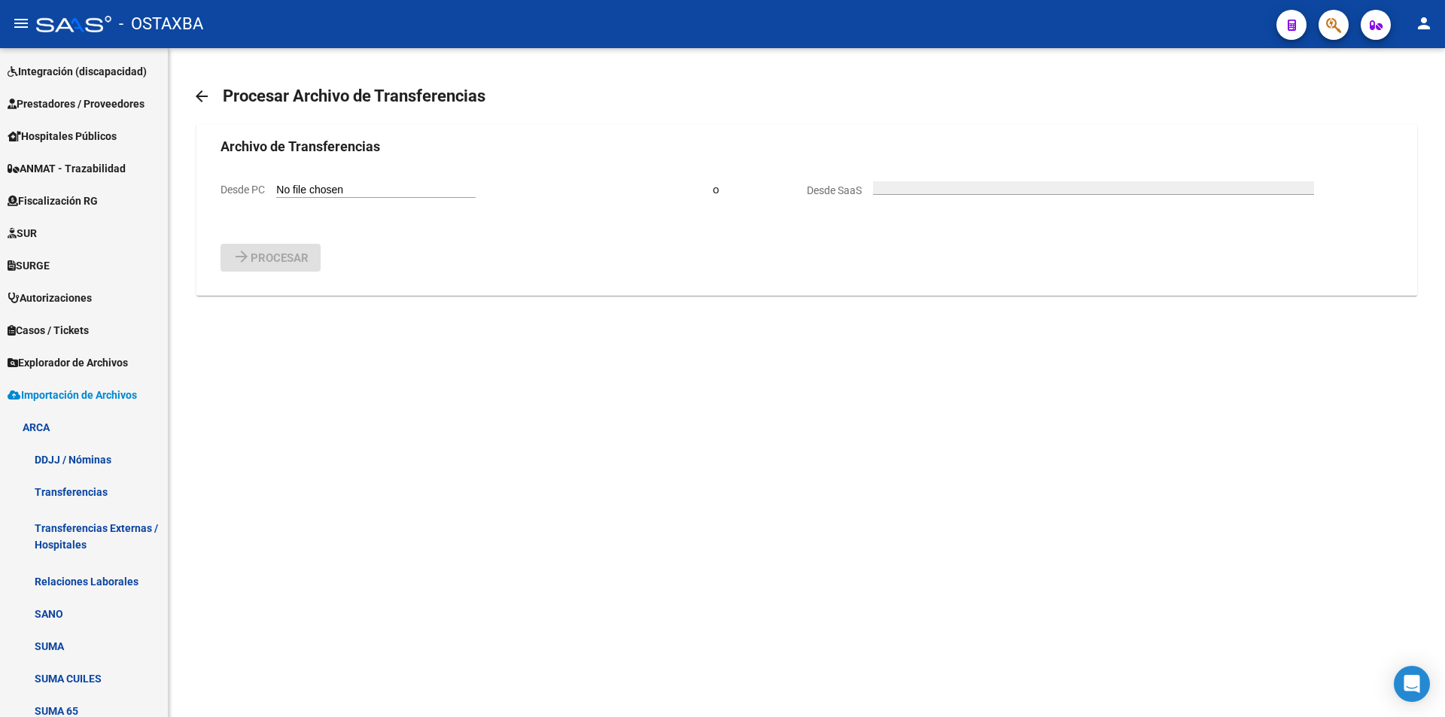
click at [347, 189] on input "Desde PC" at bounding box center [375, 191] width 199 height 14
type input "C:\fakepath\ORGANS_TRANSFER_ORG0035_F250916.txt"
click at [283, 289] on button "arrow_forward Procesar" at bounding box center [270, 296] width 100 height 28
click at [119, 357] on span "Explorador de Archivos" at bounding box center [68, 362] width 120 height 17
click at [118, 491] on link "Transferencias Archivos" at bounding box center [84, 492] width 168 height 32
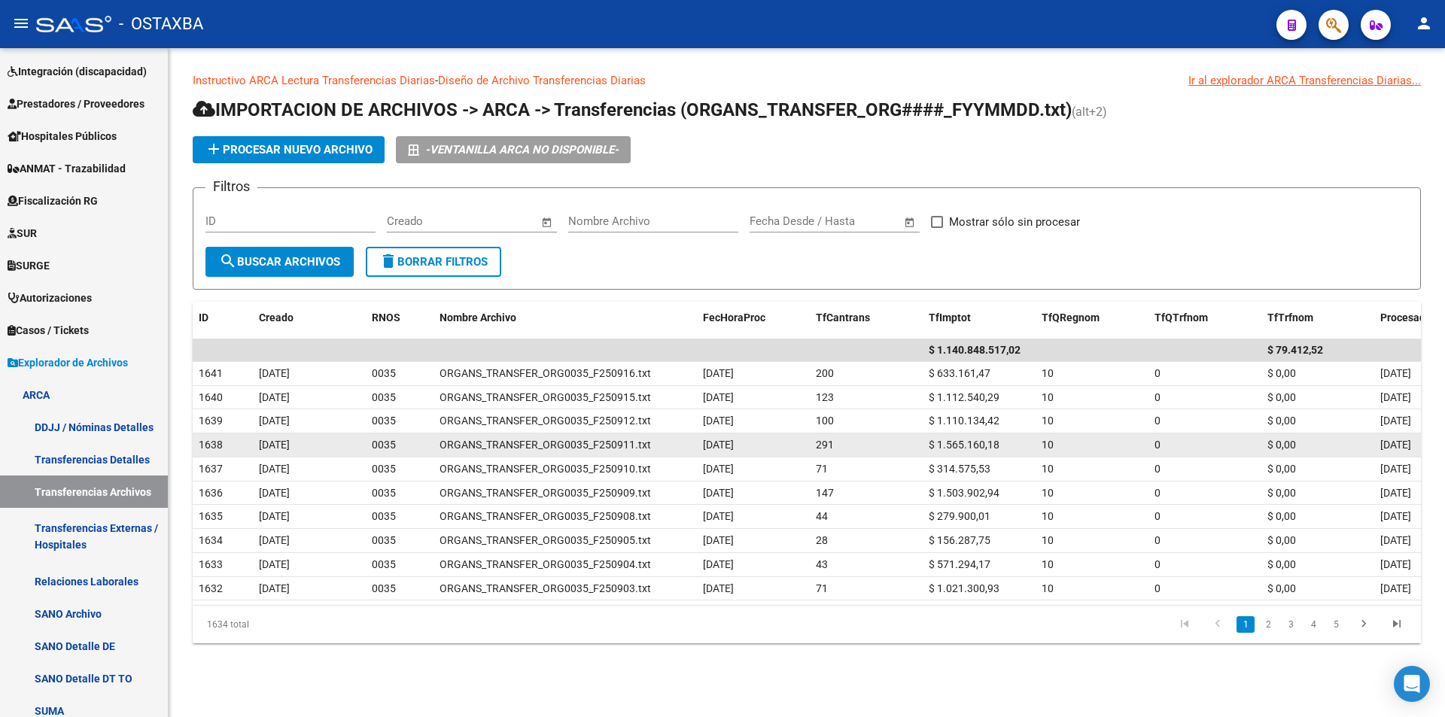
click at [959, 441] on span "$ 1.565.160,18" at bounding box center [963, 445] width 71 height 12
copy span "1.565.160,18"
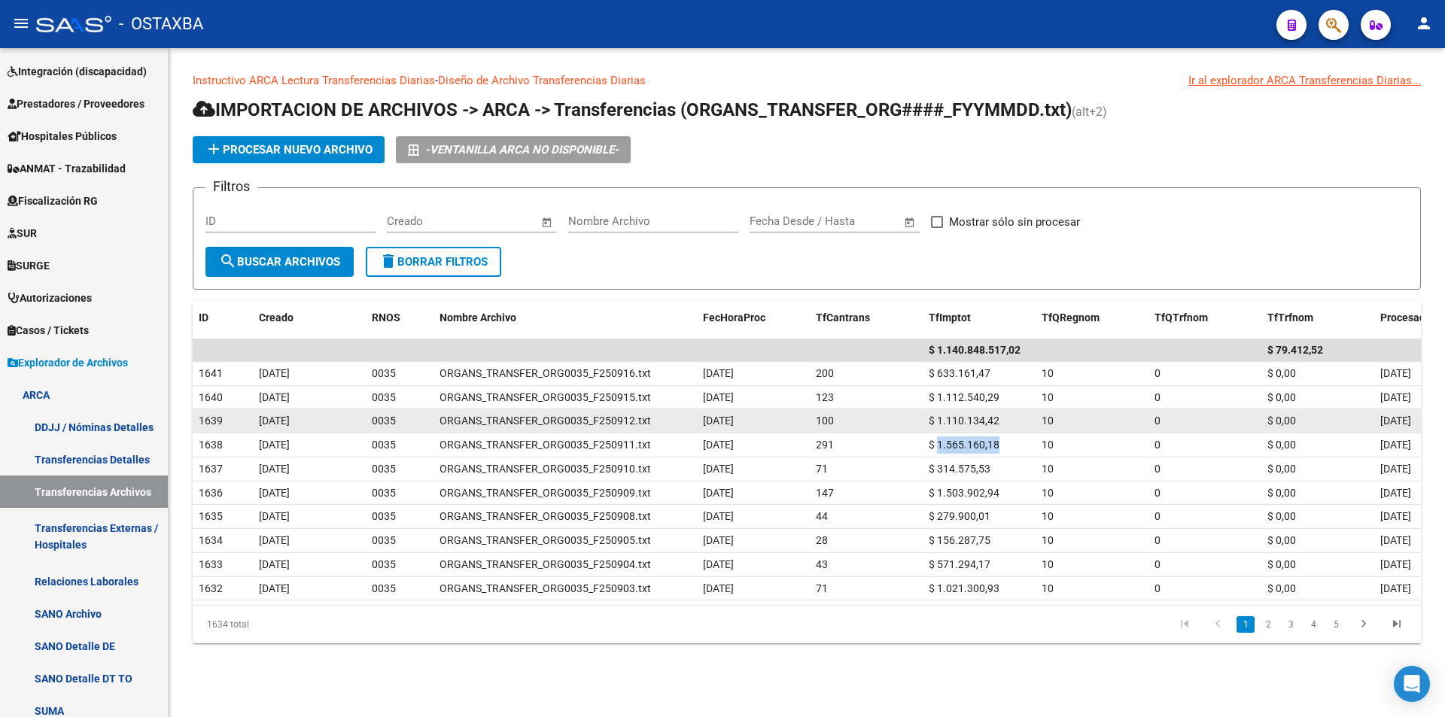
click at [959, 433] on div "1639 16/09/2025 0035 ORGANS_TRANSFER_ORG0035_F250912.txt 12/09/2025 100 $ 1.110…" at bounding box center [840, 421] width 1294 height 24
click at [961, 421] on span "$ 1.110.134,42" at bounding box center [963, 421] width 71 height 12
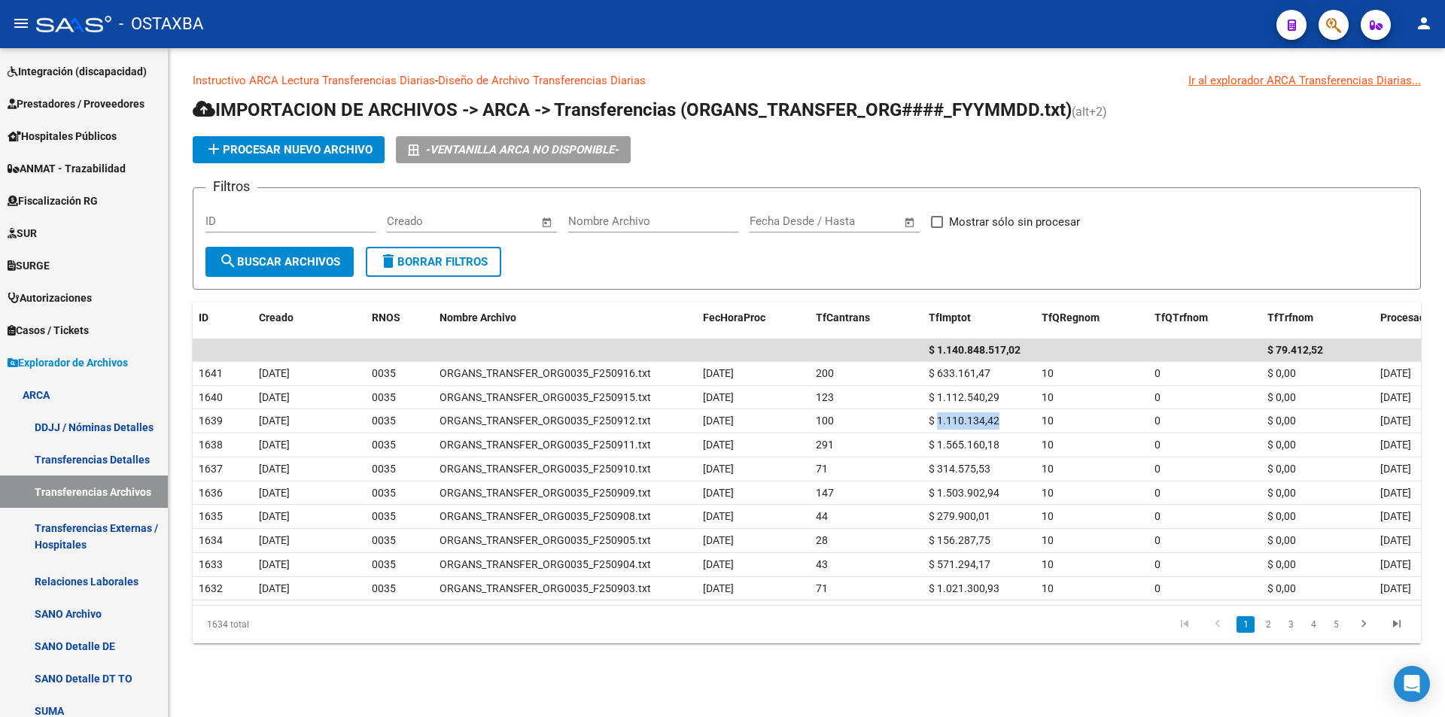
copy span "1.110.134,42"
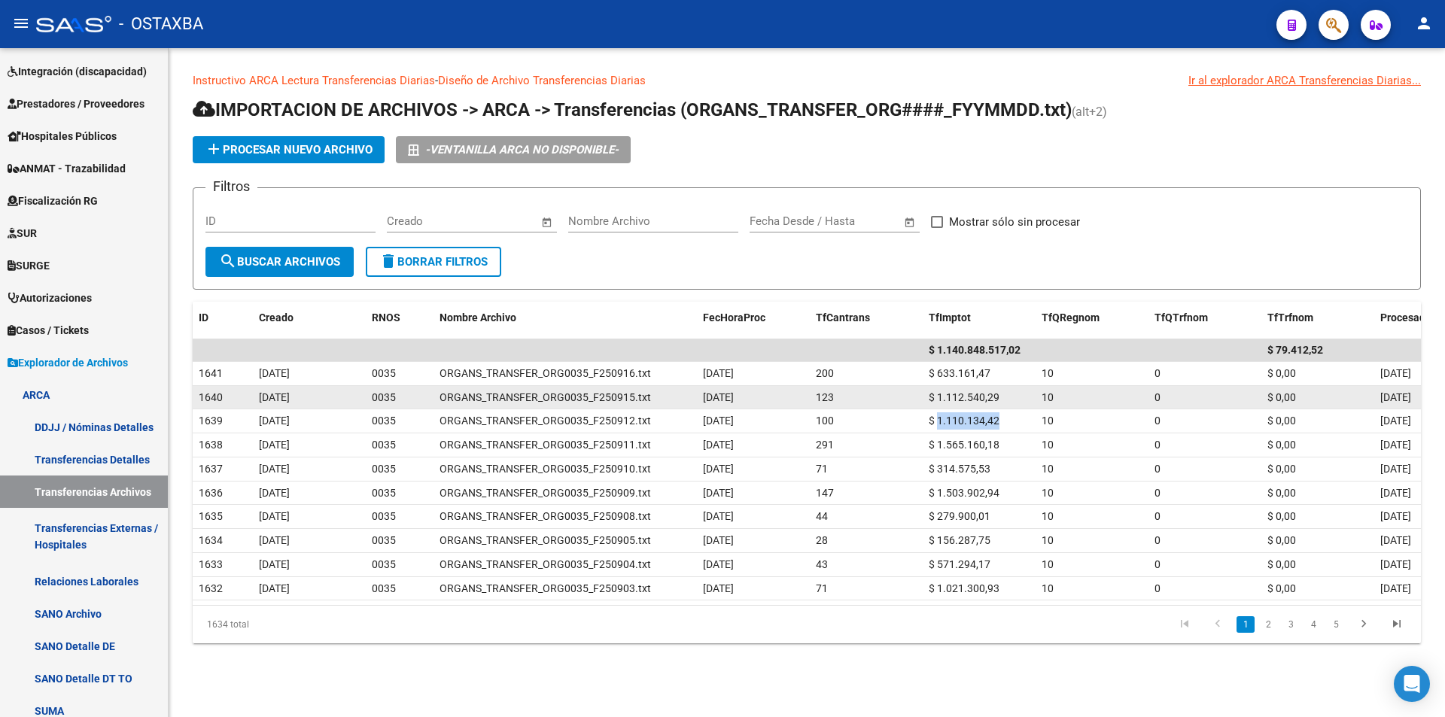
click at [959, 407] on datatable-body-cell "$ 1.112.540,29" at bounding box center [978, 397] width 113 height 23
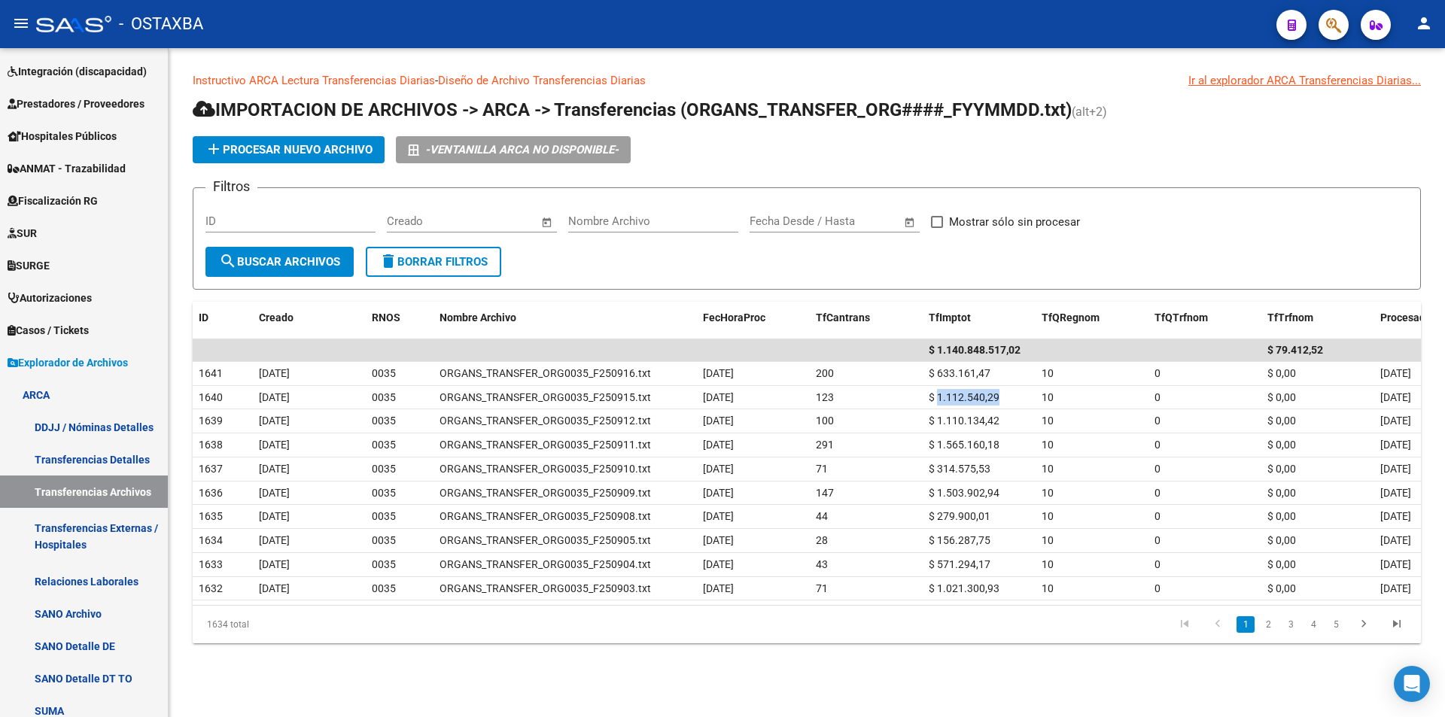
copy span "1.112.540,29"
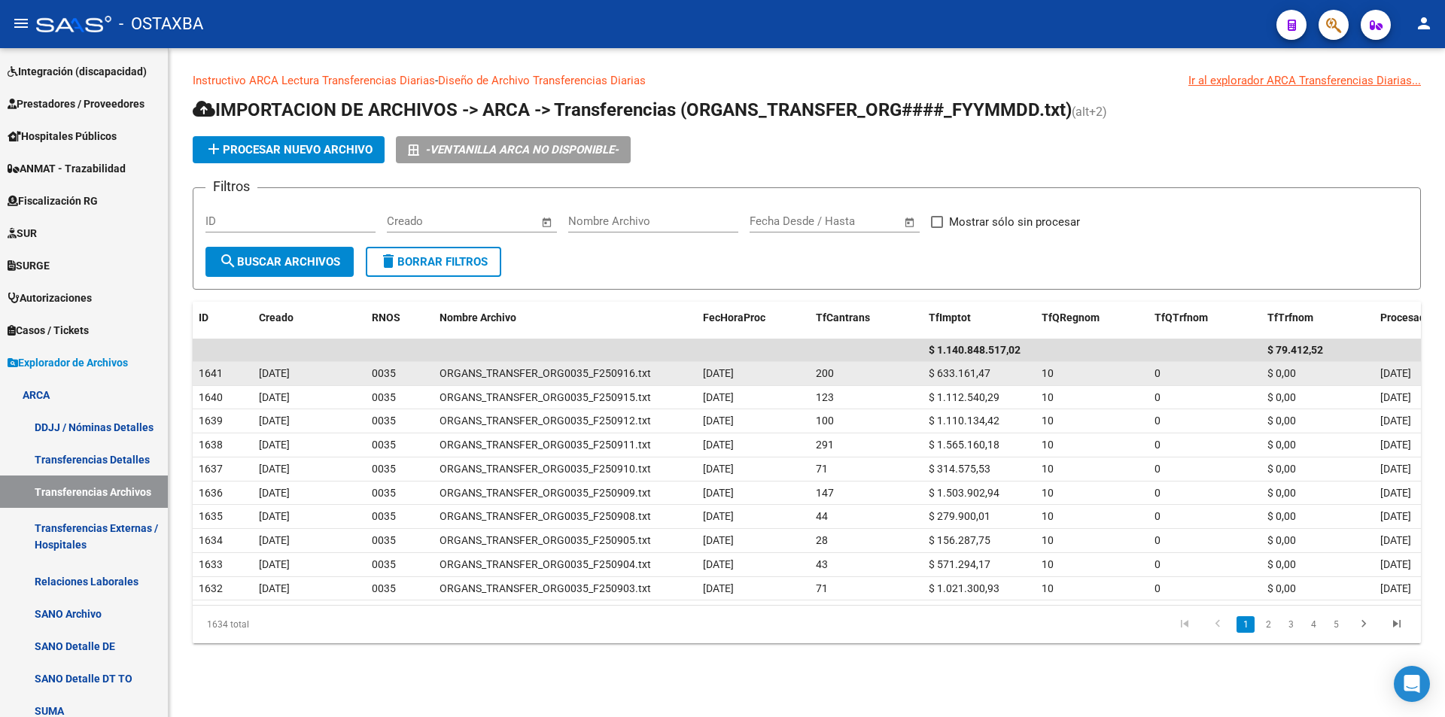
click at [940, 367] on span "$ 633.161,47" at bounding box center [959, 373] width 62 height 12
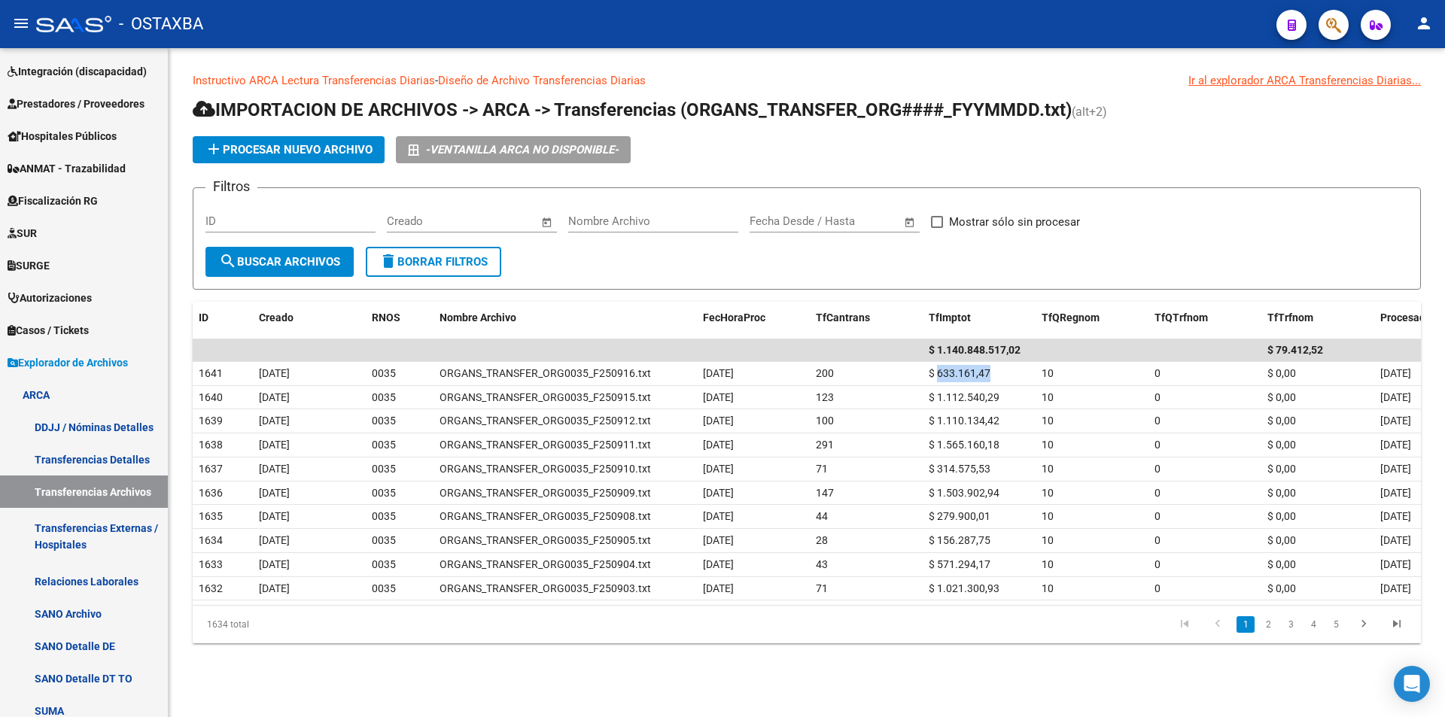
copy span "633.161,47"
